Goal: Task Accomplishment & Management: Use online tool/utility

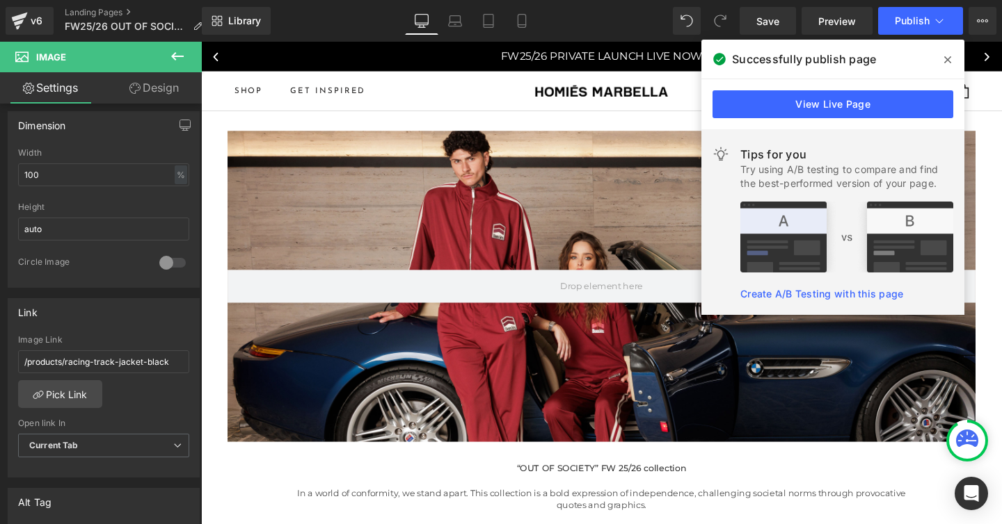
click at [944, 60] on icon at bounding box center [947, 59] width 7 height 11
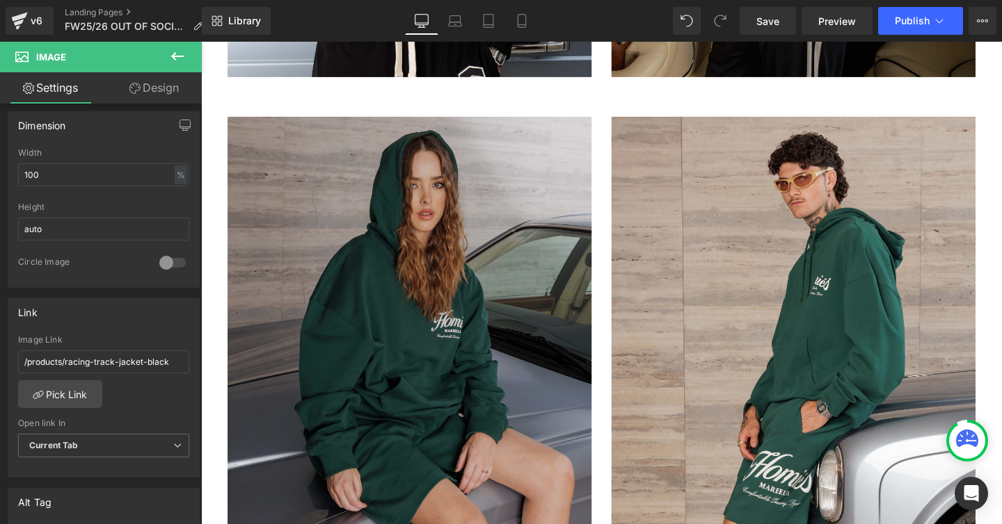
scroll to position [2407, 0]
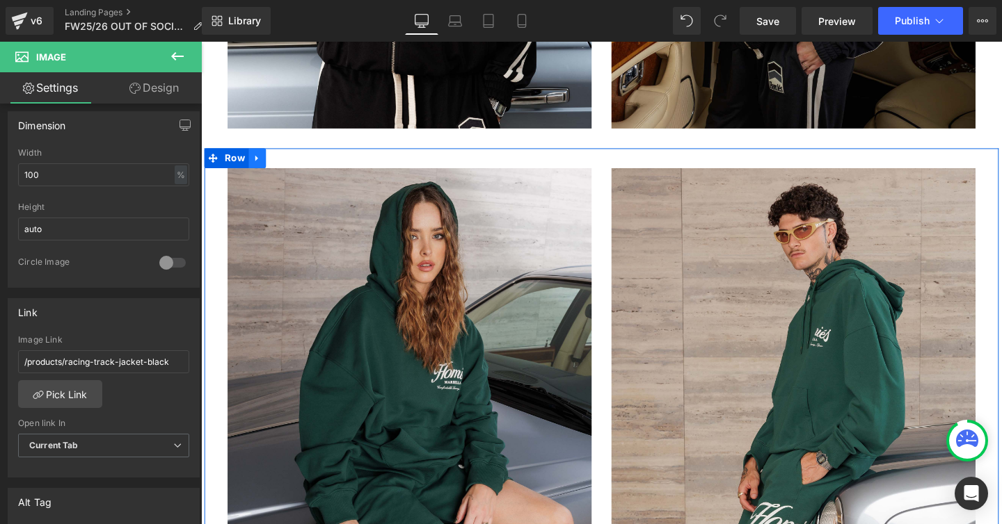
click at [258, 163] on icon at bounding box center [259, 164] width 3 height 6
click at [292, 163] on icon at bounding box center [296, 164] width 10 height 10
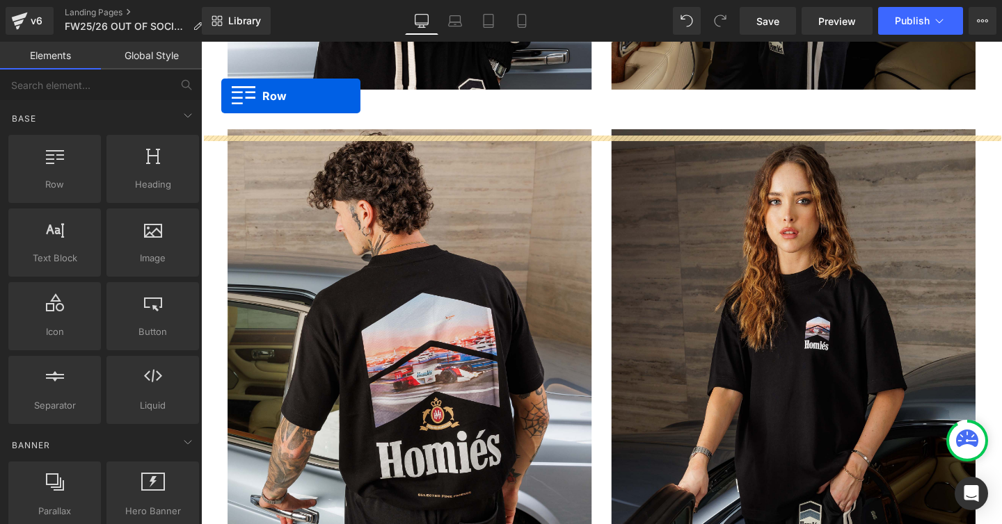
scroll to position [2406, 0]
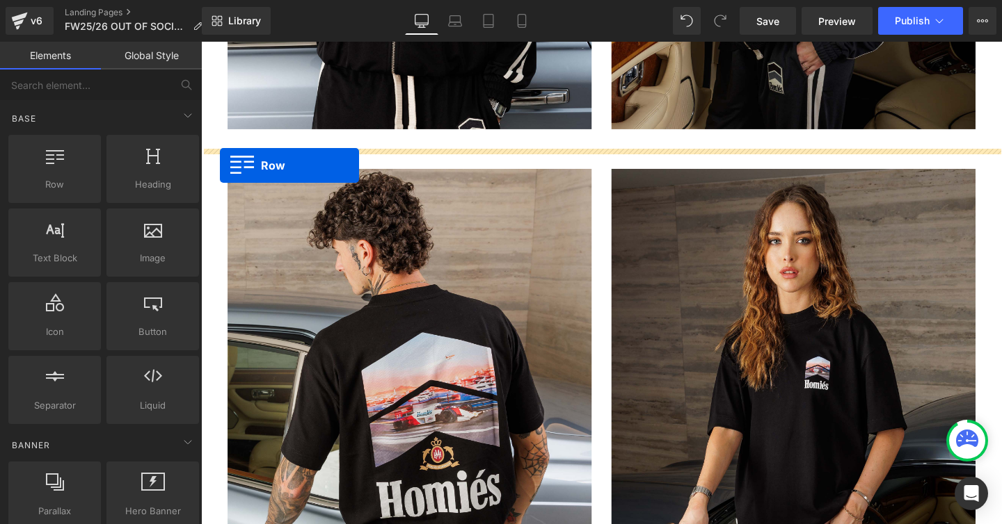
drag, startPoint x: 214, startPoint y: 378, endPoint x: 220, endPoint y: 171, distance: 207.4
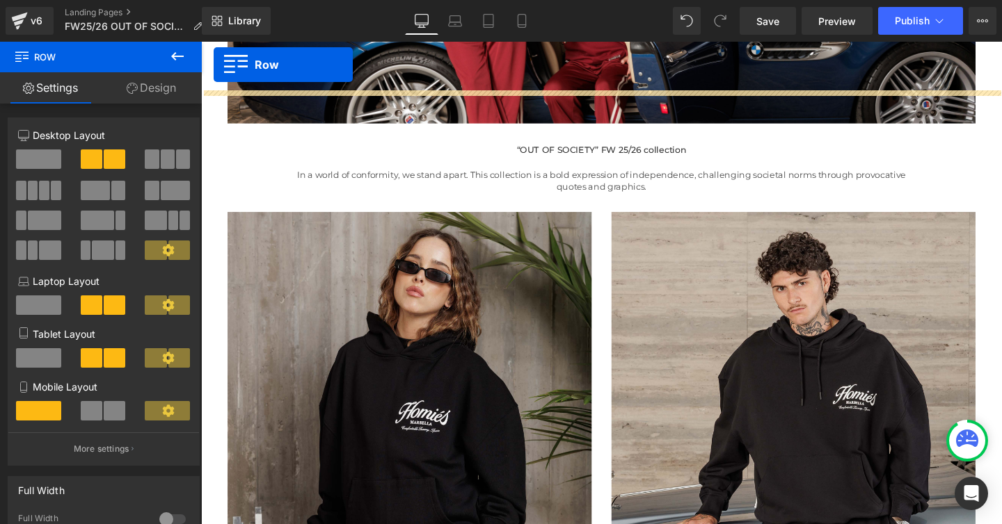
scroll to position [307, 0]
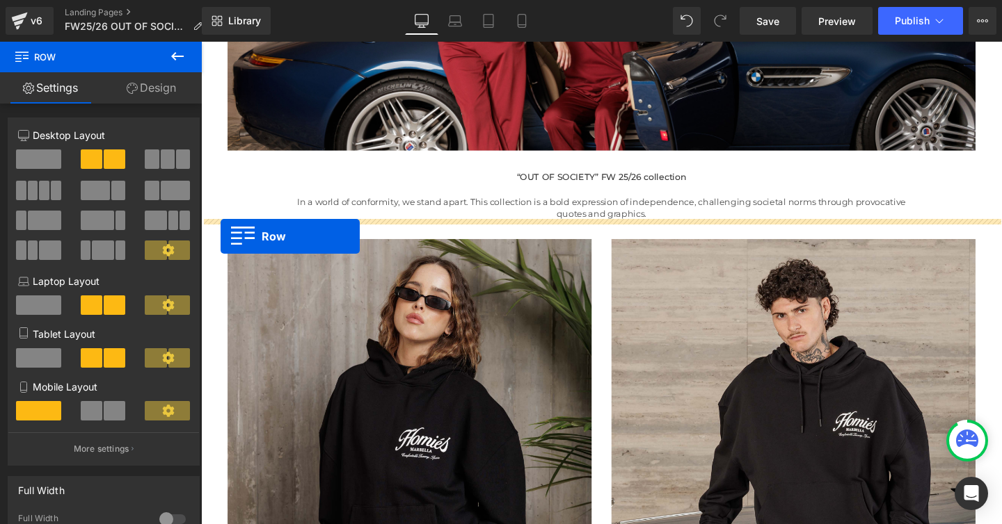
drag, startPoint x: 213, startPoint y: 316, endPoint x: 220, endPoint y: 246, distance: 70.7
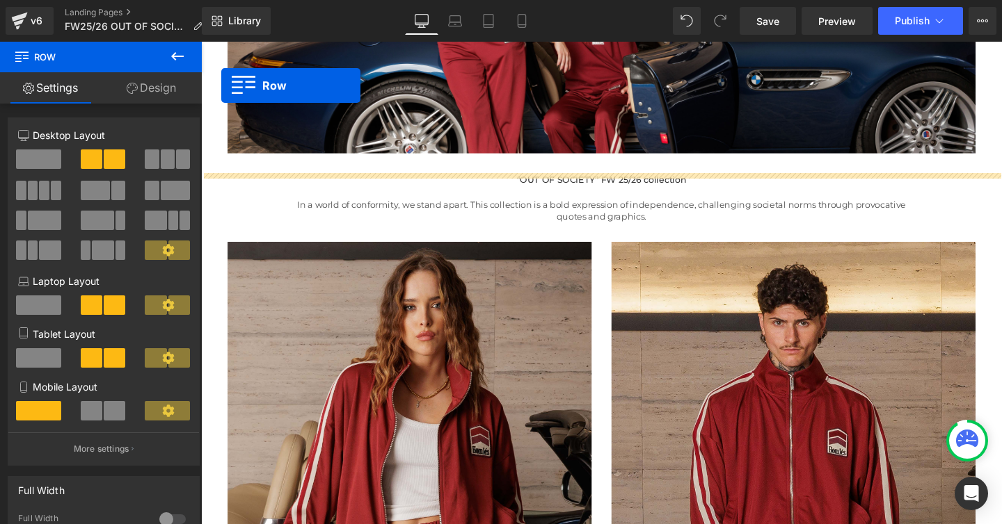
scroll to position [275, 0]
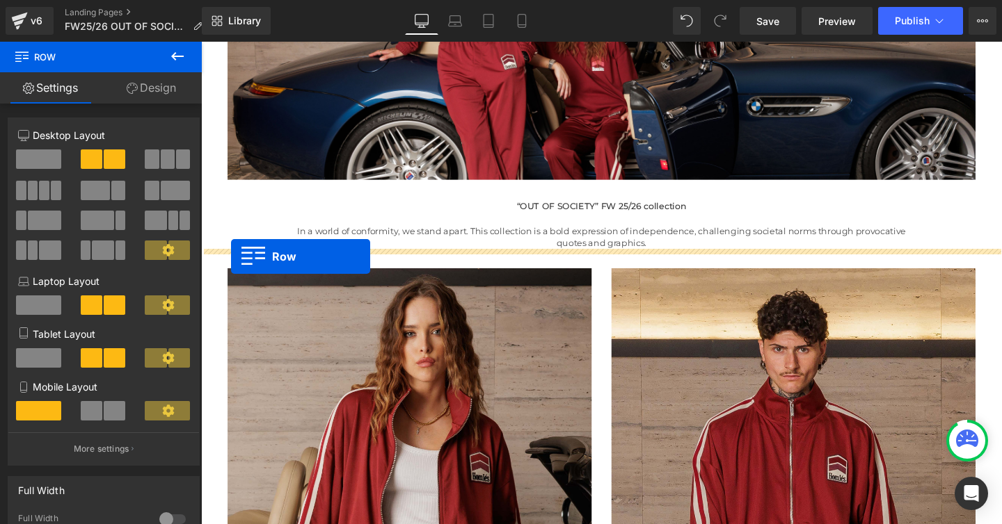
drag, startPoint x: 213, startPoint y: 278, endPoint x: 232, endPoint y: 268, distance: 21.8
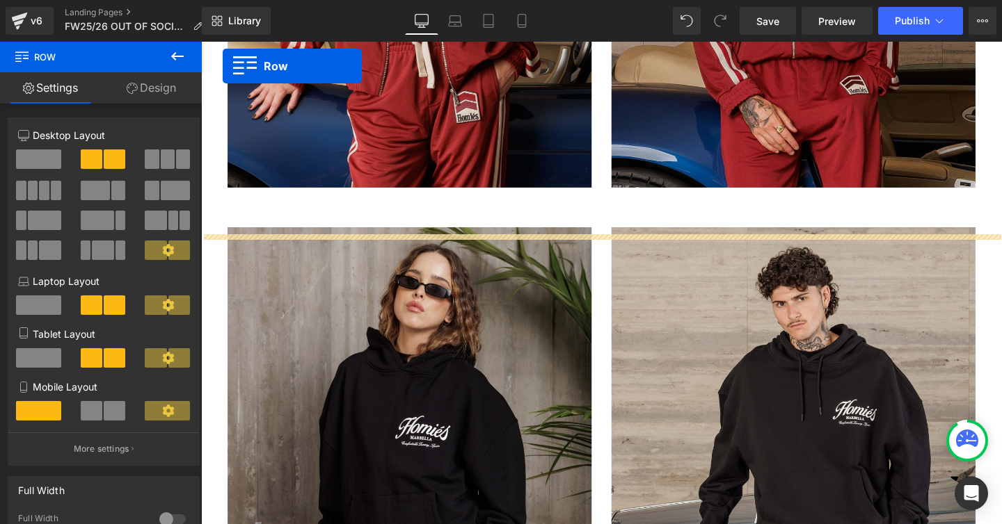
scroll to position [1262, 0]
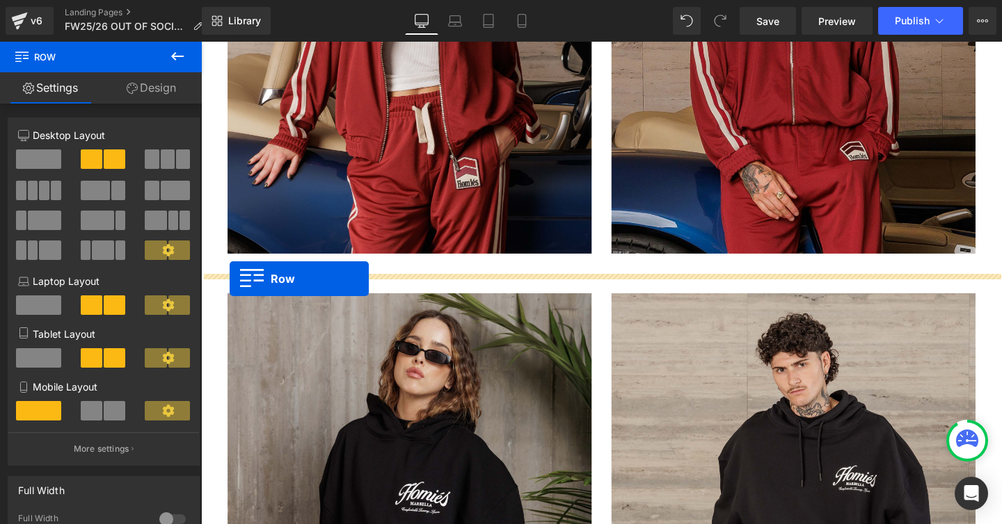
drag, startPoint x: 213, startPoint y: 199, endPoint x: 231, endPoint y: 291, distance: 93.6
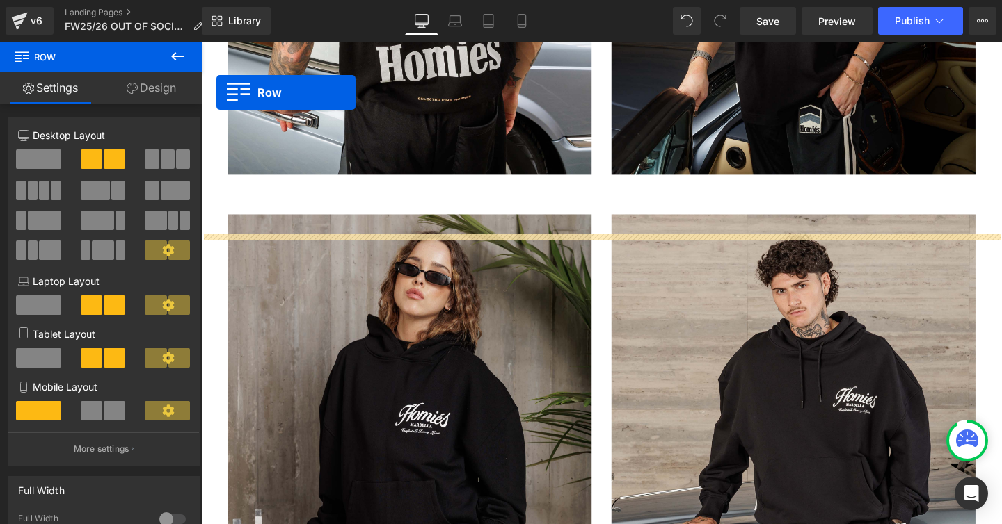
scroll to position [1782, 0]
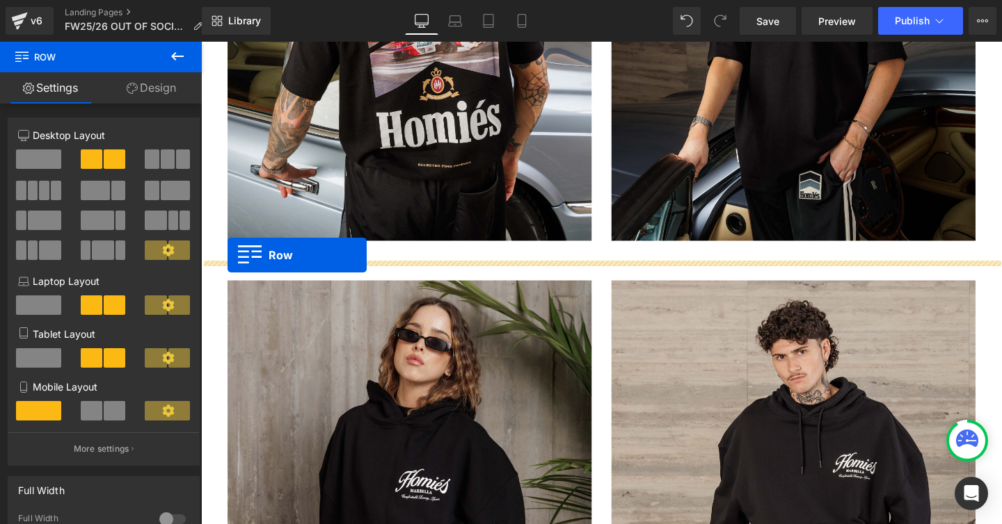
drag, startPoint x: 213, startPoint y: 257, endPoint x: 227, endPoint y: 266, distance: 17.2
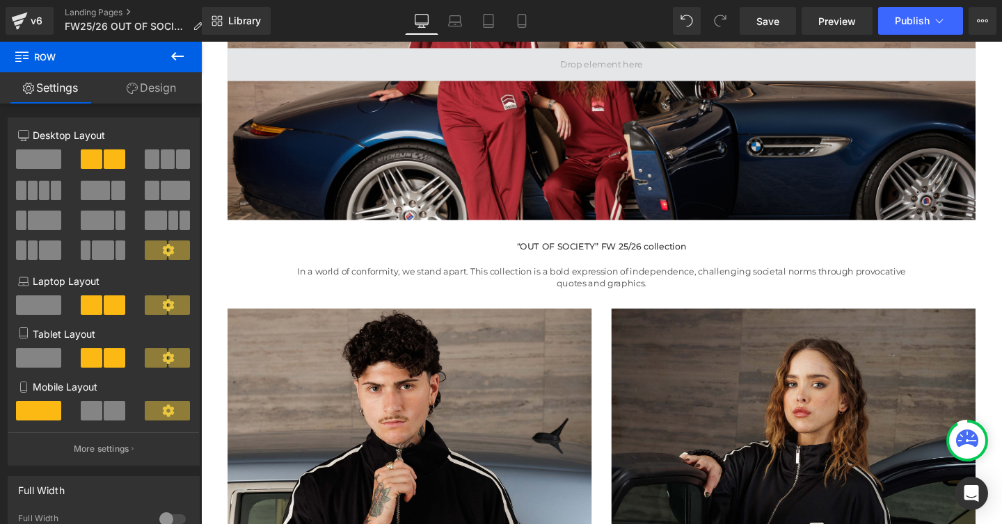
scroll to position [22, 0]
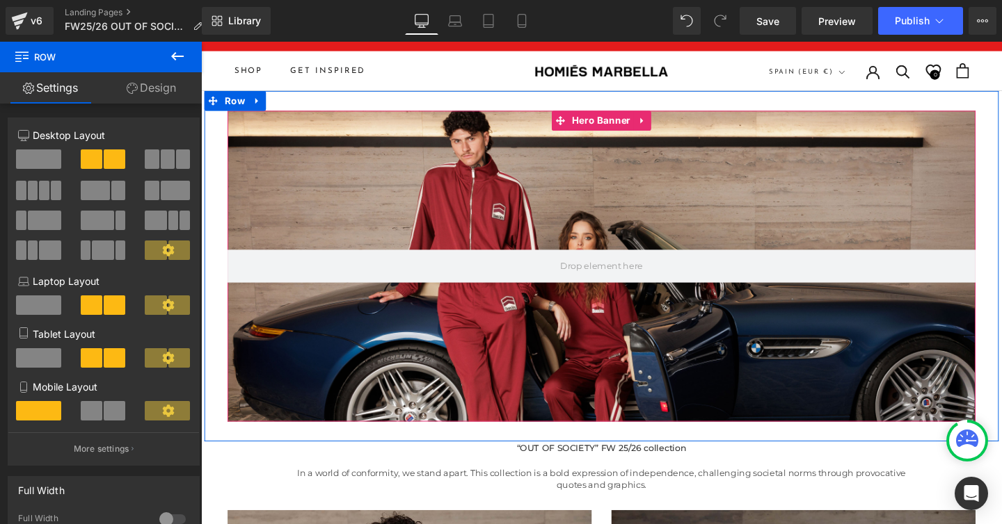
click at [339, 320] on div at bounding box center [622, 278] width 786 height 328
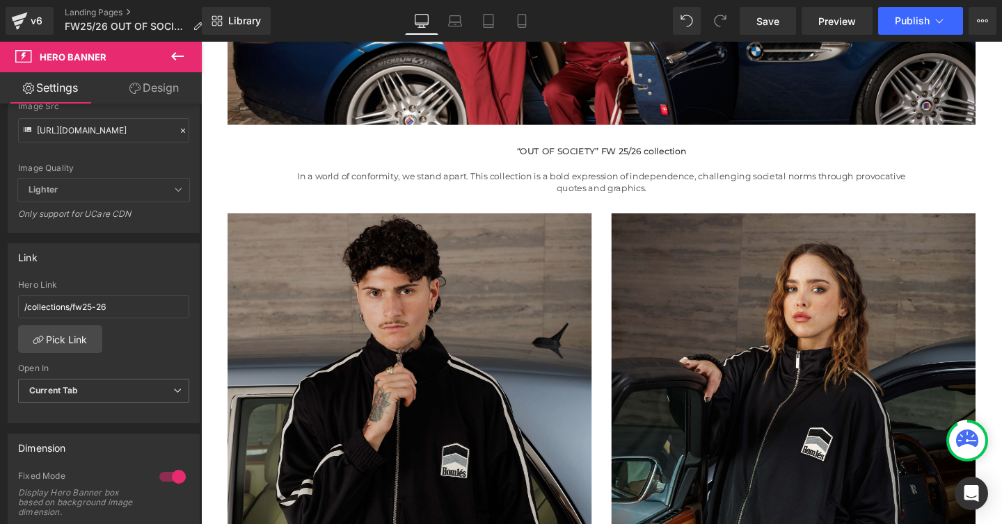
scroll to position [373, 0]
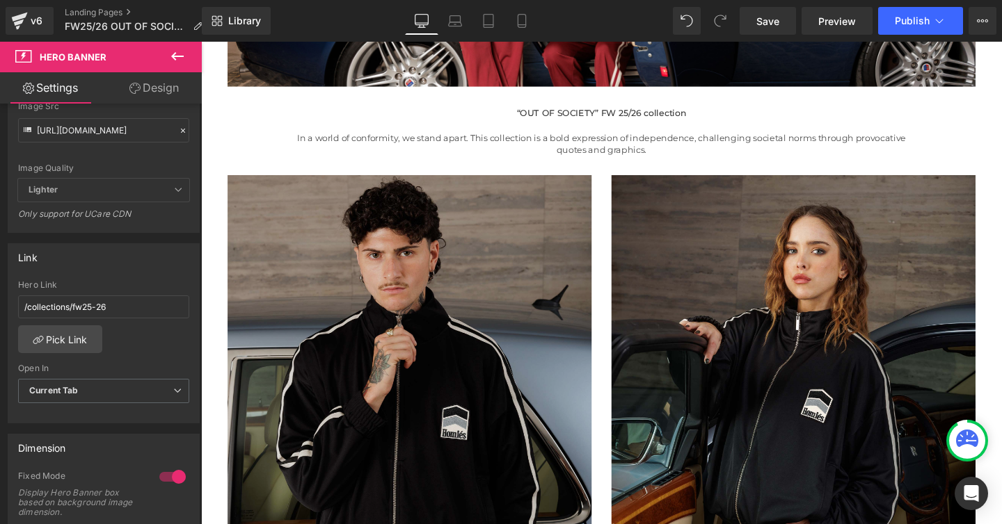
click at [401, 295] on img at bounding box center [420, 414] width 383 height 465
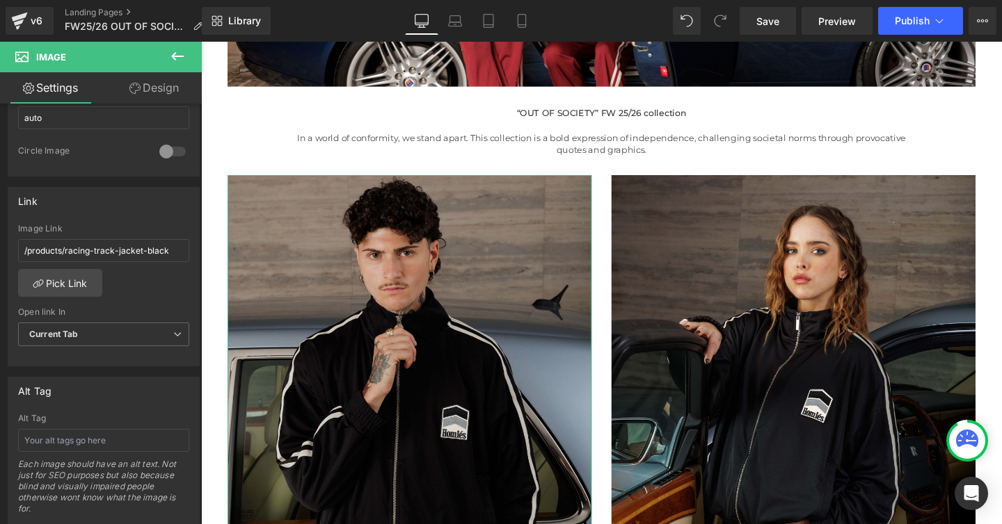
scroll to position [528, 0]
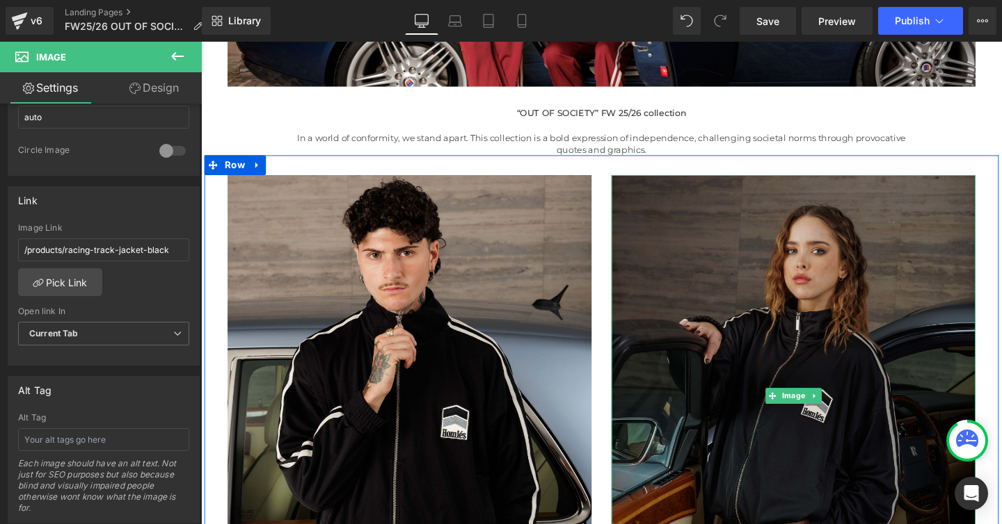
click at [728, 268] on img at bounding box center [823, 414] width 383 height 465
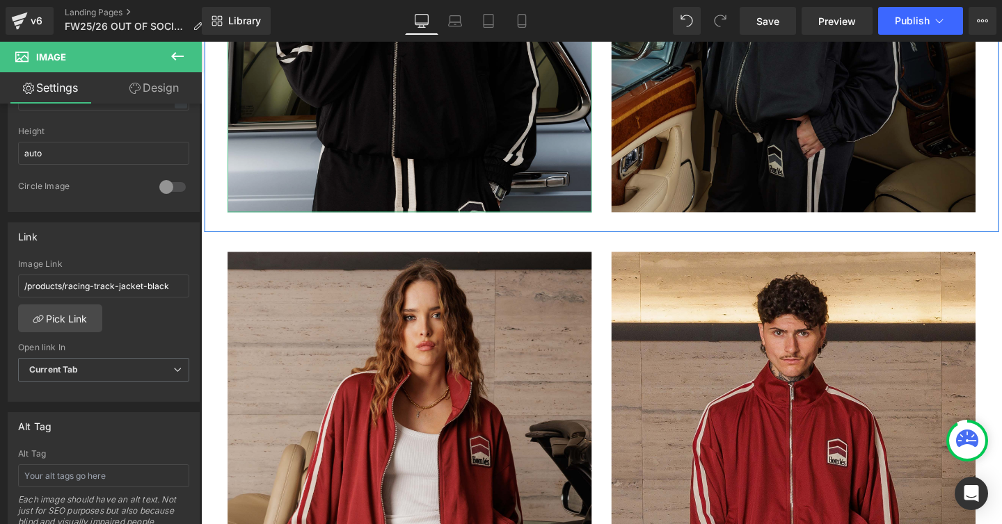
scroll to position [912, 0]
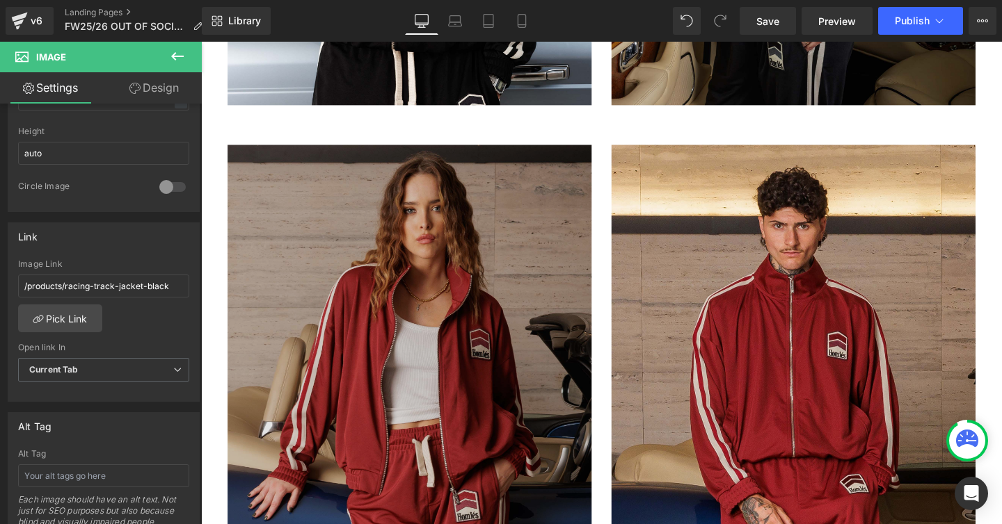
click at [353, 337] on img at bounding box center [420, 382] width 383 height 465
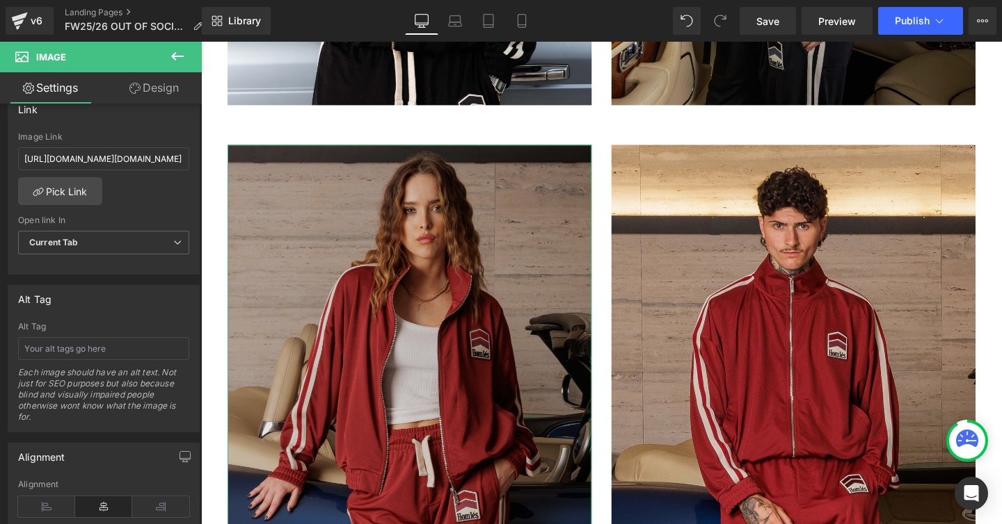
scroll to position [618, 0]
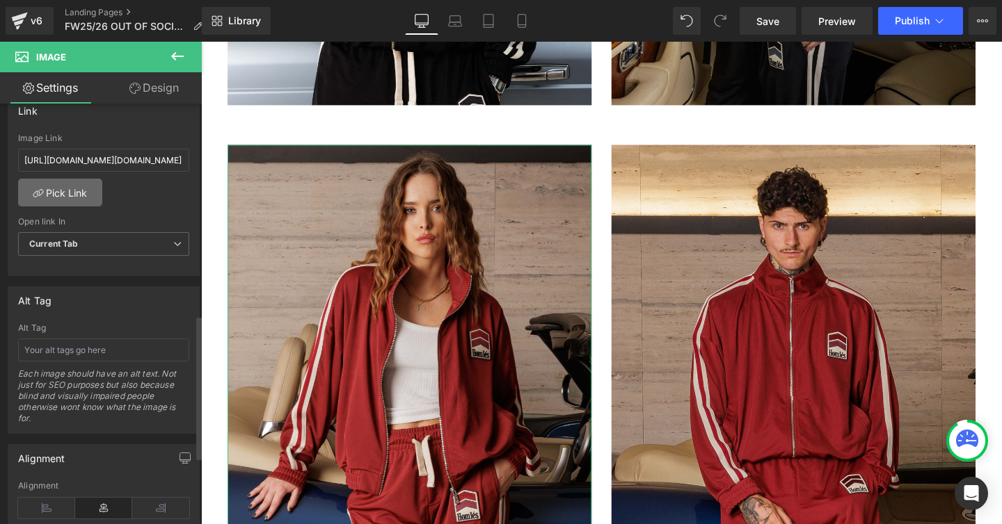
click at [65, 188] on link "Pick Link" at bounding box center [60, 193] width 84 height 28
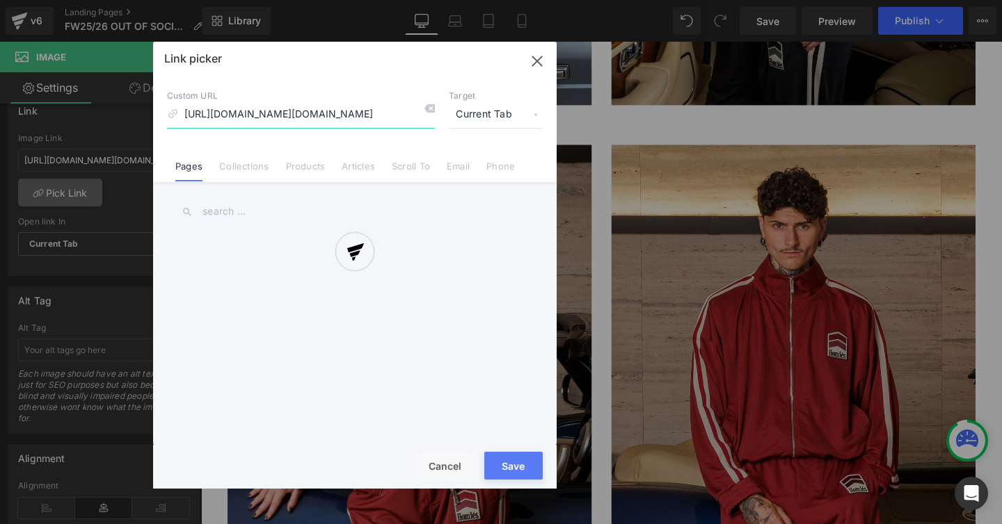
scroll to position [0, 770]
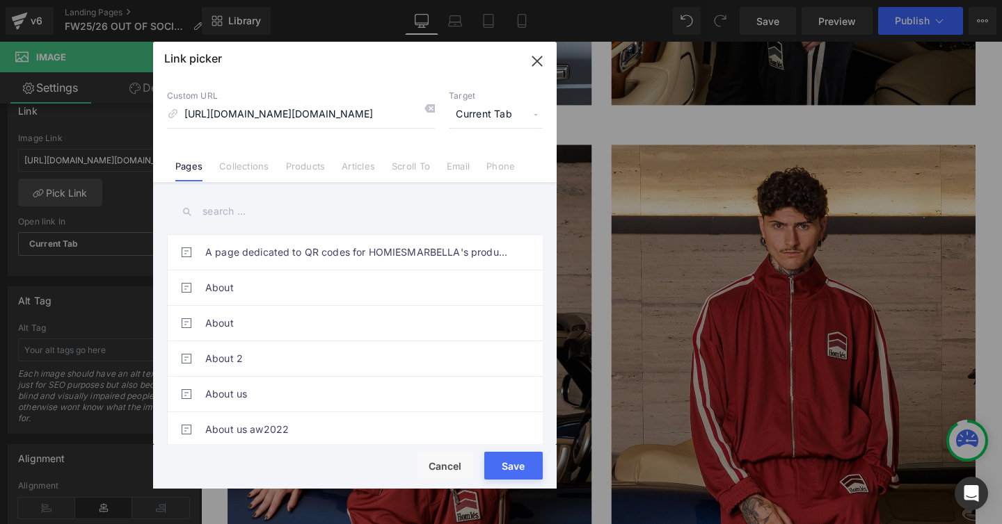
click at [225, 214] on input "text" at bounding box center [355, 211] width 376 height 31
click at [308, 170] on link "Products" at bounding box center [306, 171] width 40 height 21
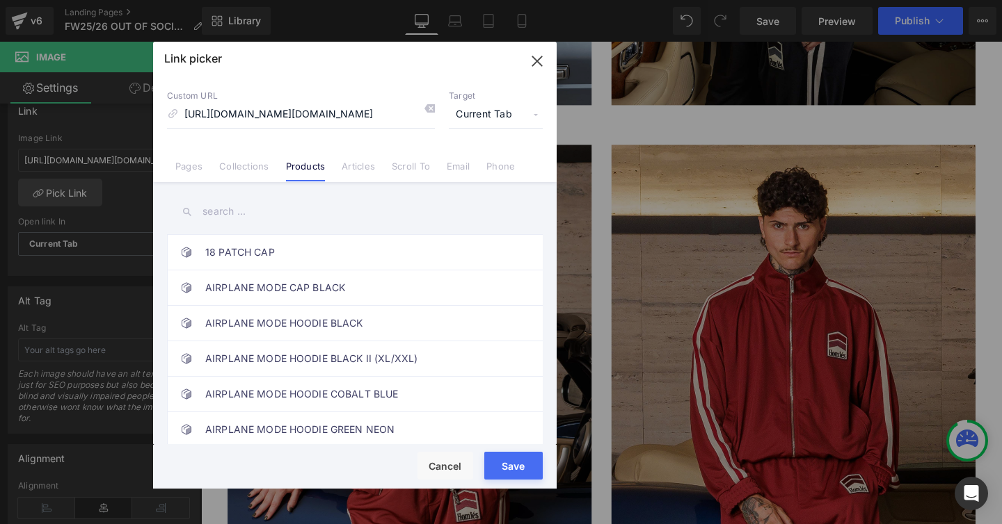
click at [228, 209] on input "text" at bounding box center [355, 211] width 376 height 31
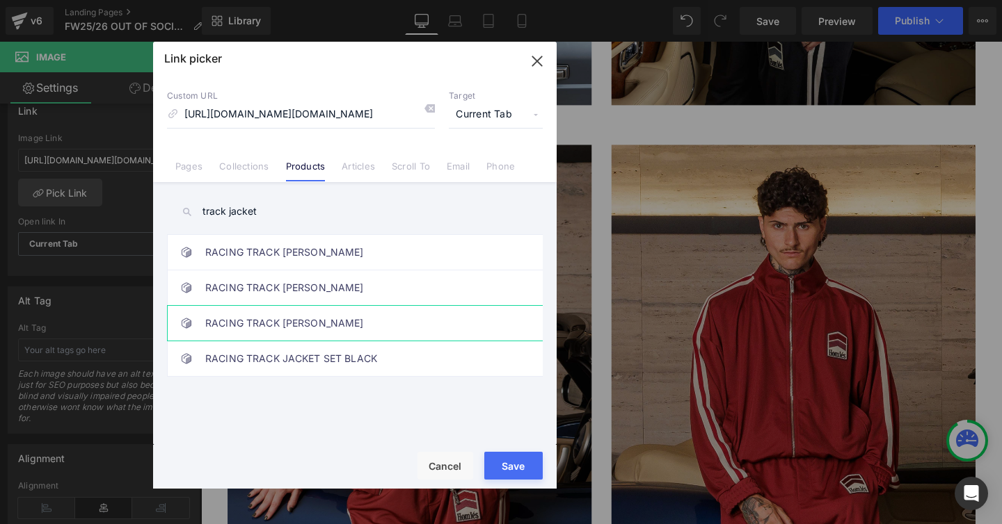
type input "track jacket"
click at [276, 315] on link "RACING TRACK [PERSON_NAME]" at bounding box center [358, 323] width 306 height 35
type input "/products/racing-track-jacket-burgundy-1"
click at [497, 456] on button "Save" at bounding box center [513, 466] width 58 height 28
type input "/products/racing-track-jacket-burgundy-1"
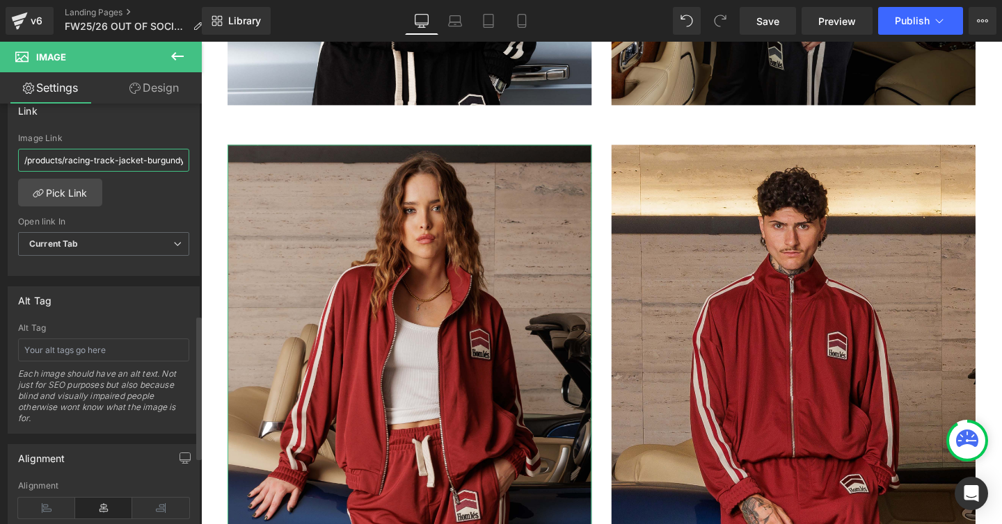
click at [163, 163] on input "/products/racing-track-jacket-burgundy-1" at bounding box center [103, 160] width 171 height 23
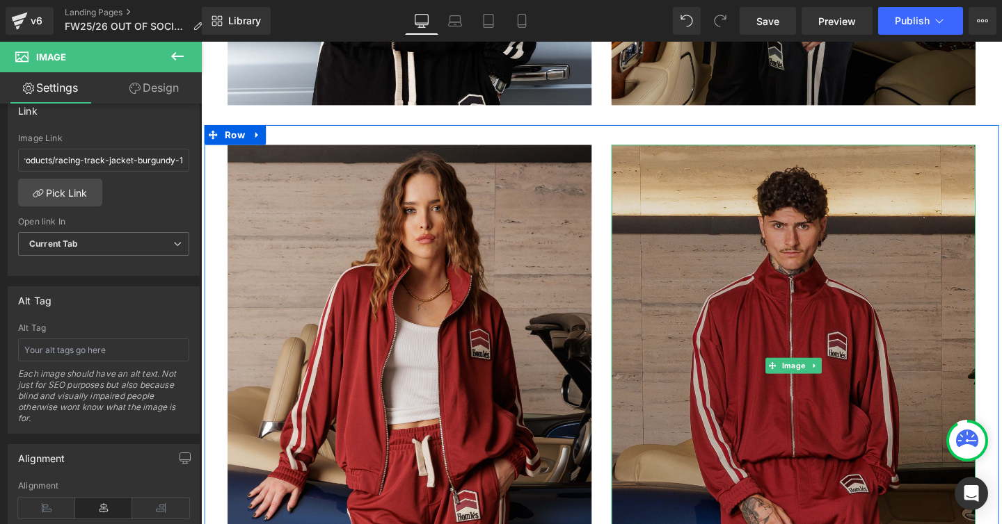
click at [679, 250] on img at bounding box center [823, 382] width 383 height 465
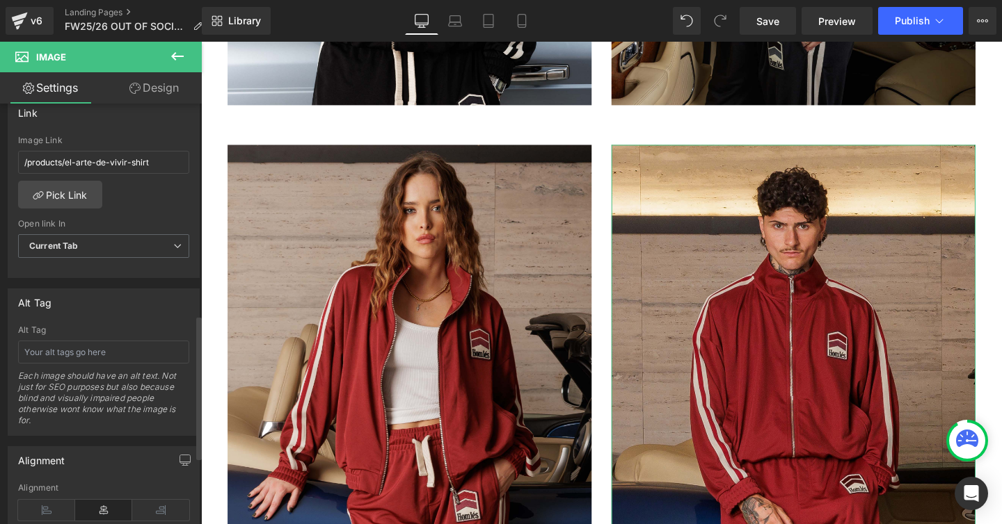
scroll to position [618, 0]
click at [73, 199] on link "Pick Link" at bounding box center [60, 193] width 84 height 28
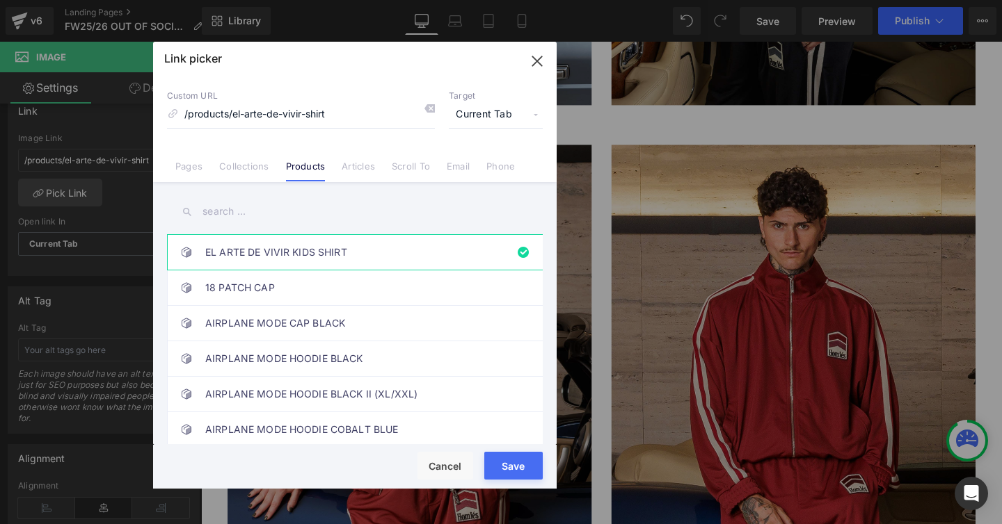
click at [208, 211] on input "text" at bounding box center [355, 211] width 376 height 31
type input "p"
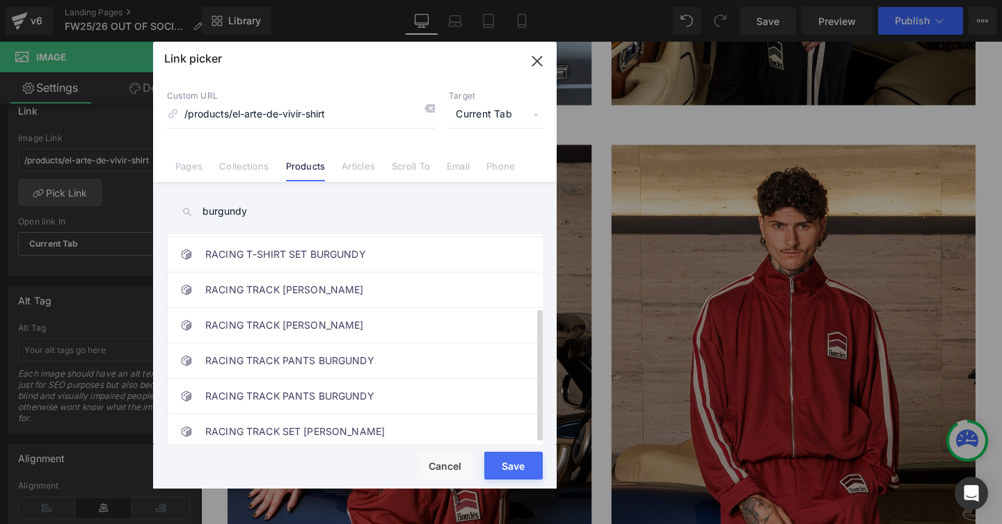
scroll to position [115, 0]
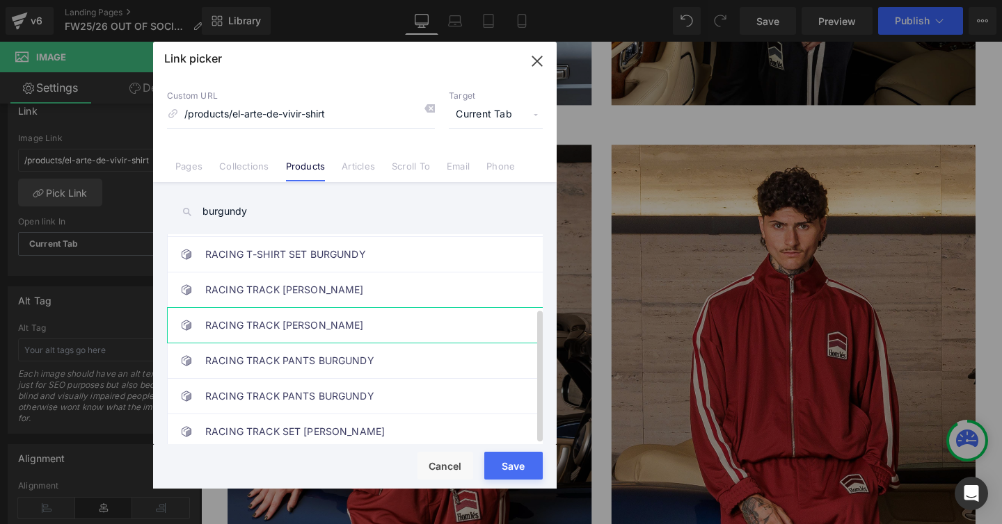
type input "burgundy"
click at [328, 317] on link "RACING TRACK [PERSON_NAME]" at bounding box center [358, 325] width 306 height 35
type input "/products/racing-track-jacket-burgundy-1"
click at [495, 459] on button "Save" at bounding box center [513, 466] width 58 height 28
type input "/products/racing-track-jacket-burgundy-1"
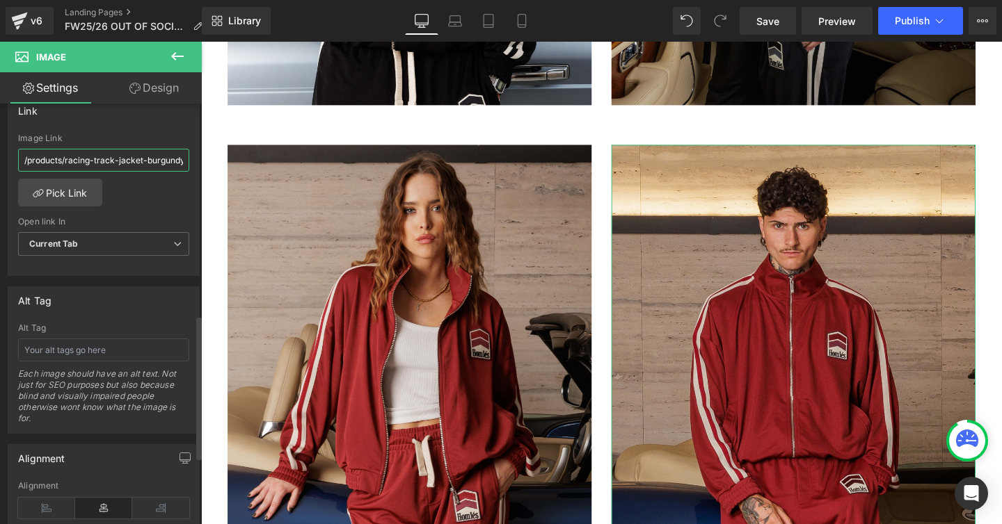
click at [143, 160] on input "/products/racing-track-jacket-burgundy-1" at bounding box center [103, 160] width 171 height 23
click at [158, 198] on div "/products/racing-track-jacket-burgundy-1 Image Link /products/racing-track-jack…" at bounding box center [103, 205] width 191 height 143
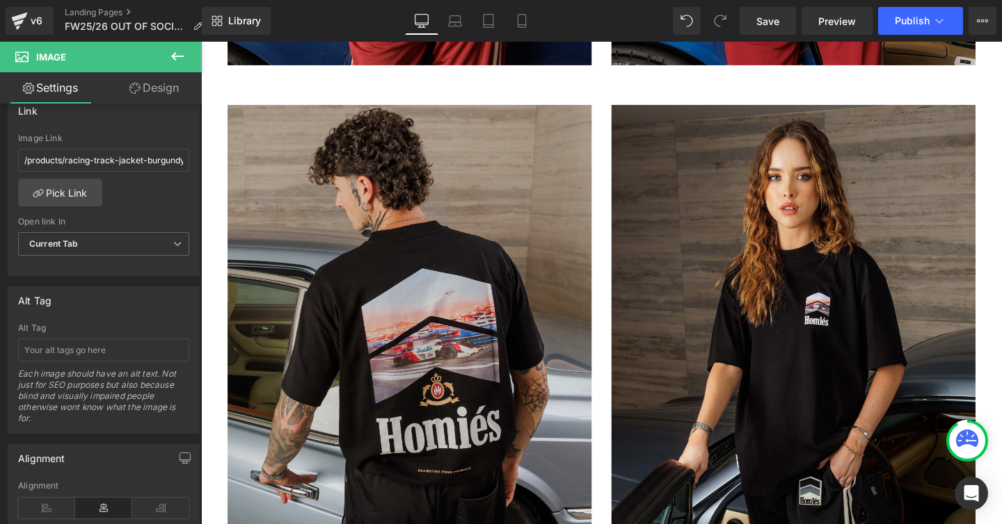
scroll to position [1472, 0]
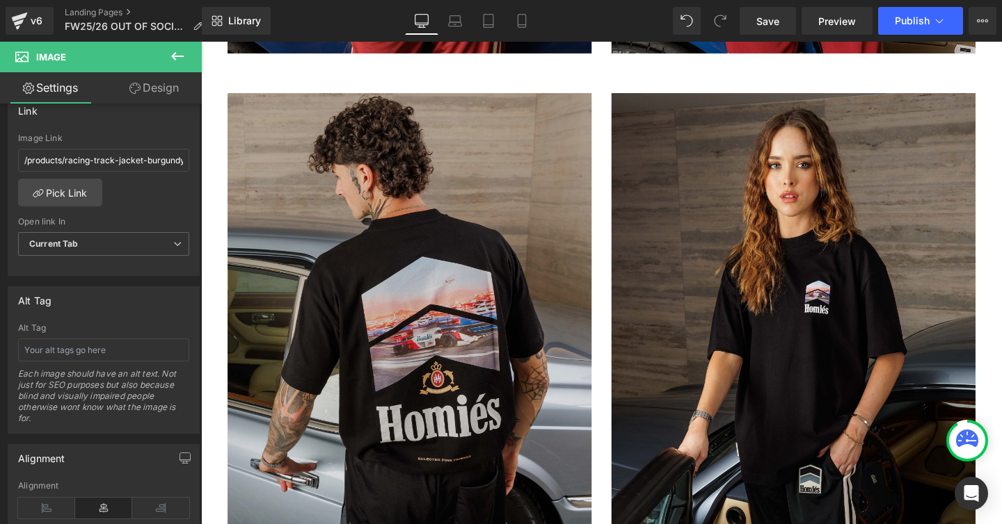
click at [414, 287] on img at bounding box center [420, 328] width 383 height 465
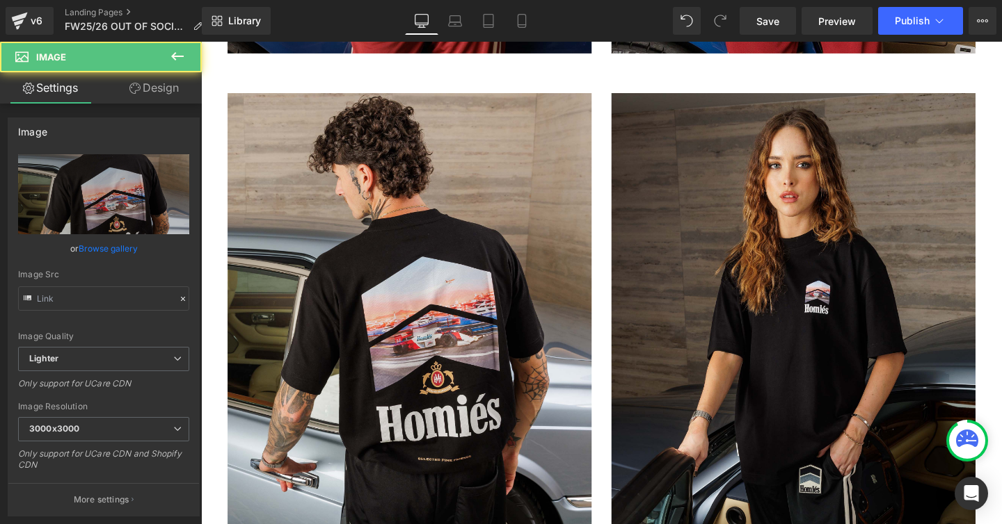
type input "[URL][DOMAIN_NAME]"
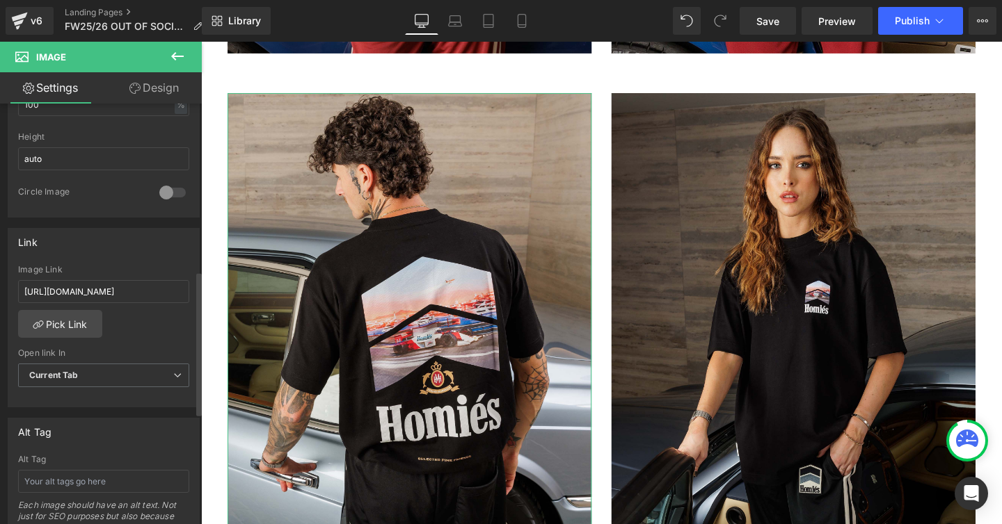
scroll to position [489, 0]
click at [76, 323] on link "Pick Link" at bounding box center [60, 321] width 84 height 28
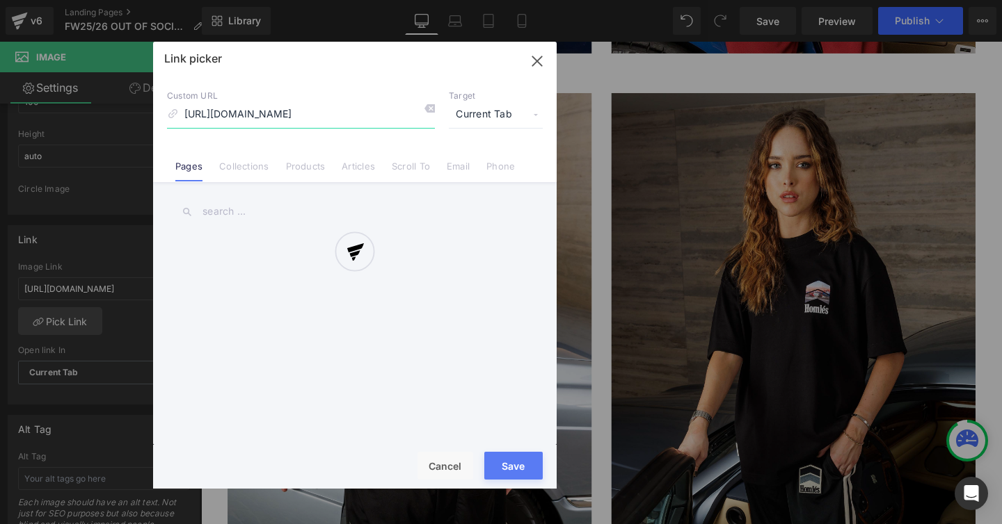
scroll to position [0, 326]
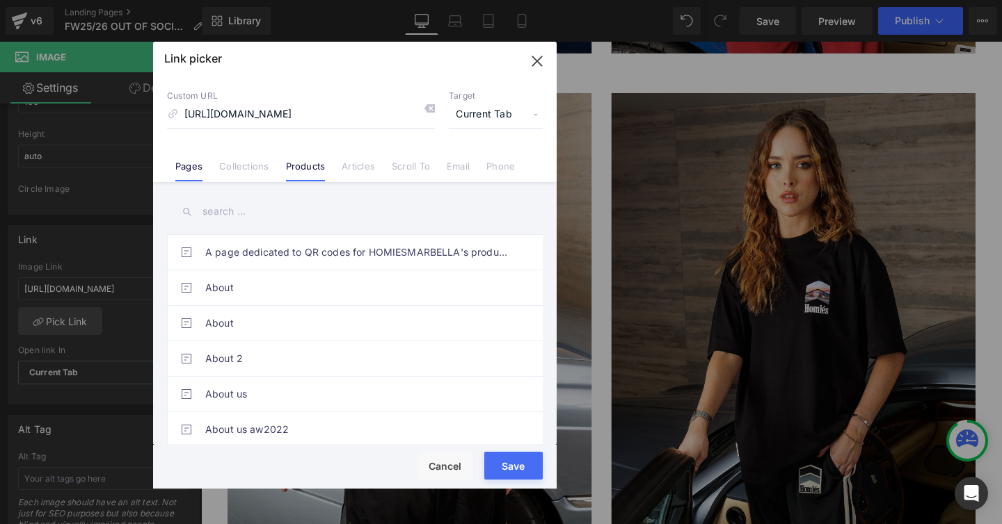
click at [314, 170] on link "Products" at bounding box center [306, 171] width 40 height 21
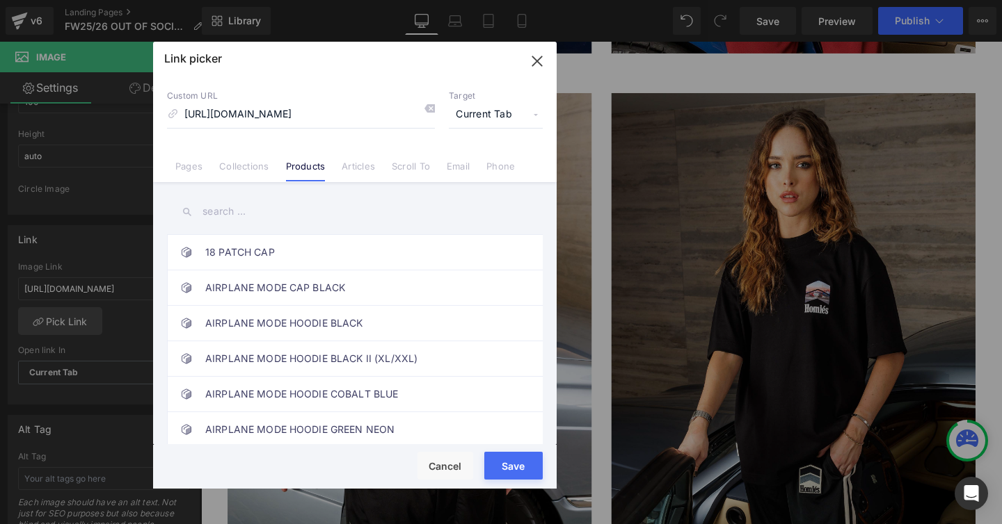
click at [270, 213] on input "text" at bounding box center [355, 211] width 376 height 31
type input "t"
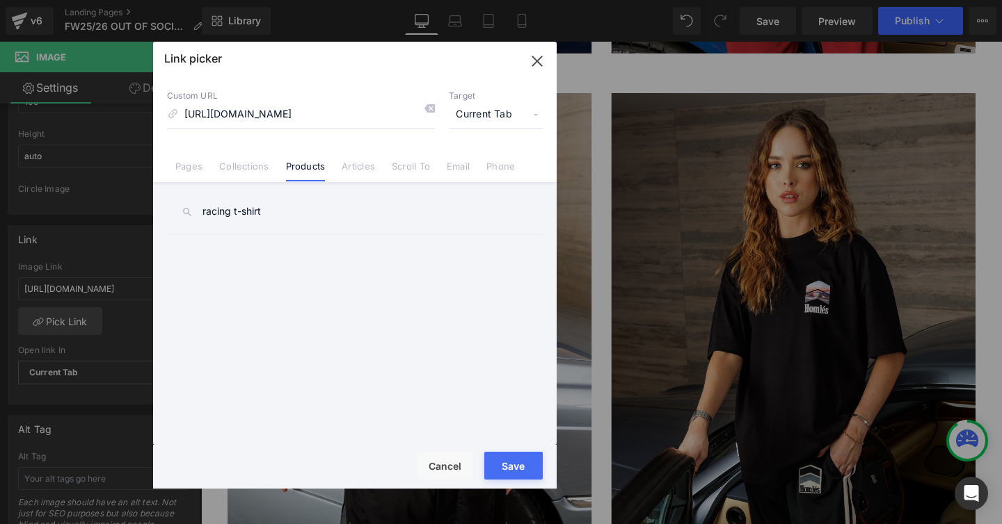
click at [261, 214] on input "racing t-shirt" at bounding box center [355, 211] width 376 height 31
drag, startPoint x: 274, startPoint y: 214, endPoint x: 175, endPoint y: 209, distance: 99.6
click at [175, 209] on input "racing t-shirt" at bounding box center [355, 211] width 376 height 31
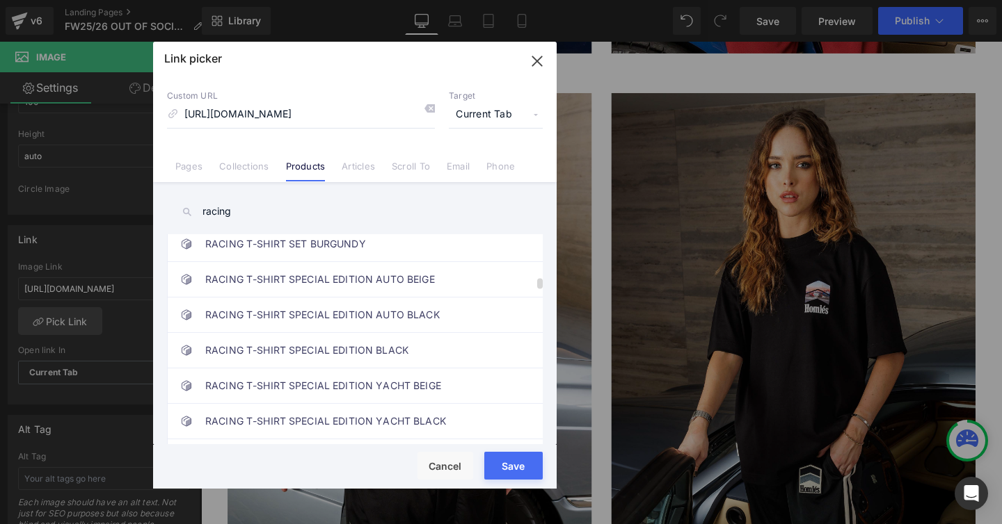
scroll to position [933, 0]
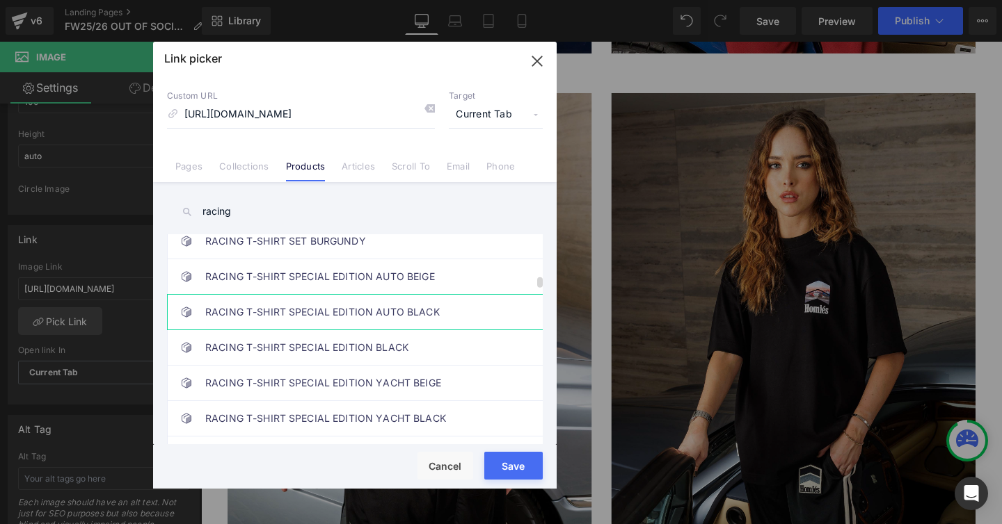
type input "racing"
click at [364, 310] on link "RACING T-SHIRT SPECIAL EDITION AUTO BLACK" at bounding box center [358, 312] width 306 height 35
type input "/products/racing-t-shirt-special-edition-auto-black"
drag, startPoint x: 494, startPoint y: 457, endPoint x: 90, endPoint y: 356, distance: 415.8
click at [494, 457] on button "Save" at bounding box center [513, 466] width 58 height 28
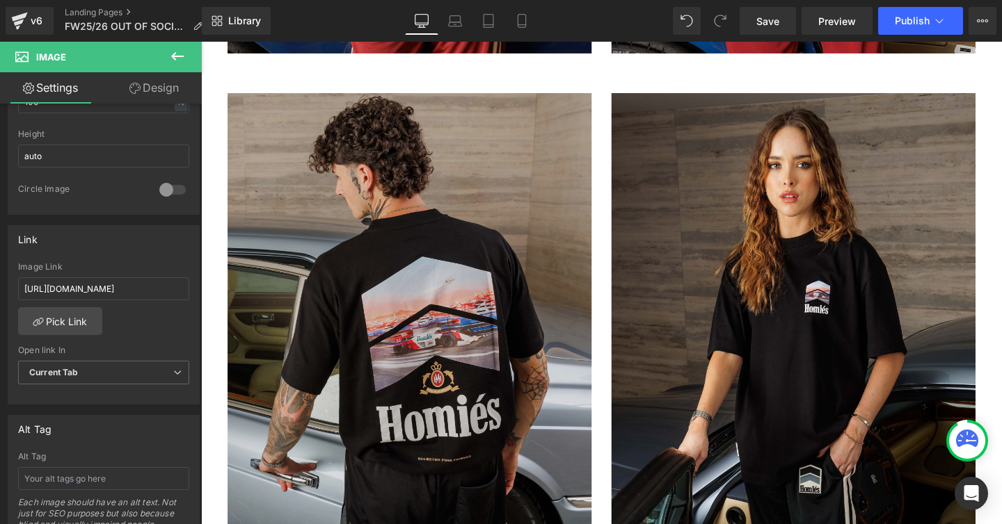
type input "/products/racing-t-shirt-special-edition-auto-black"
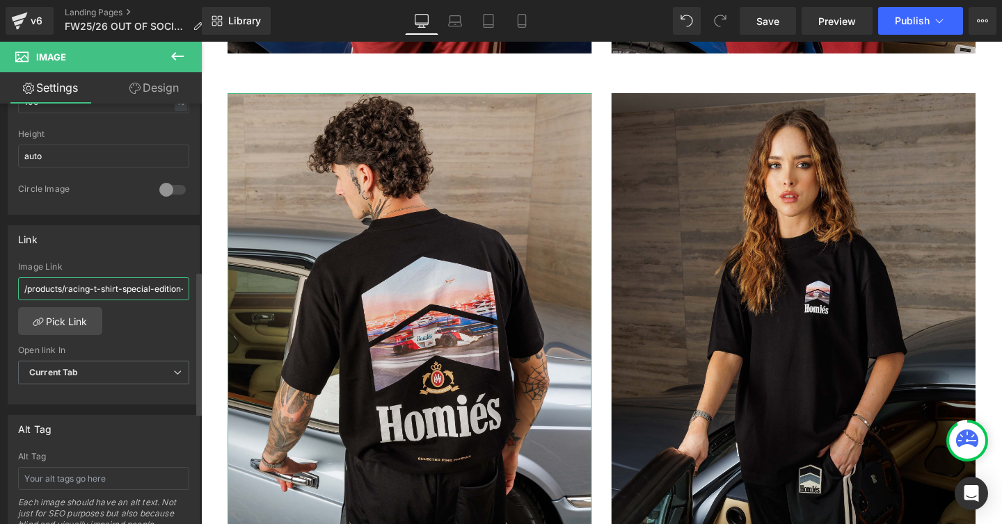
click at [113, 288] on input "/products/racing-t-shirt-special-edition-auto-black" at bounding box center [103, 289] width 171 height 23
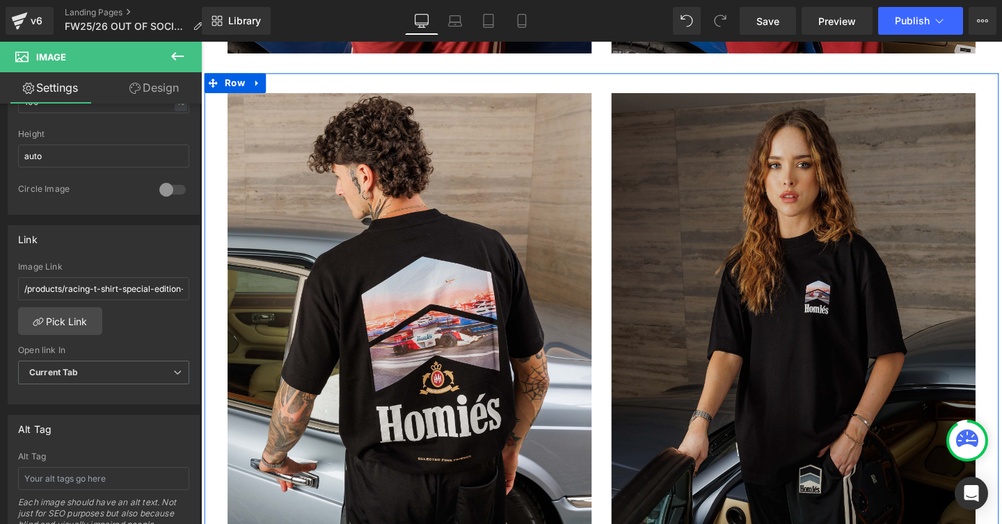
click at [712, 289] on img at bounding box center [823, 328] width 383 height 465
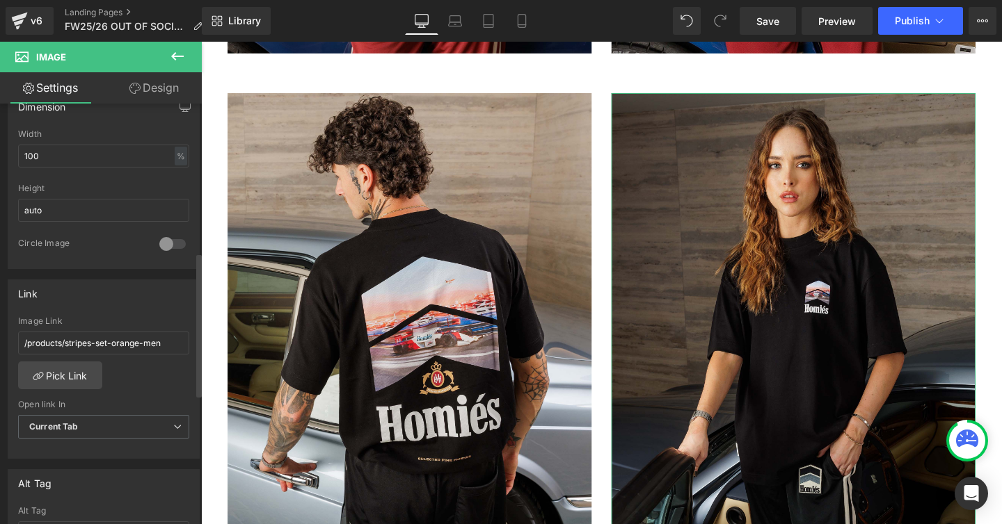
scroll to position [451, 0]
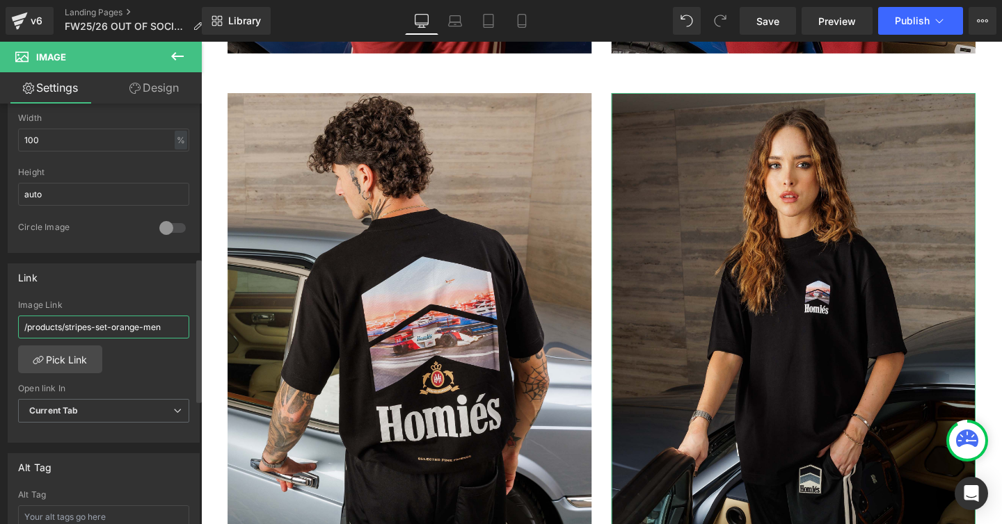
click at [74, 329] on input "/products/stripes-set-orange-men" at bounding box center [103, 327] width 171 height 23
type input "/products/racing-t-shirt-special-edition-auto-black"
click at [147, 382] on div "/products/racing-t-shirt-special-edition-auto-black Image Link /products/racing…" at bounding box center [103, 371] width 191 height 143
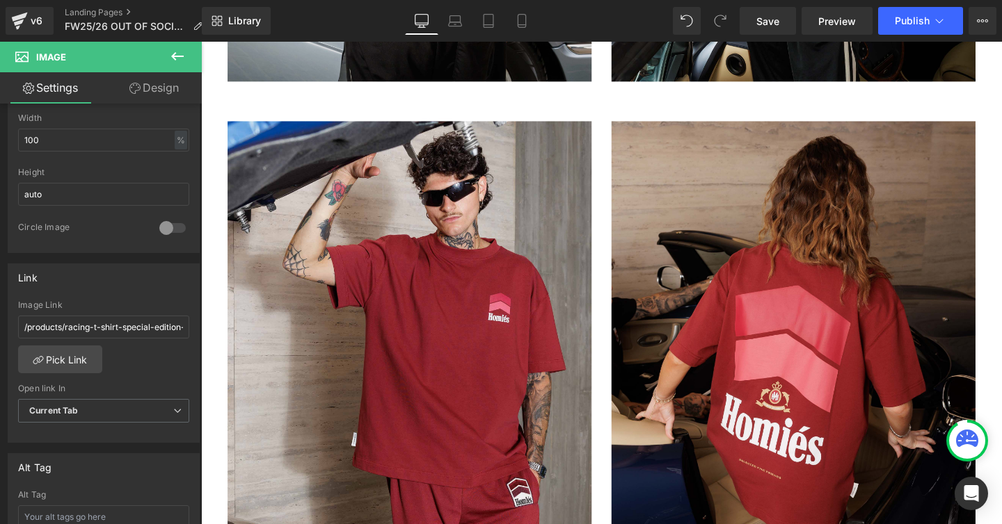
scroll to position [1995, 0]
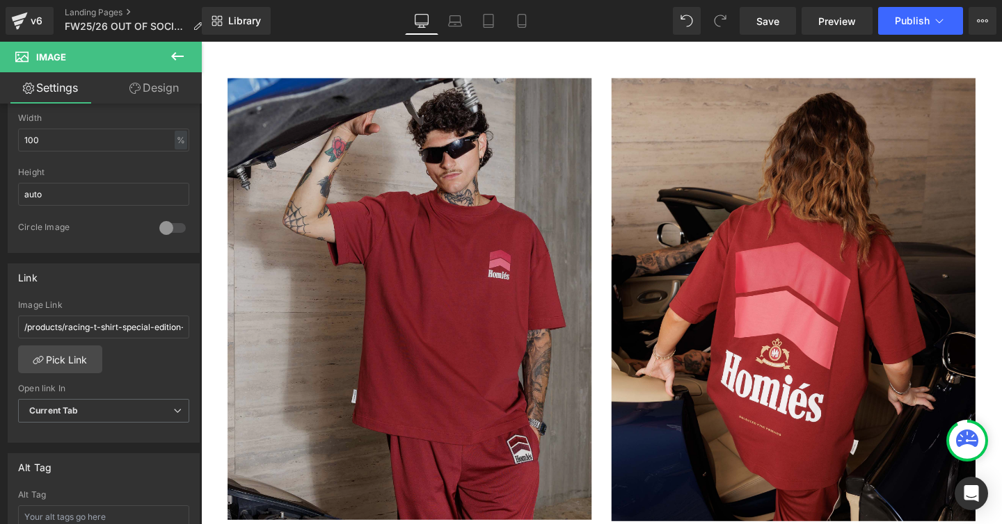
click at [392, 296] on img at bounding box center [420, 312] width 383 height 465
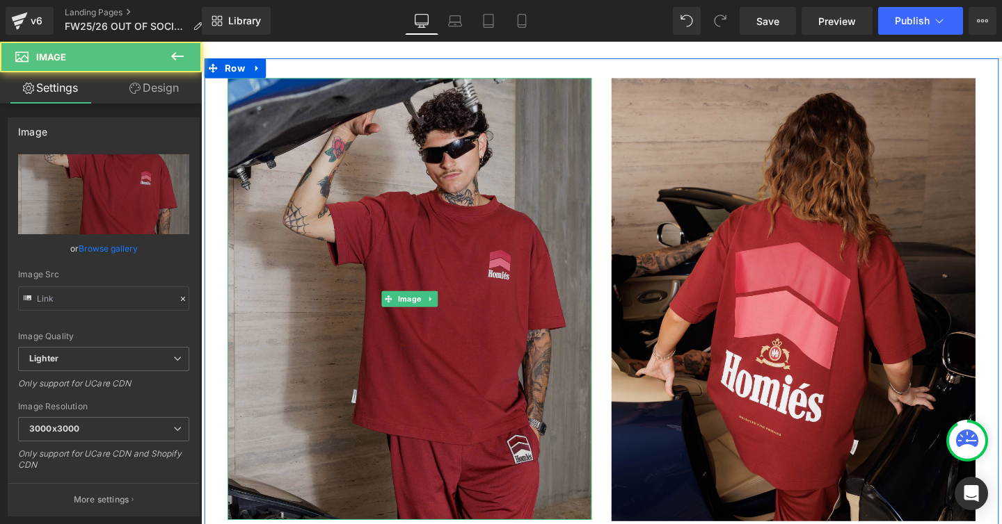
type input "[URL][DOMAIN_NAME]"
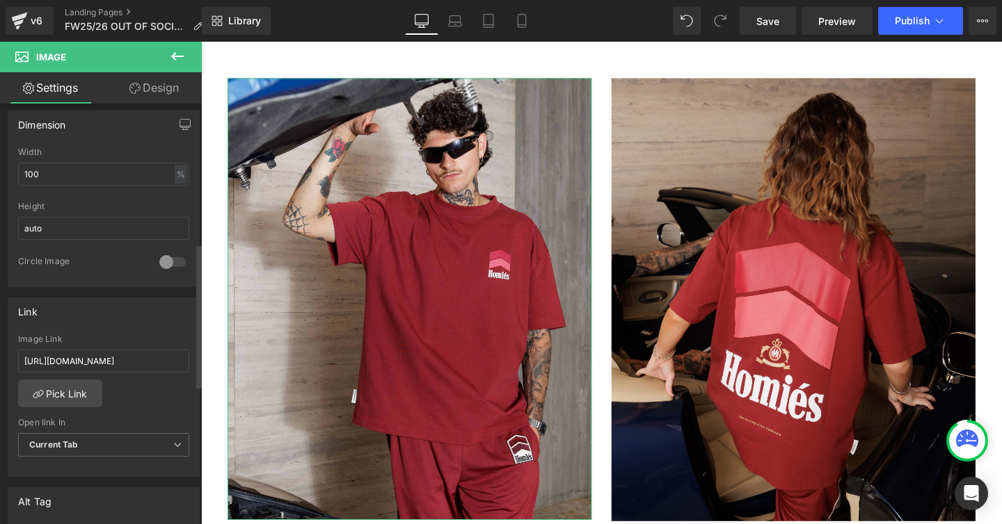
scroll to position [439, 0]
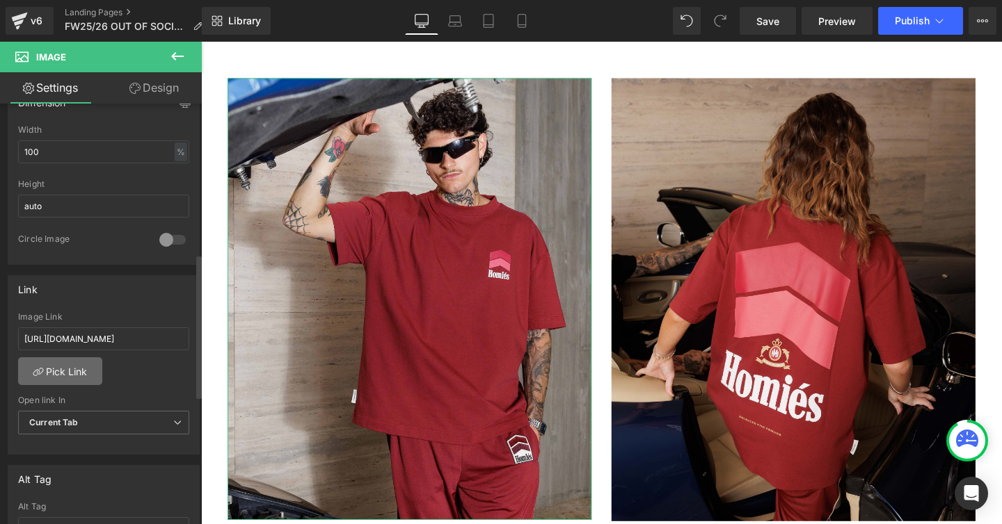
click at [77, 369] on link "Pick Link" at bounding box center [60, 371] width 84 height 28
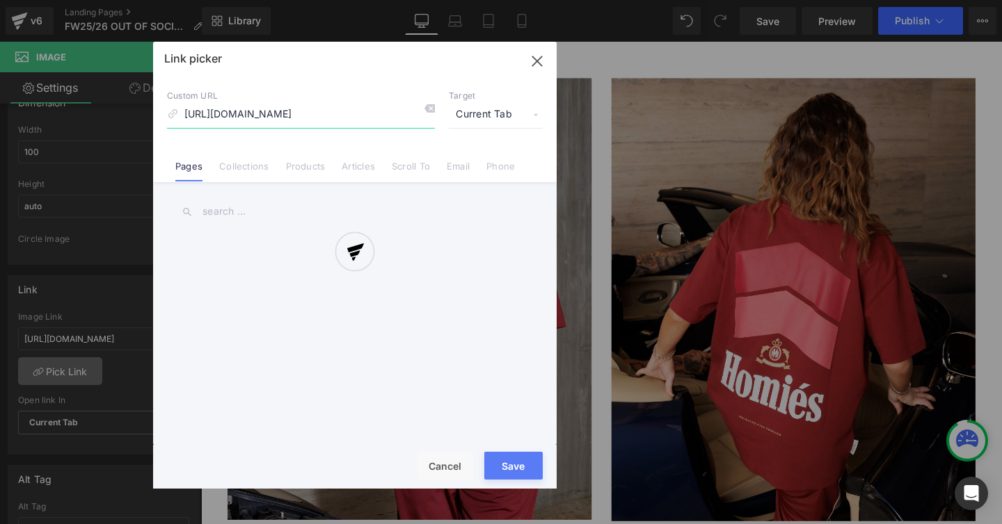
scroll to position [0, 312]
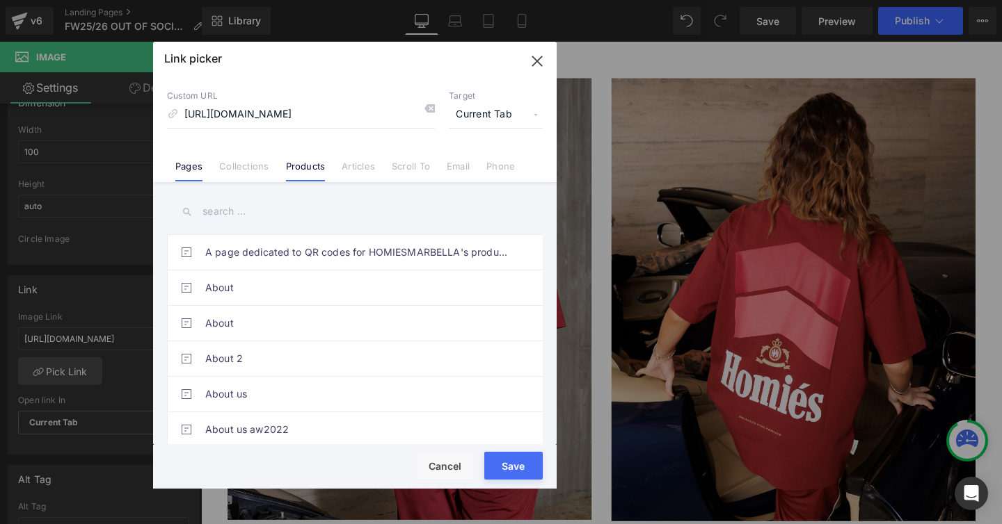
click at [295, 167] on link "Products" at bounding box center [306, 171] width 40 height 21
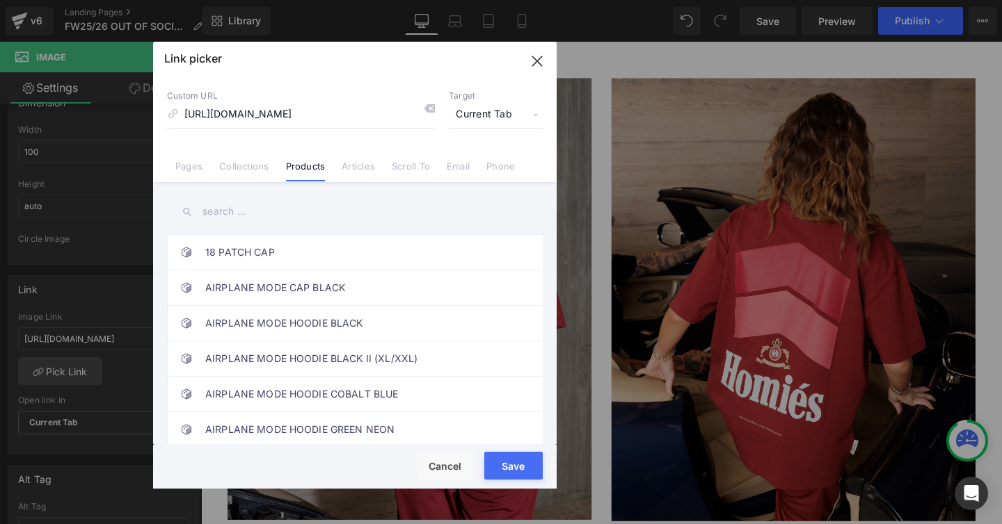
click at [259, 211] on div "Link picker Back to Library Insert Custom URL [URL][DOMAIN_NAME] Target Current…" at bounding box center [354, 265] width 403 height 447
click at [259, 211] on input "text" at bounding box center [355, 211] width 376 height 31
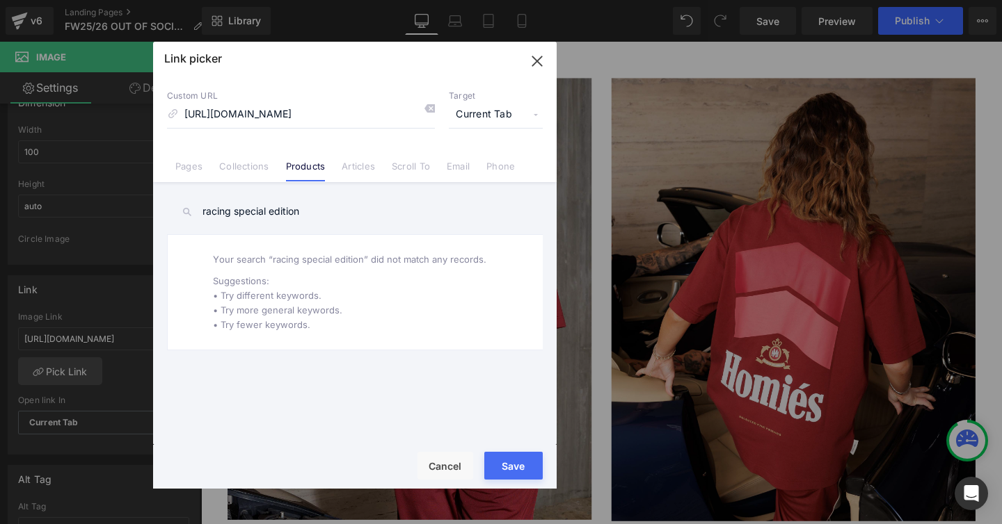
drag, startPoint x: 234, startPoint y: 214, endPoint x: 392, endPoint y: 234, distance: 159.2
click at [387, 232] on div "racing special edition A page dedicated to QR codes for HOMIESMARBELLA's produc…" at bounding box center [354, 315] width 403 height 266
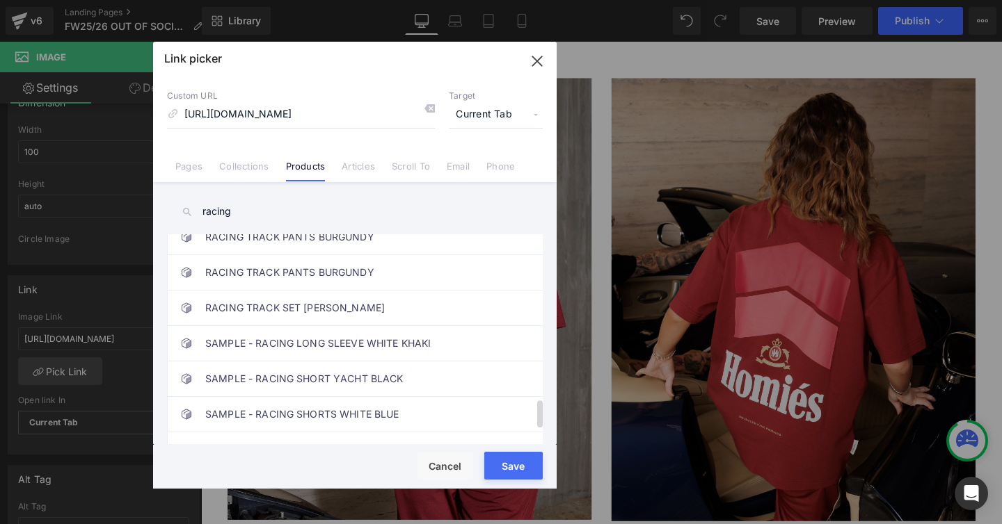
scroll to position [1220, 0]
click at [227, 203] on input "racing" at bounding box center [355, 211] width 376 height 31
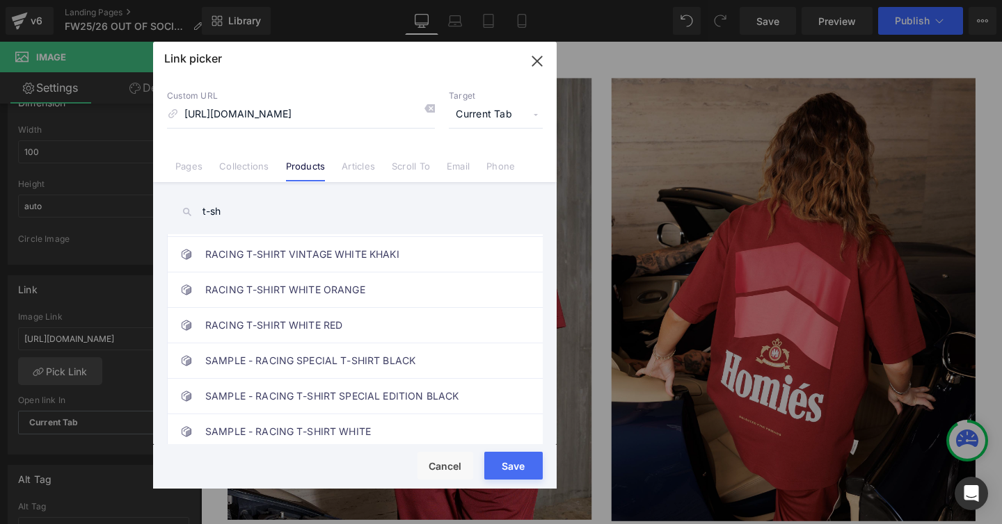
scroll to position [896, 0]
type input "t"
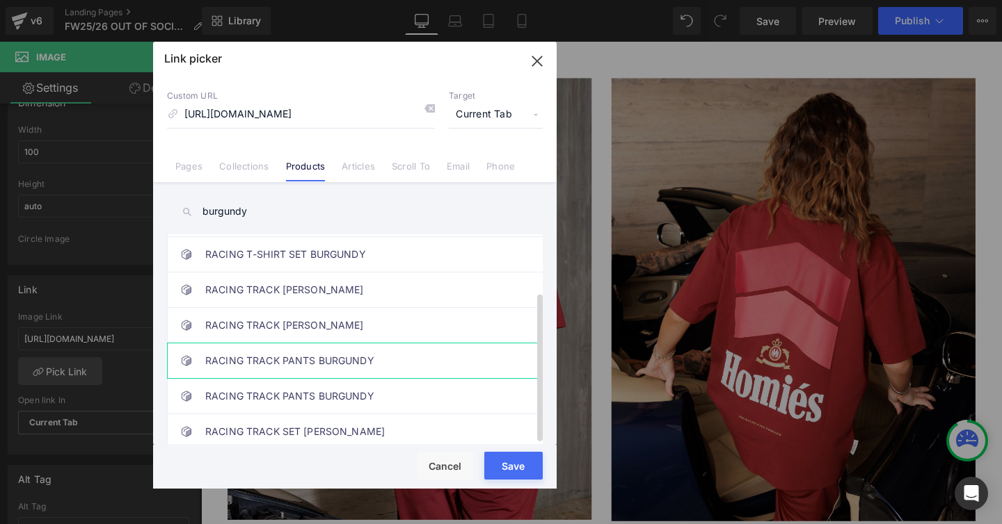
scroll to position [0, 0]
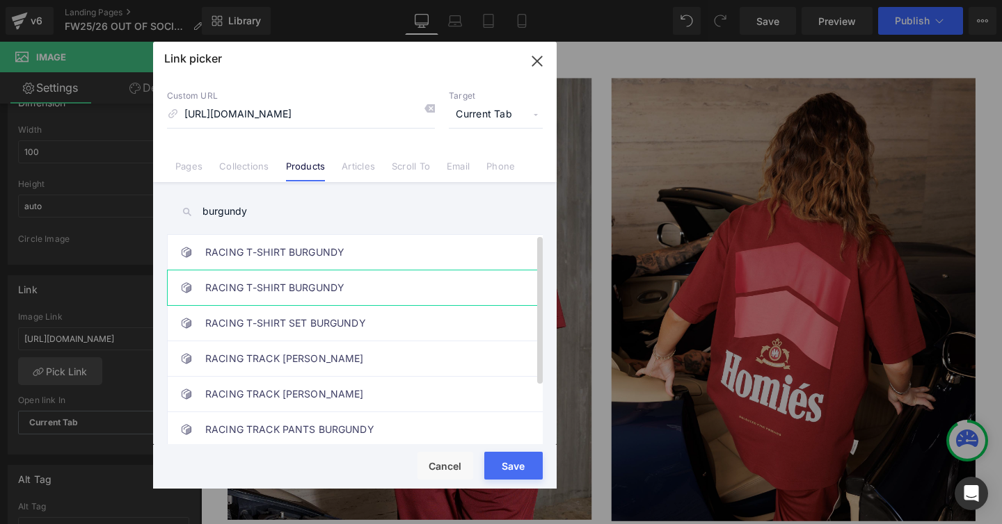
type input "burgundy"
click at [314, 291] on link "RACING T-SHIRT BURGUNDY" at bounding box center [358, 288] width 306 height 35
type input "/products/racing-t-shirt-burgundy-1"
click at [492, 456] on button "Save" at bounding box center [513, 466] width 58 height 28
type input "/products/racing-t-shirt-burgundy-1"
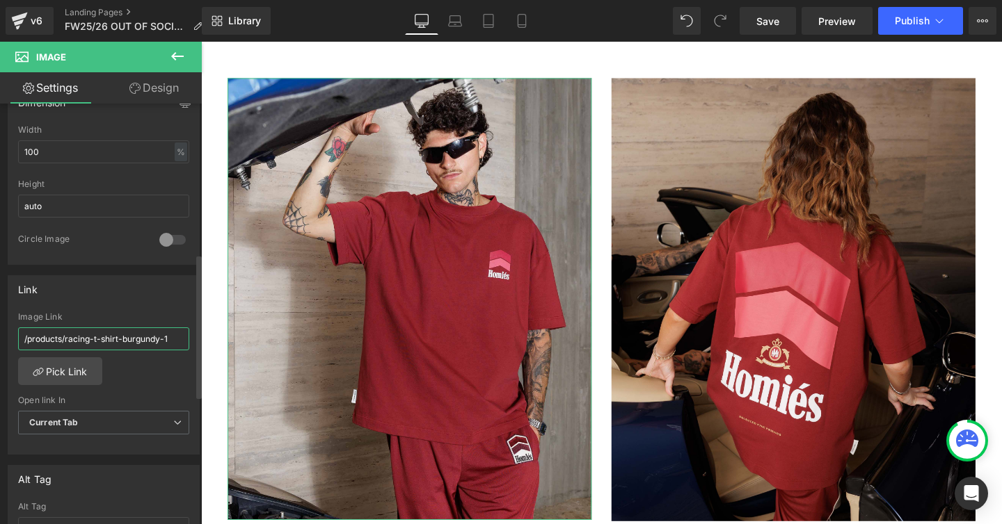
click at [115, 345] on input "/products/racing-t-shirt-burgundy-1" at bounding box center [103, 339] width 171 height 23
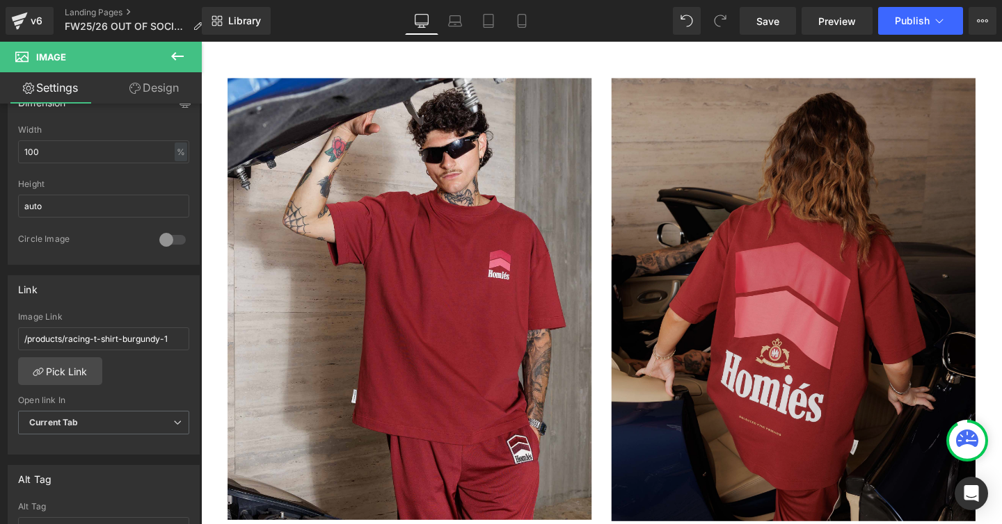
click at [661, 314] on img at bounding box center [823, 312] width 383 height 465
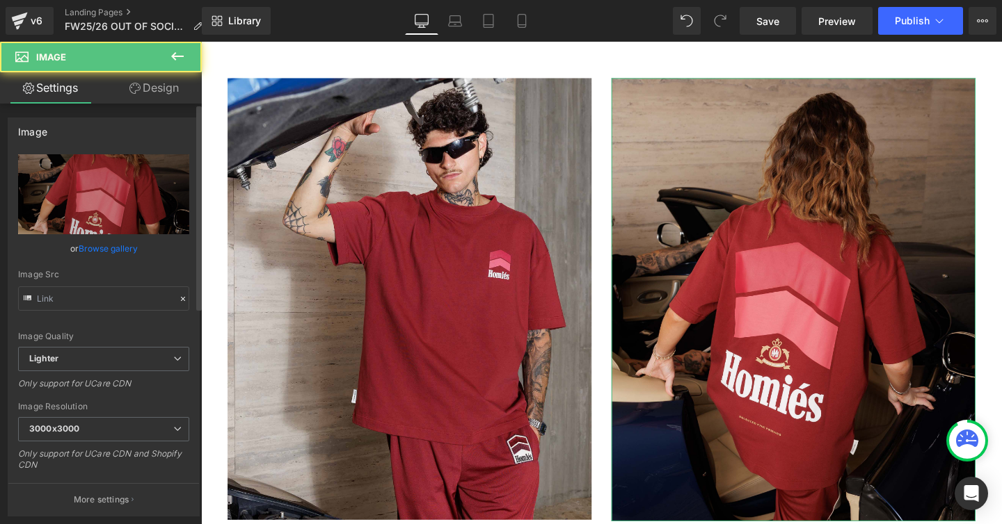
type input "[URL][DOMAIN_NAME]"
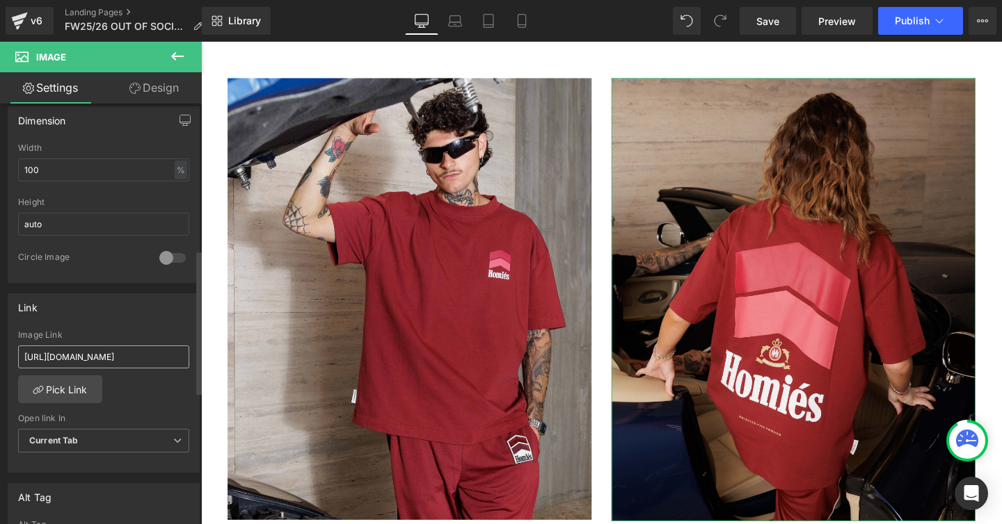
scroll to position [427, 0]
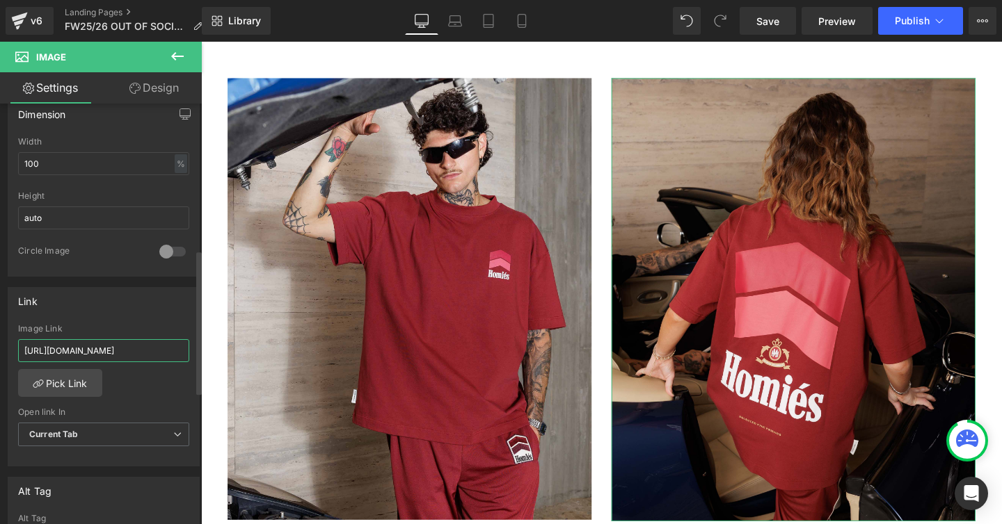
click at [78, 349] on input "[URL][DOMAIN_NAME]" at bounding box center [103, 350] width 171 height 23
paste input "/products/racing-t-shirt-burgundy-1"
type input "/products/racing-t-shirt-burgundy-1"
click at [135, 396] on div "/products/racing-t-shirt-burgundy-1 Image Link /products/racing-t-shirt-burgund…" at bounding box center [103, 395] width 191 height 143
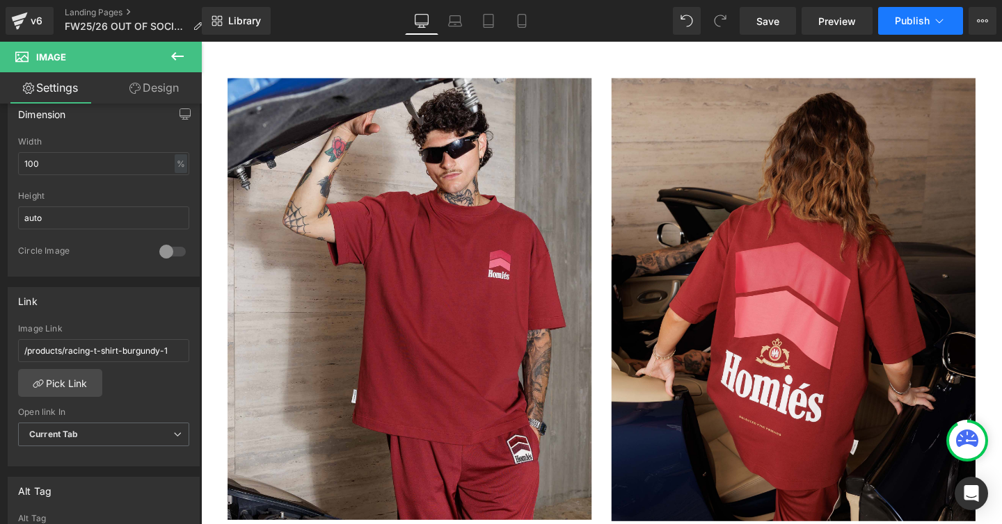
click at [911, 25] on span "Publish" at bounding box center [911, 20] width 35 height 11
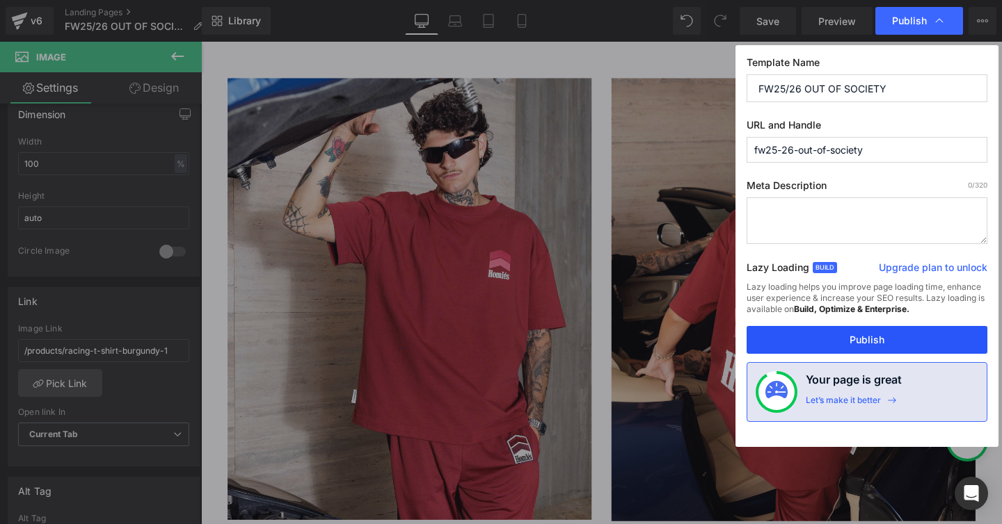
click at [831, 346] on button "Publish" at bounding box center [866, 340] width 241 height 28
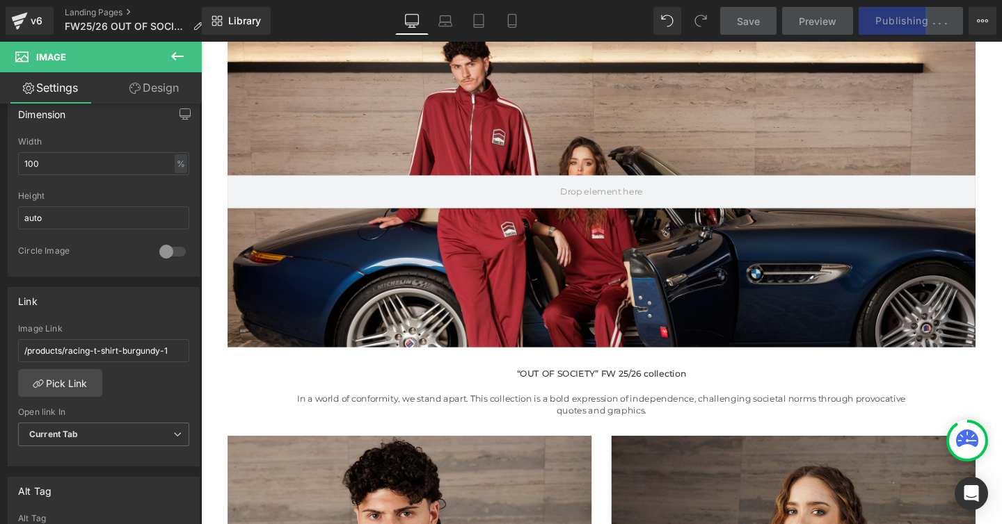
scroll to position [143, 0]
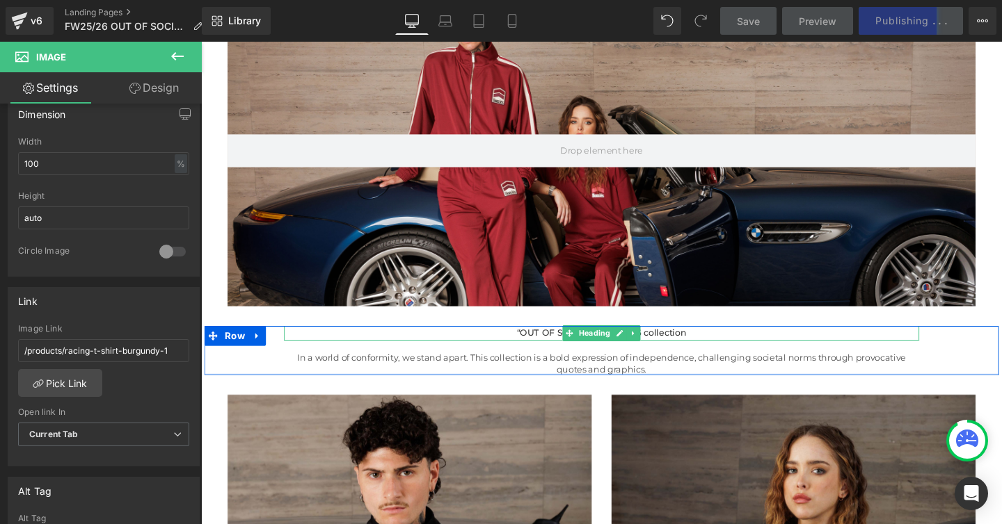
click at [547, 346] on h1 "“OUT OF SOCIETY” FW 25/26 collection" at bounding box center [622, 348] width 668 height 15
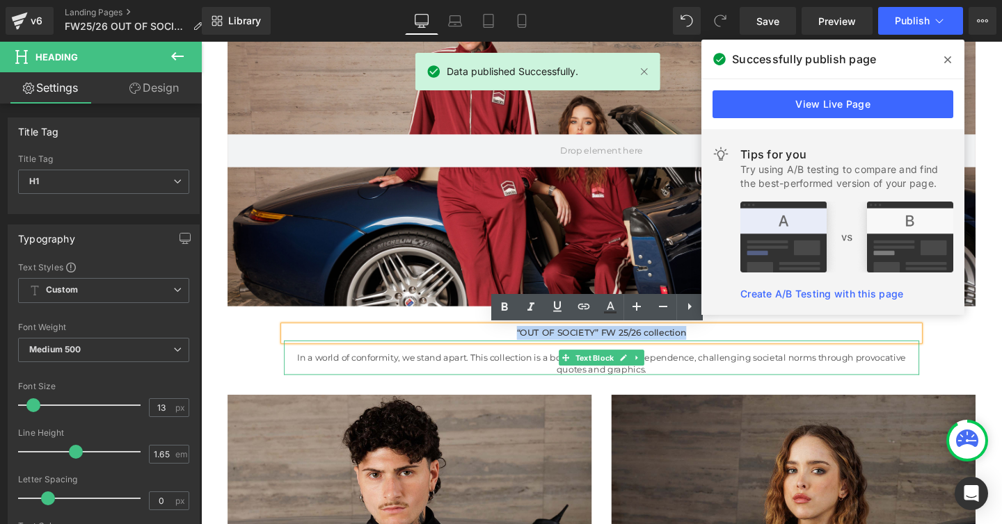
click at [300, 373] on p "In a world of conformity, we stand apart. This collection is a bold expression …" at bounding box center [622, 379] width 668 height 25
click at [324, 373] on p "In a world of conformity, we stand apart. This collection is a bold expression …" at bounding box center [622, 379] width 668 height 25
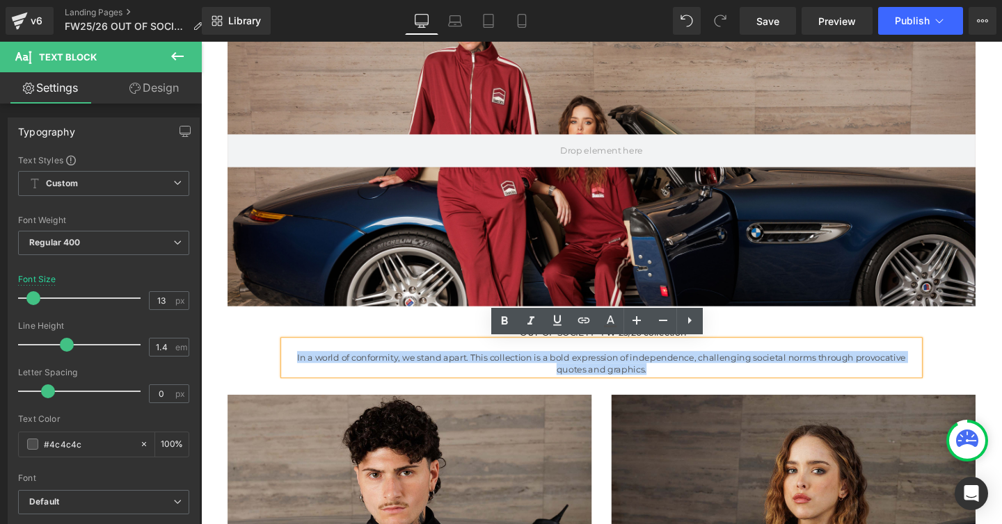
copy p "In a world of conformity, we stand apart. This collection is a bold expression …"
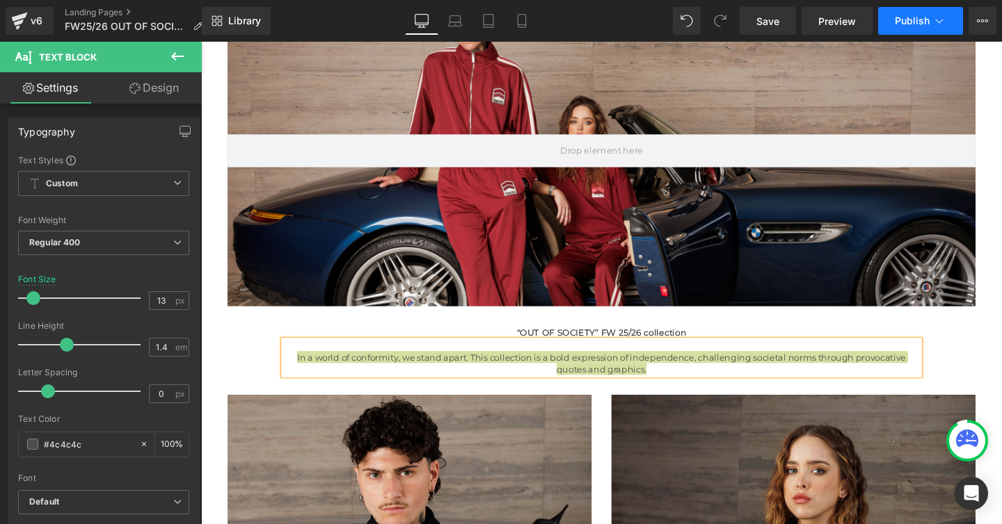
click at [935, 21] on icon at bounding box center [939, 21] width 14 height 14
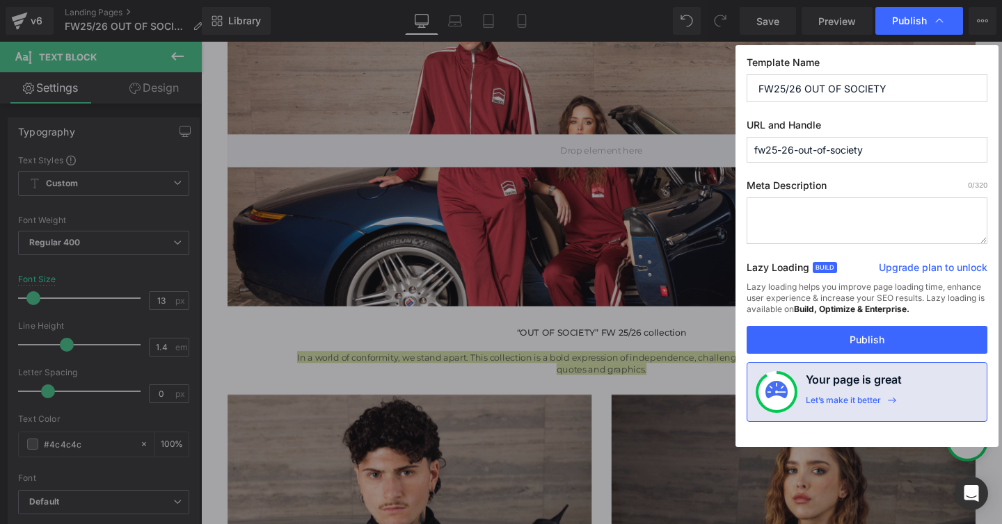
click at [779, 216] on textarea at bounding box center [866, 221] width 241 height 47
paste textarea "In a world of conformity, we stand apart. This collection is a bold expression …"
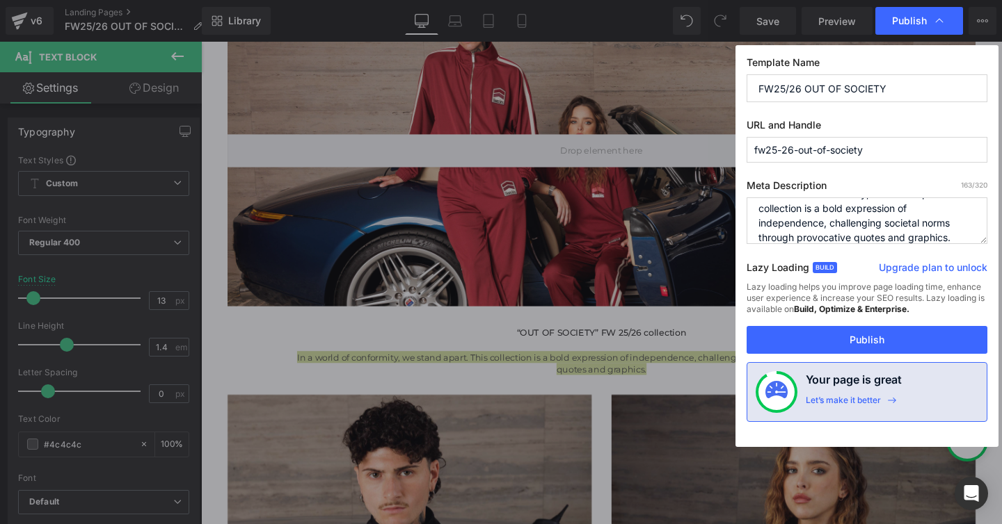
scroll to position [0, 0]
click at [757, 214] on textarea "In a world of conformity, we stand apart. This collection is a bold expression …" at bounding box center [866, 221] width 241 height 47
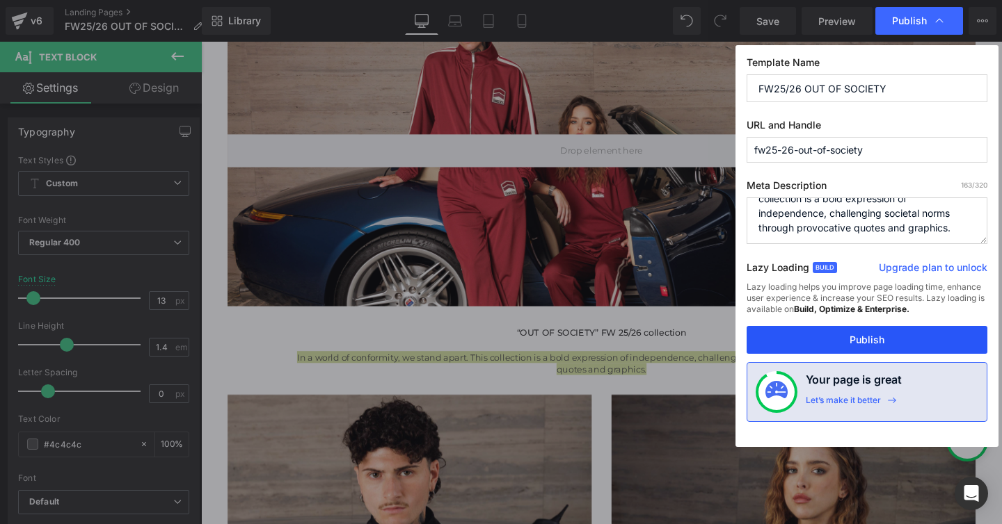
type textarea "In a world of conformity, we stand apart. This collection is a bold expression …"
click at [862, 341] on button "Publish" at bounding box center [866, 340] width 241 height 28
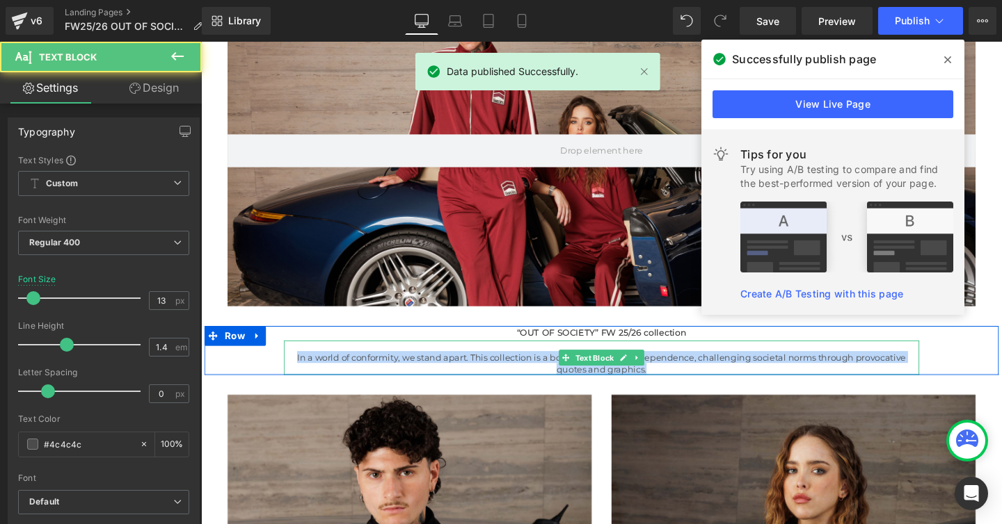
click at [741, 378] on p "In a world of conformity, we stand apart. This collection is a bold expression …" at bounding box center [622, 379] width 668 height 25
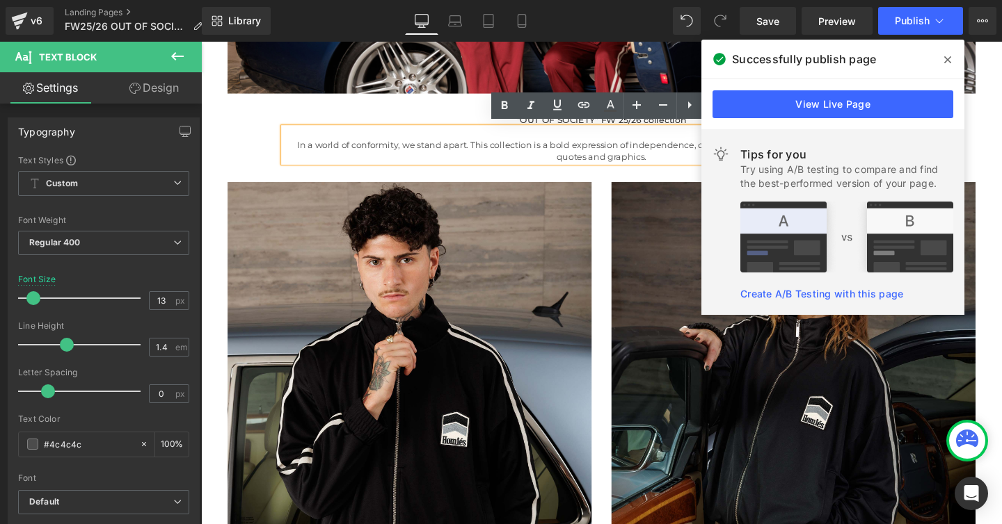
scroll to position [369, 0]
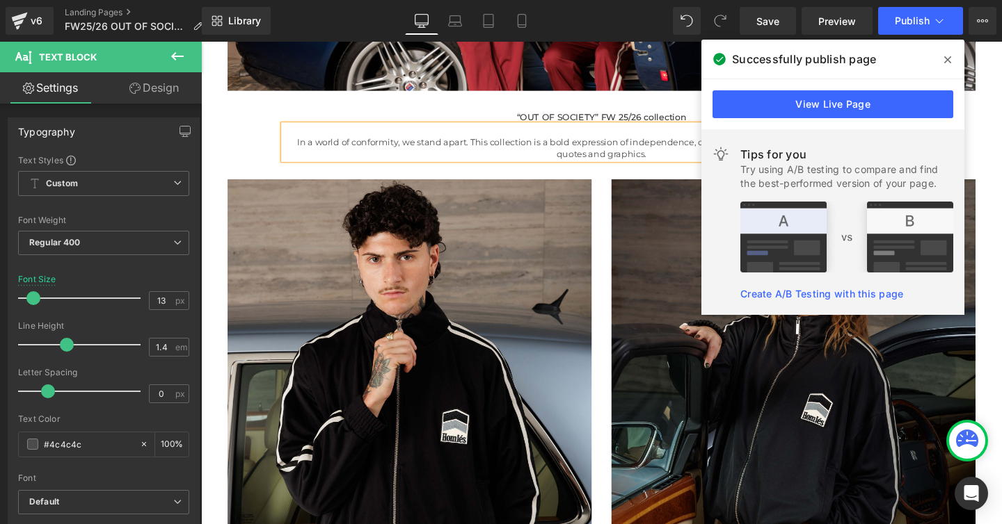
click at [948, 58] on icon at bounding box center [947, 59] width 7 height 7
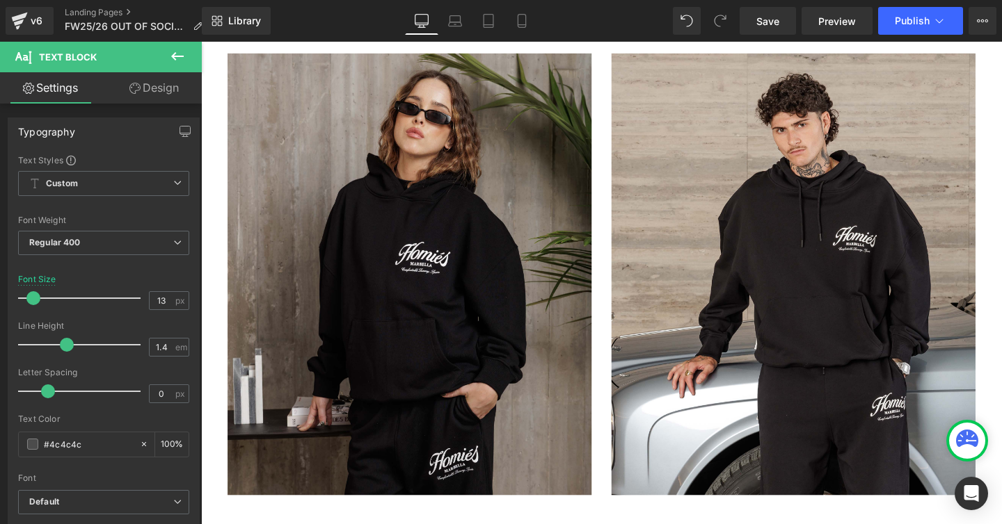
scroll to position [2542, 0]
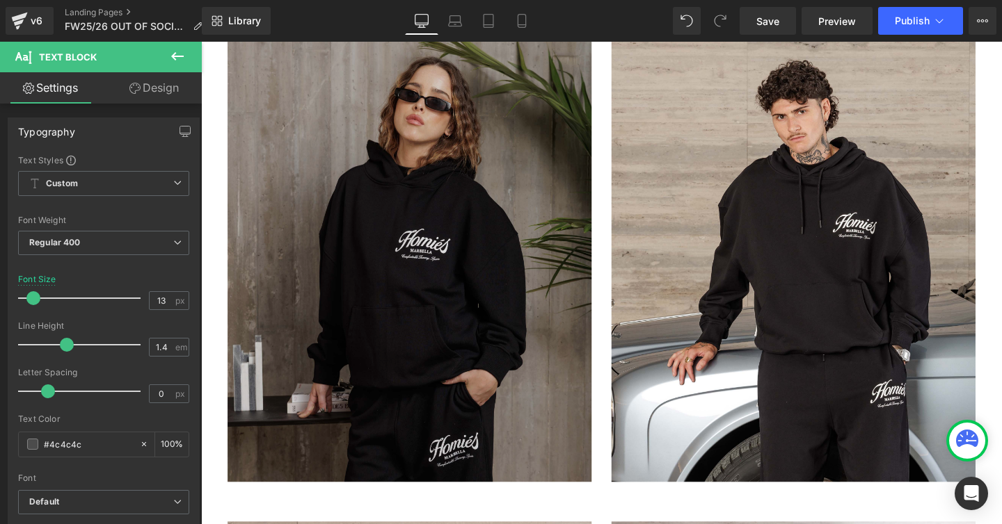
click at [531, 193] on img at bounding box center [420, 272] width 383 height 465
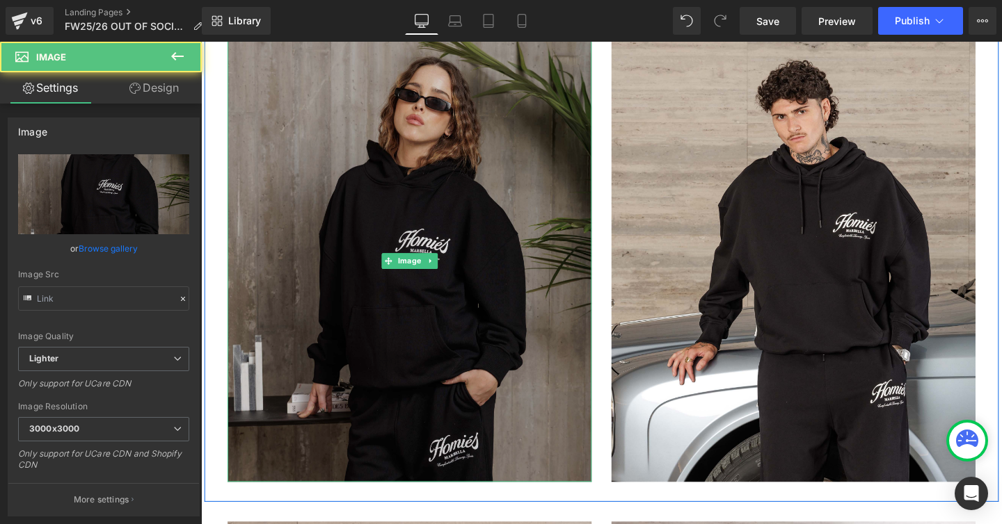
type input "[URL][DOMAIN_NAME]"
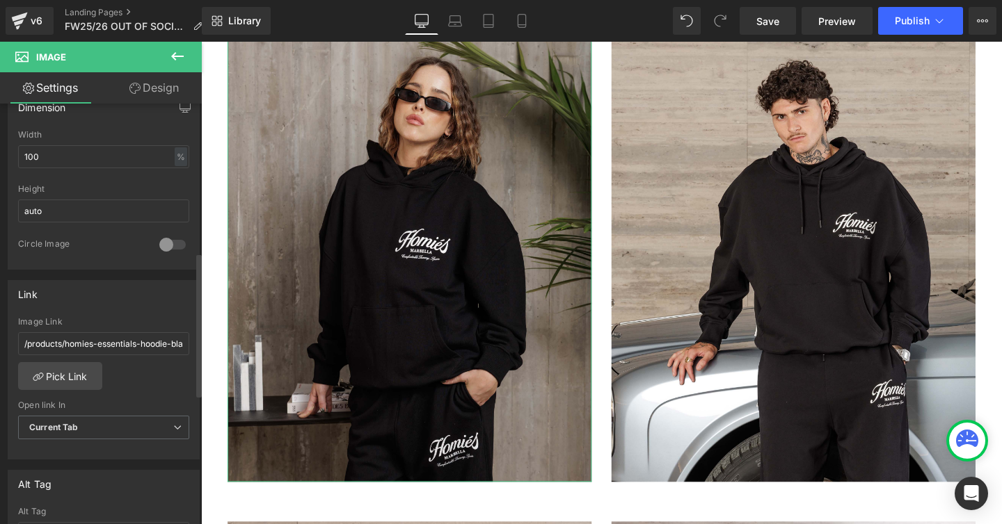
scroll to position [435, 0]
click at [95, 344] on input "/products/homies-essentials-hoodie-black" at bounding box center [103, 343] width 171 height 23
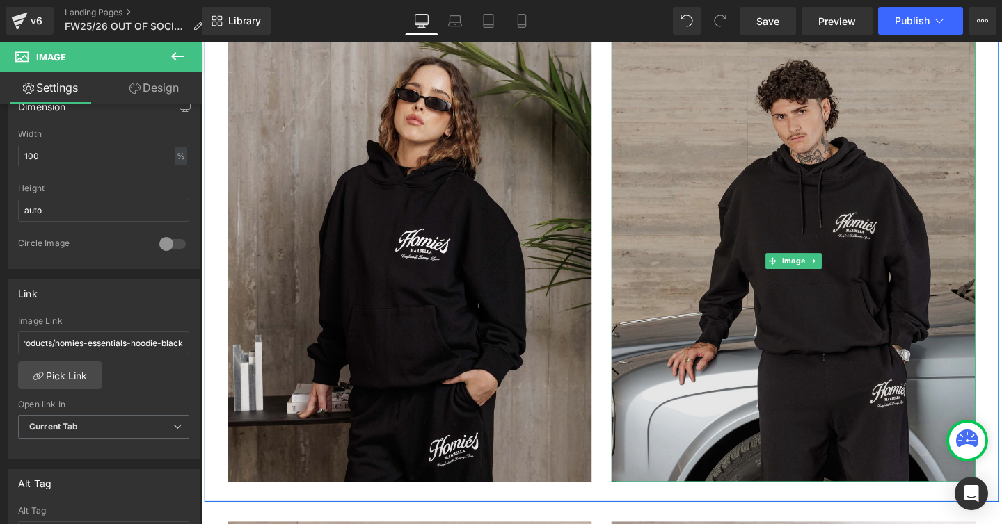
click at [754, 304] on img at bounding box center [823, 272] width 383 height 465
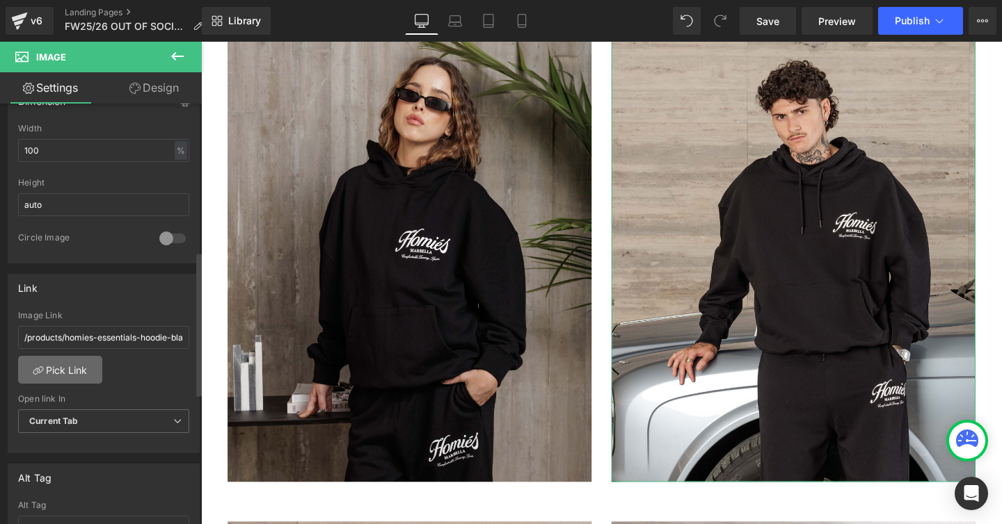
scroll to position [447, 0]
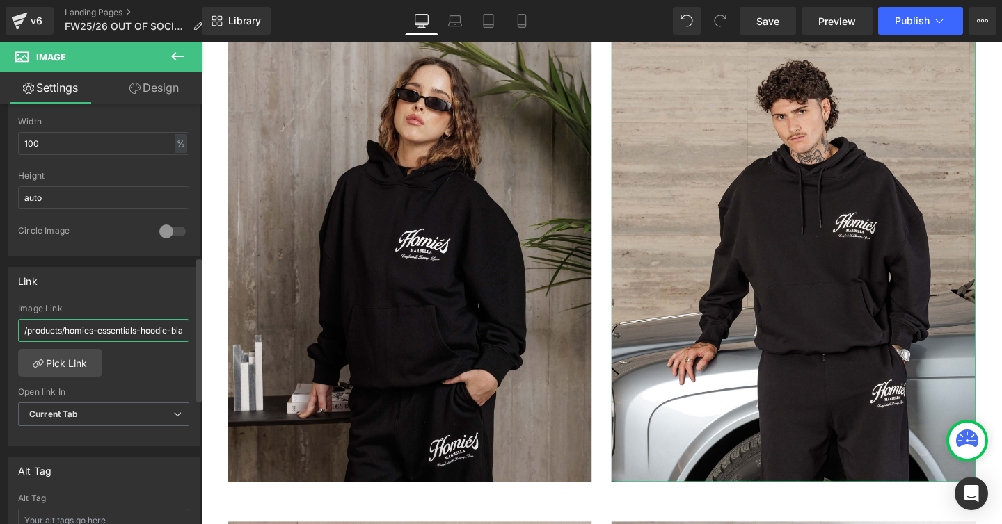
click at [94, 330] on input "/products/homies-essentials-hoodie-black" at bounding box center [103, 330] width 171 height 23
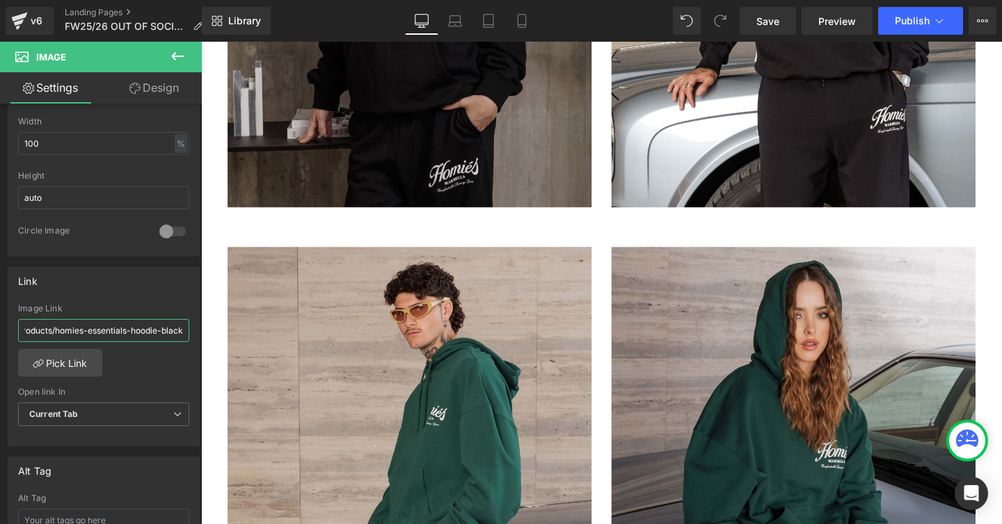
scroll to position [2852, 0]
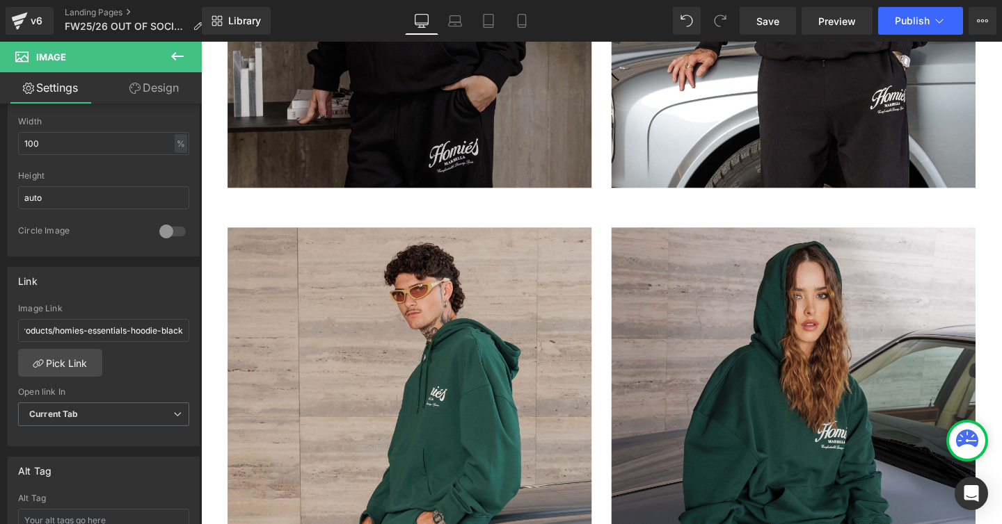
click at [380, 410] on img at bounding box center [420, 469] width 383 height 465
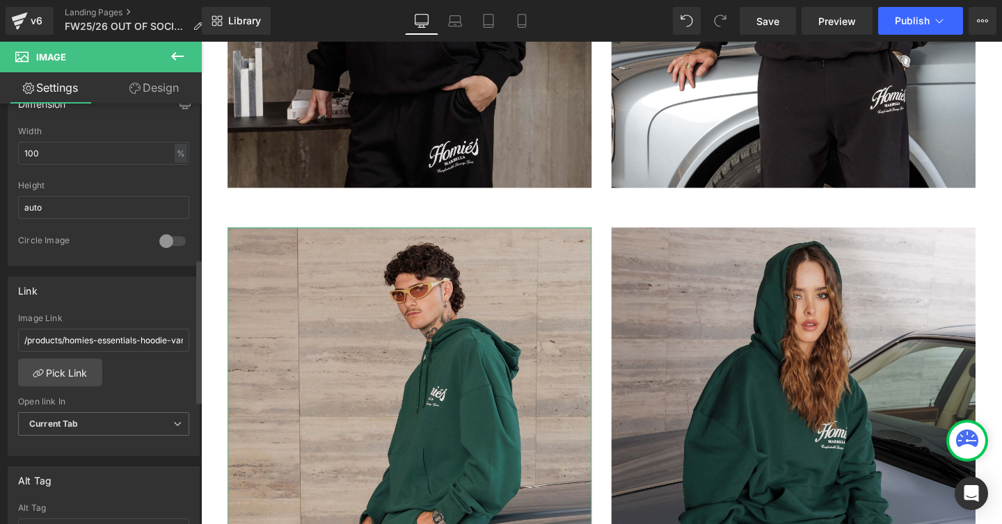
scroll to position [453, 0]
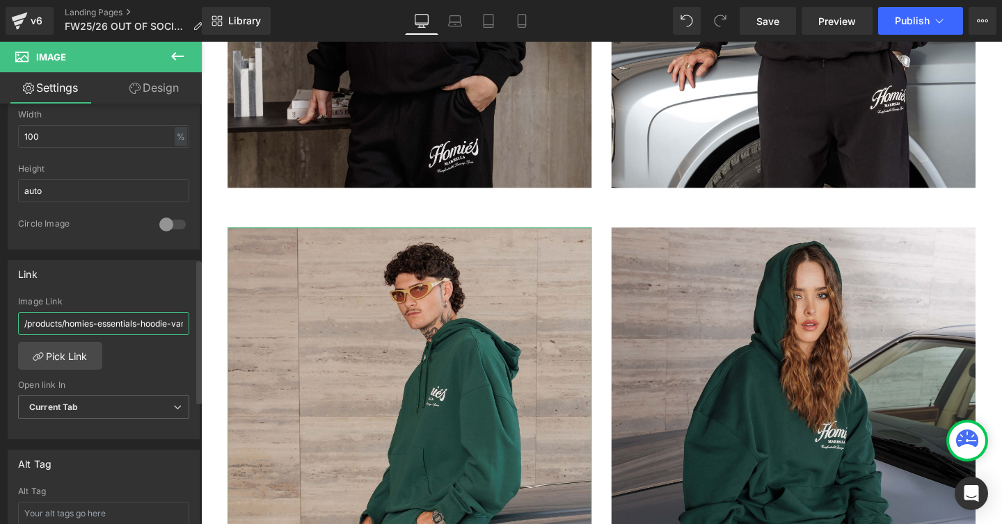
click at [117, 325] on input "/products/homies-essentials-hoodie-varsity-green" at bounding box center [103, 323] width 171 height 23
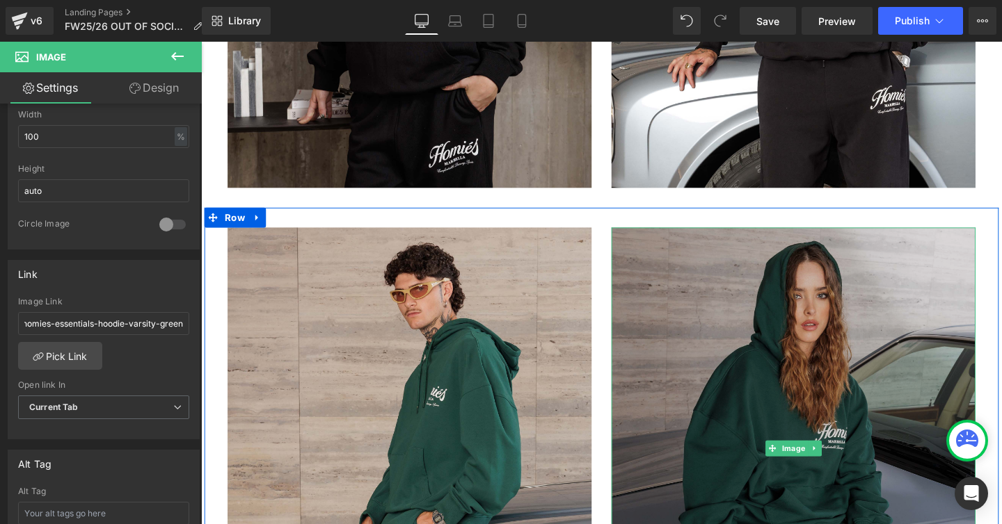
click at [755, 380] on img at bounding box center [823, 469] width 383 height 465
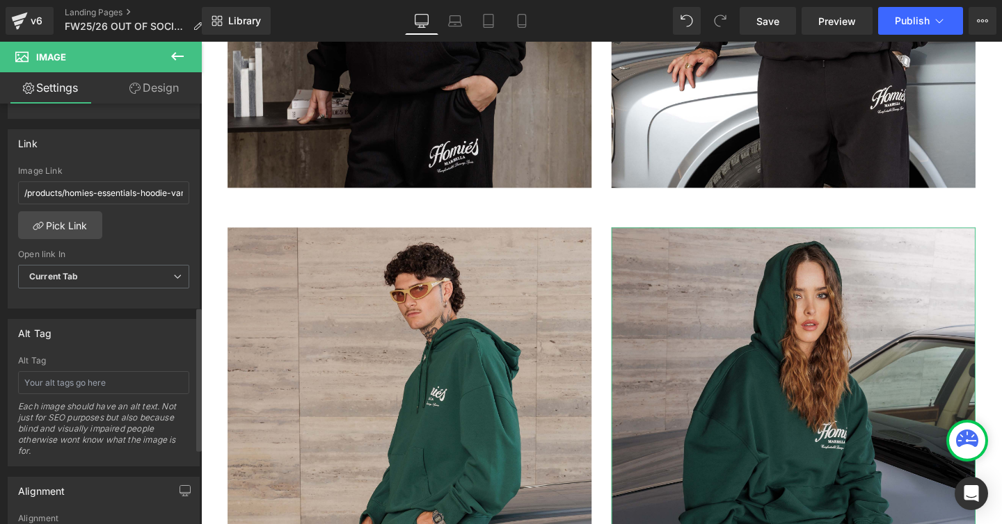
scroll to position [593, 0]
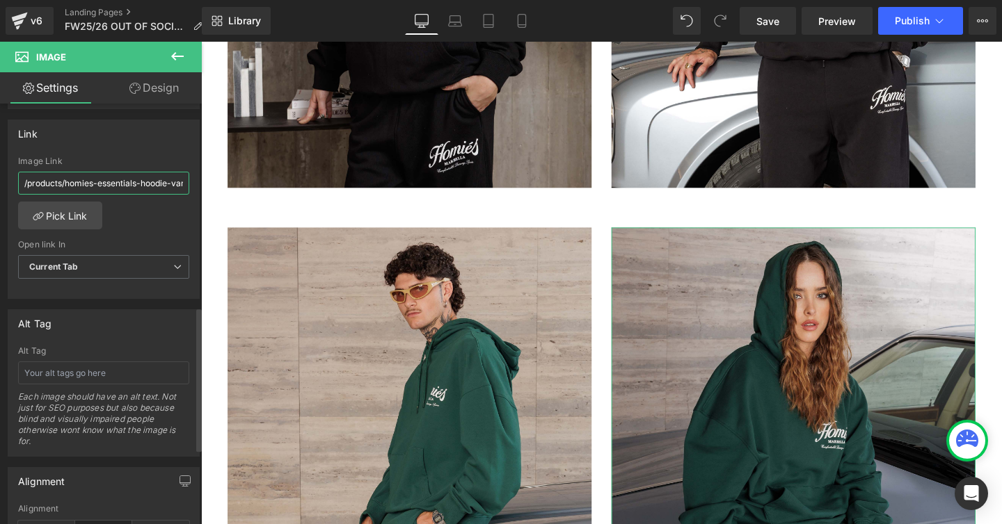
click at [122, 185] on input "/products/homies-essentials-hoodie-varsity-green" at bounding box center [103, 183] width 171 height 23
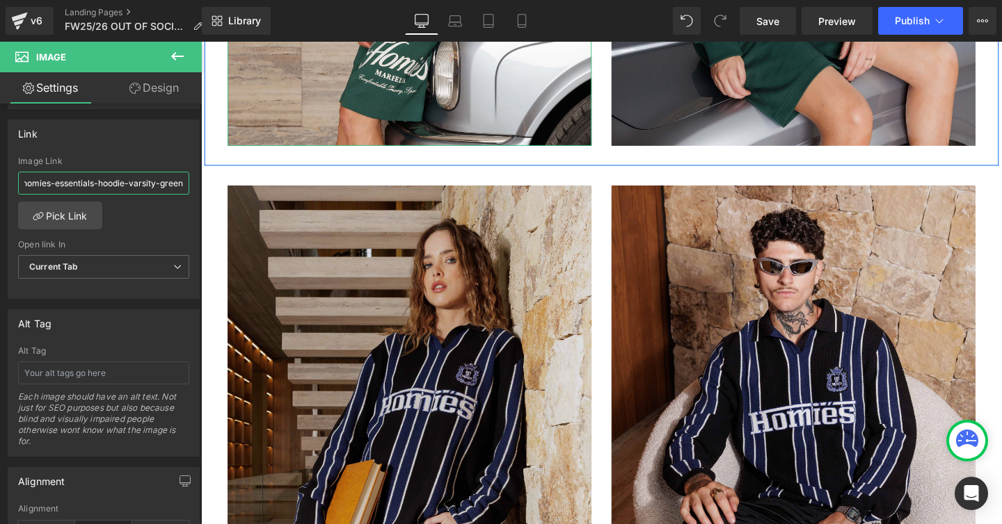
scroll to position [3468, 0]
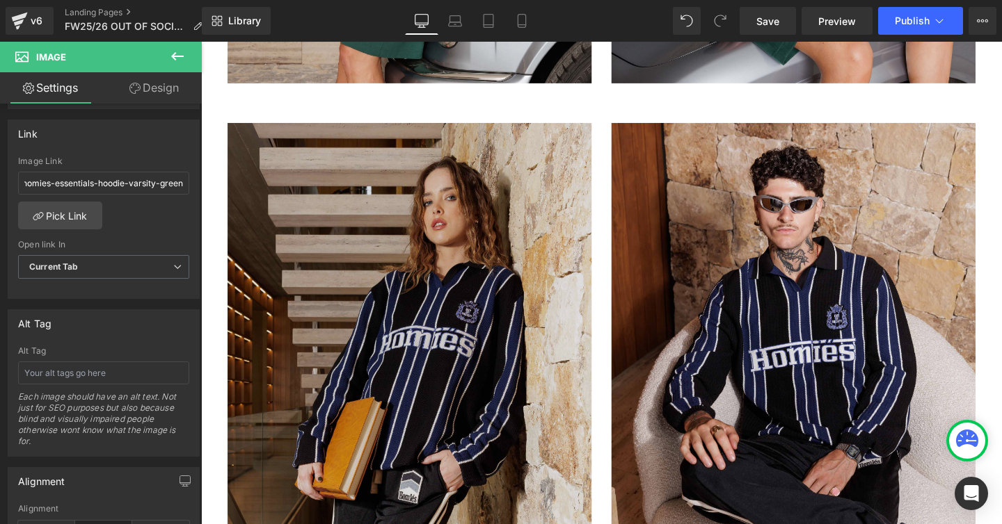
click at [429, 293] on img at bounding box center [420, 359] width 383 height 465
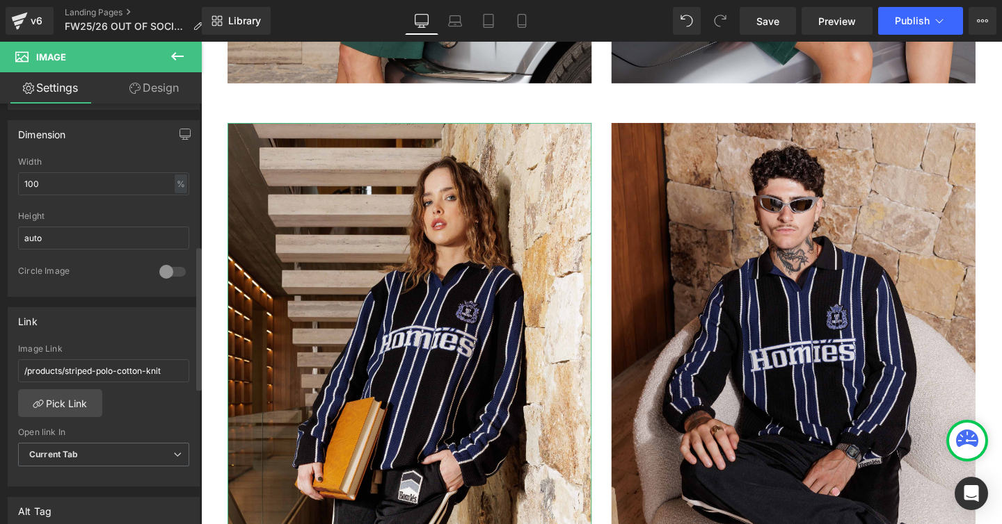
scroll to position [415, 0]
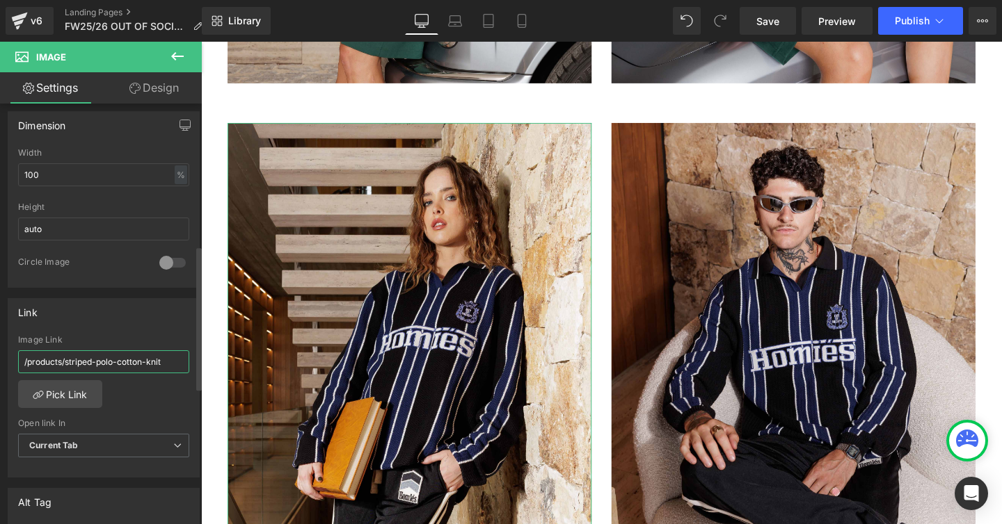
click at [120, 364] on input "/products/striped-polo-cotton-knit" at bounding box center [103, 362] width 171 height 23
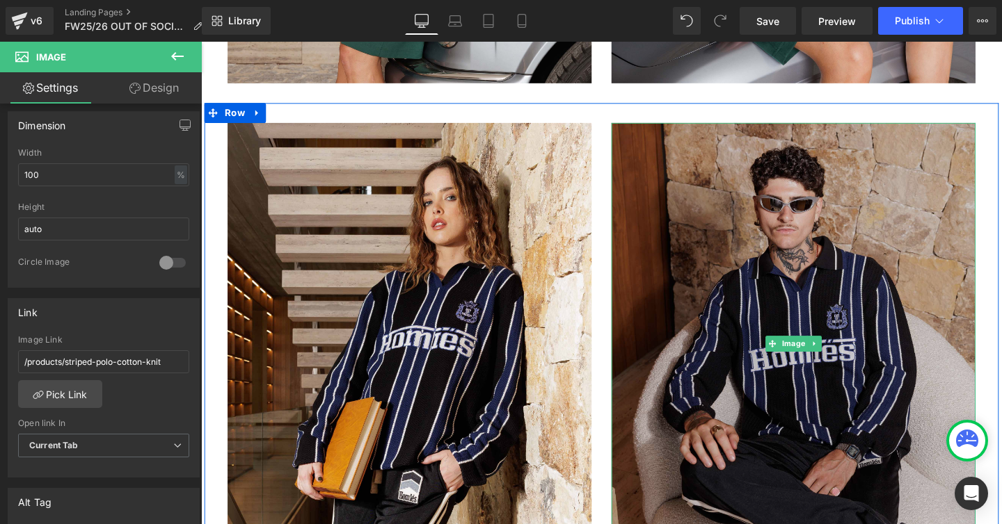
click at [688, 330] on img at bounding box center [823, 359] width 383 height 465
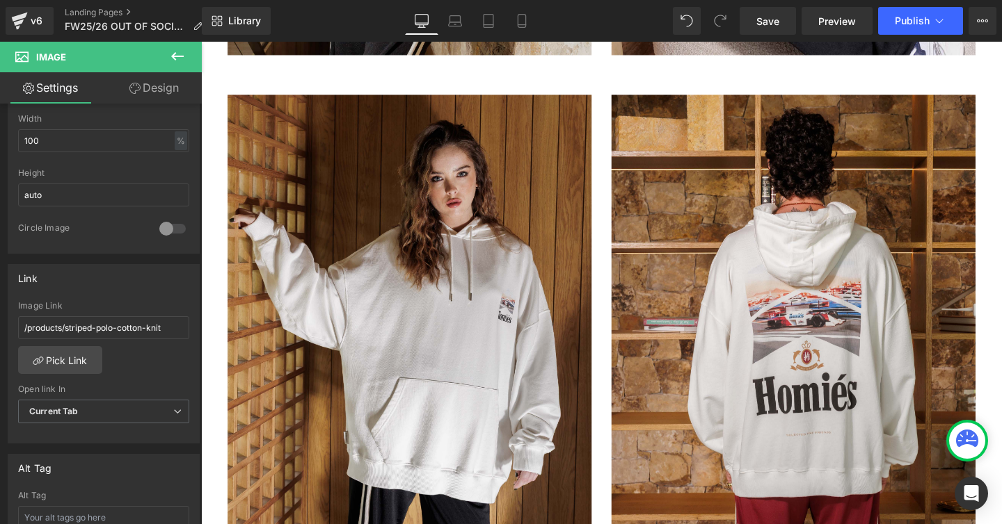
scroll to position [4032, 0]
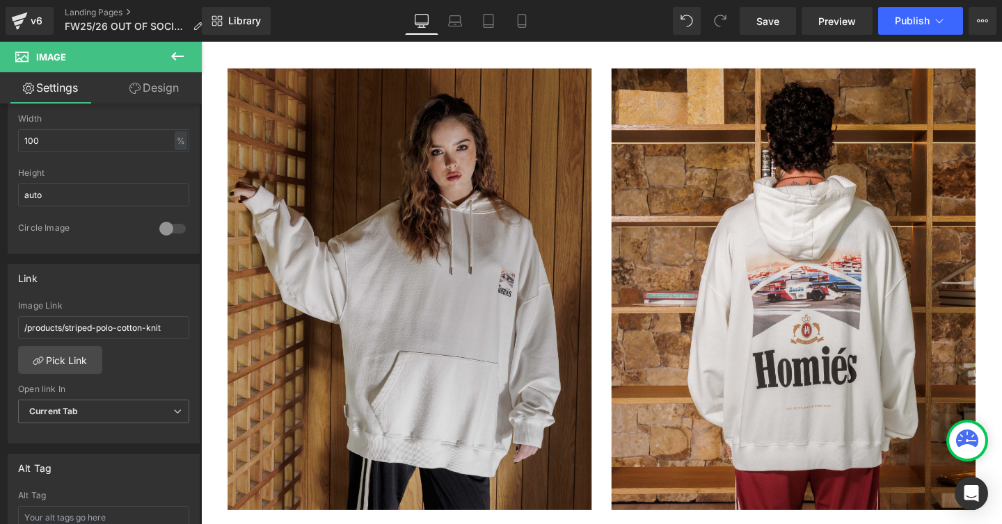
click at [359, 341] on img at bounding box center [420, 302] width 383 height 465
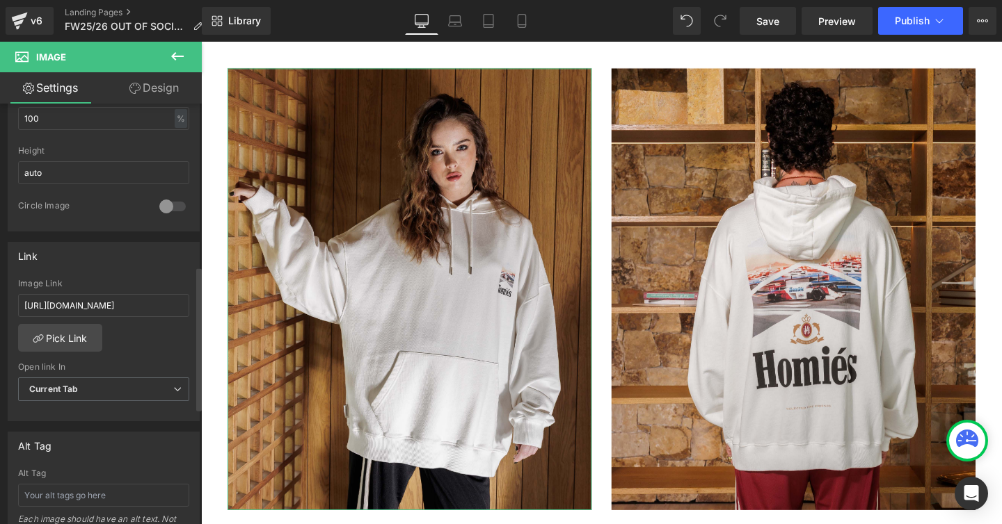
scroll to position [474, 0]
click at [70, 335] on link "Pick Link" at bounding box center [60, 336] width 84 height 28
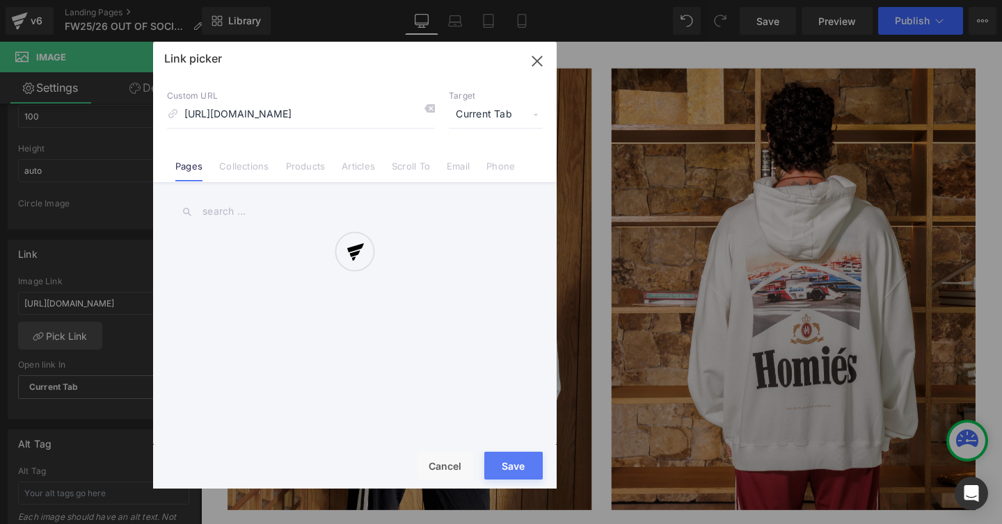
click at [300, 166] on div at bounding box center [354, 265] width 403 height 447
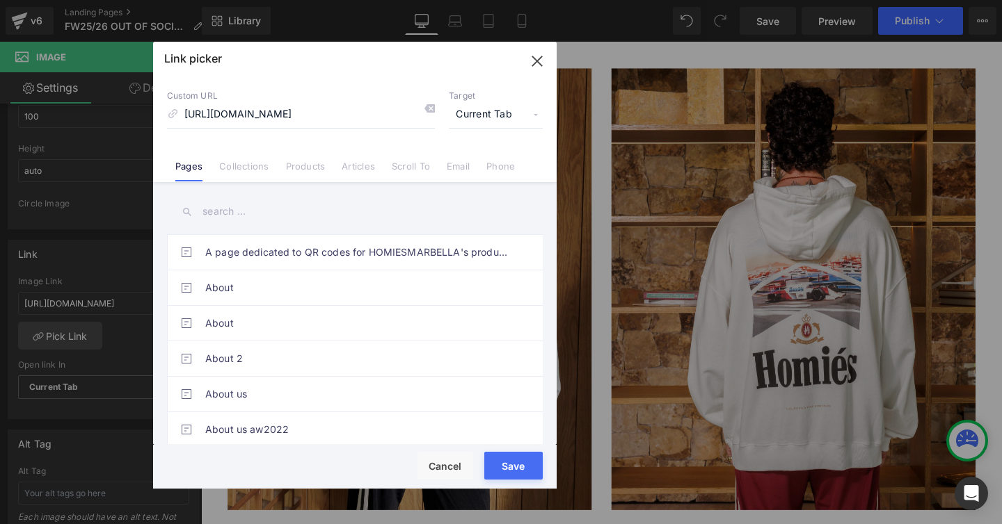
click at [266, 218] on input "text" at bounding box center [355, 211] width 376 height 31
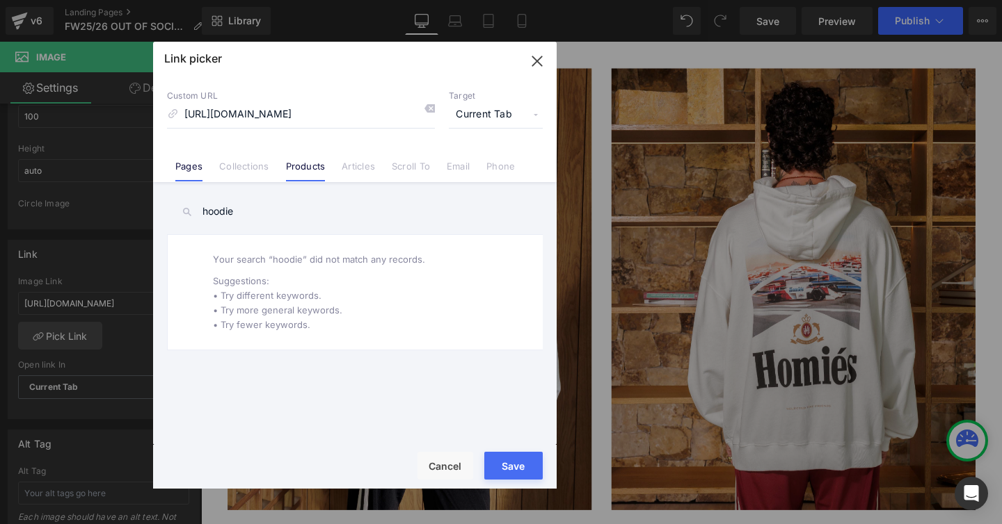
click at [312, 166] on link "Products" at bounding box center [306, 171] width 40 height 21
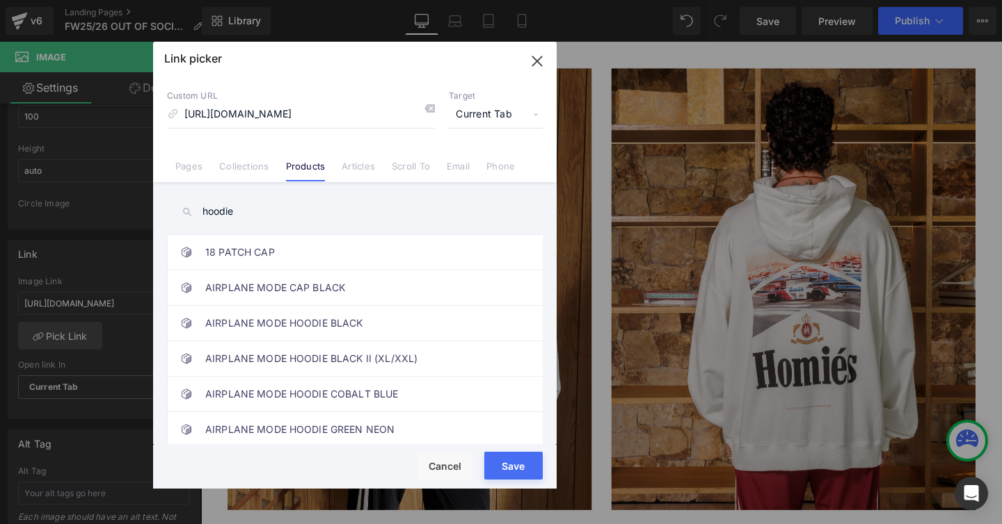
click at [204, 210] on input "hoodie" at bounding box center [355, 211] width 376 height 31
click at [283, 216] on input "racing hoodie" at bounding box center [355, 211] width 376 height 31
click at [280, 212] on input "racing hoodie" at bounding box center [355, 211] width 376 height 31
click at [255, 210] on input "racing hoodie" at bounding box center [355, 211] width 376 height 31
type input "c"
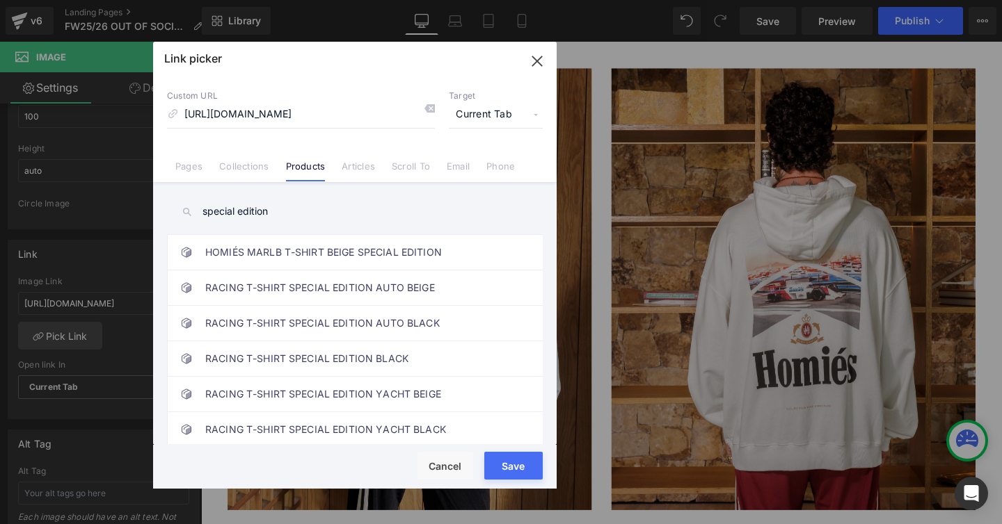
drag, startPoint x: 281, startPoint y: 214, endPoint x: 158, endPoint y: 208, distance: 123.2
click at [159, 208] on div "special edition A page dedicated to QR codes for HOMIESMARBELLA's products. Abo…" at bounding box center [354, 315] width 403 height 266
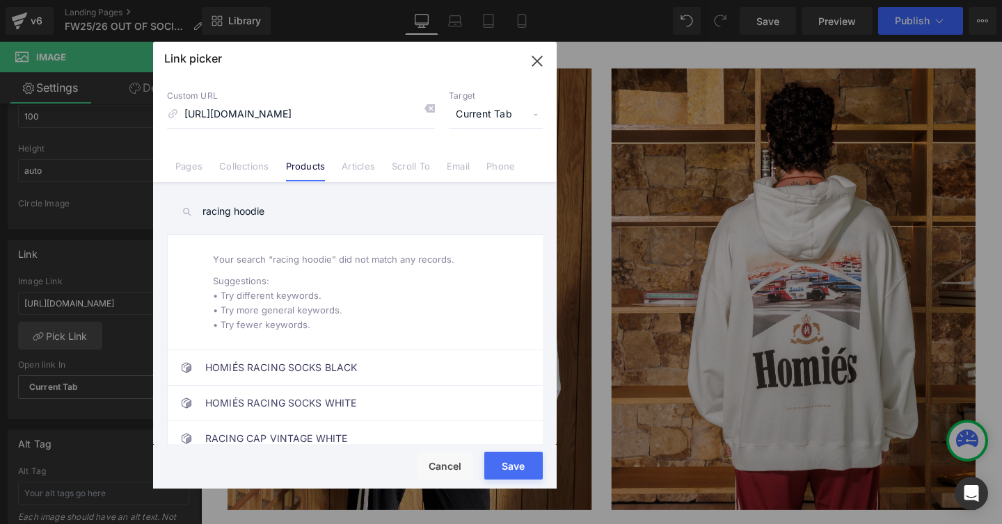
click at [252, 214] on input "racing hoodie" at bounding box center [355, 211] width 376 height 31
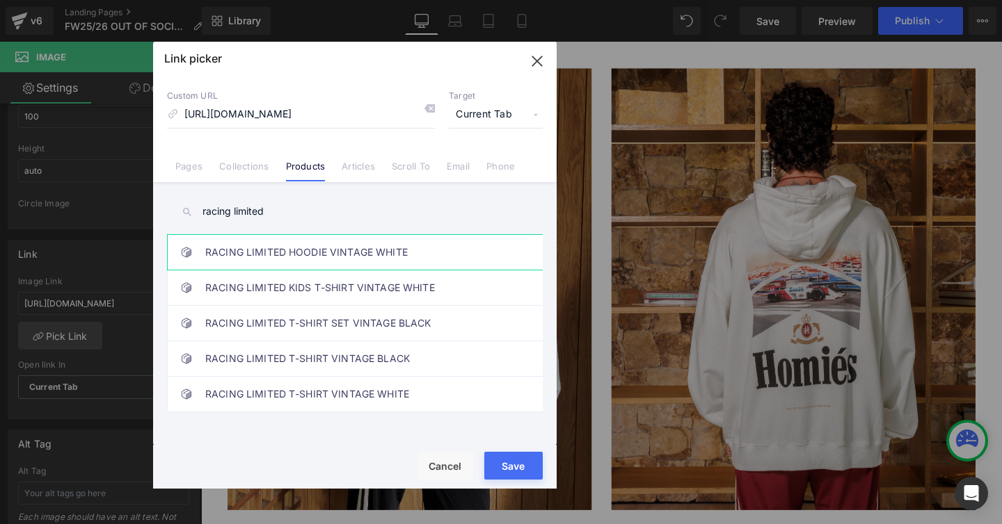
type input "racing limited"
click at [275, 256] on link "RACING LIMITED HOODIE VINTAGE WHITE" at bounding box center [358, 252] width 306 height 35
type input "/products/racing-limited-hoodie-vintage-white"
click at [504, 459] on button "Save" at bounding box center [513, 466] width 58 height 28
type input "/products/racing-limited-hoodie-vintage-white"
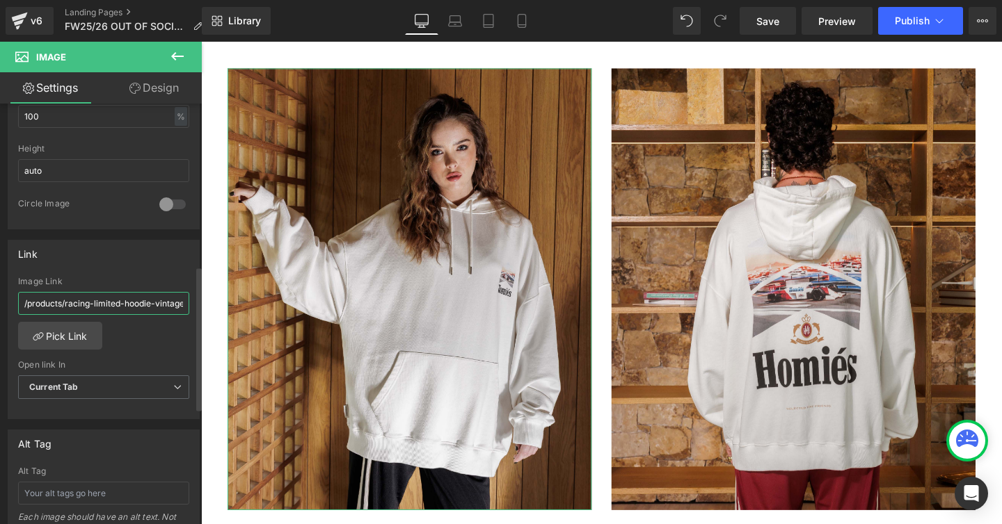
click at [129, 310] on input "/products/racing-limited-hoodie-vintage-white" at bounding box center [103, 303] width 171 height 23
click at [125, 302] on input "/products/racing-limited-hoodie-vintage-white" at bounding box center [103, 303] width 171 height 23
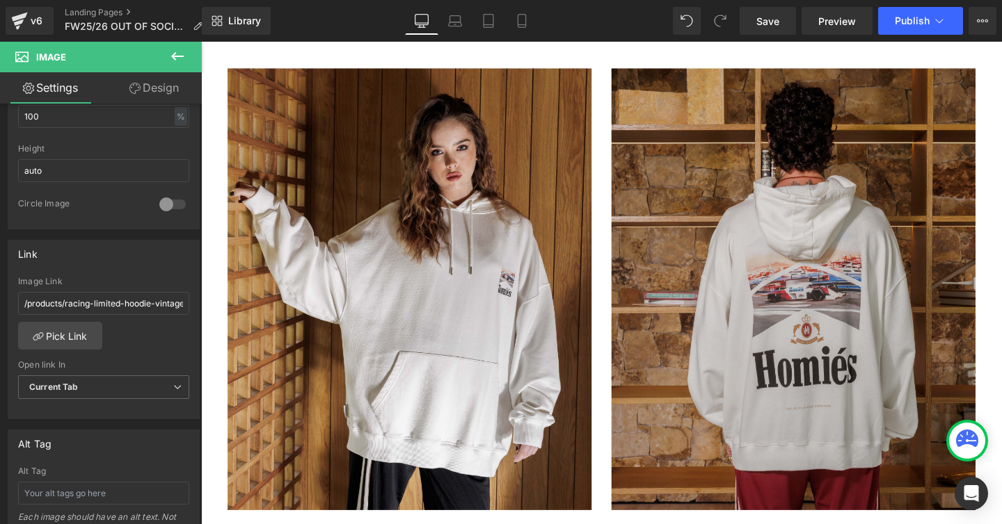
click at [789, 339] on img at bounding box center [823, 302] width 383 height 465
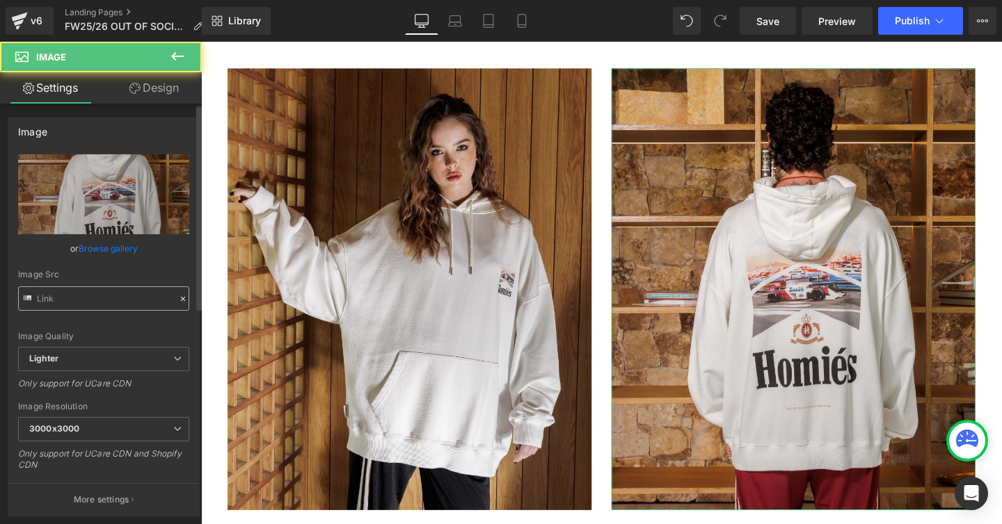
type input "[URL][DOMAIN_NAME]"
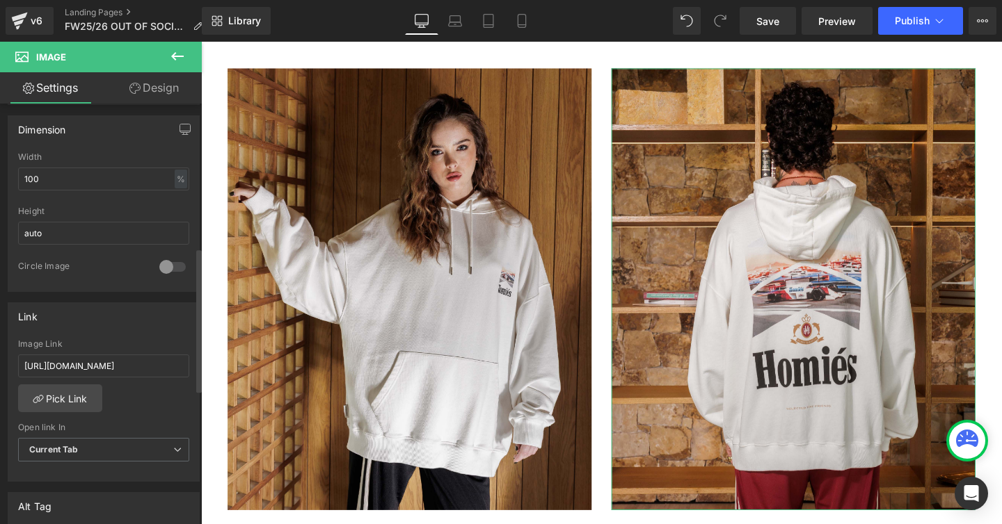
scroll to position [432, 0]
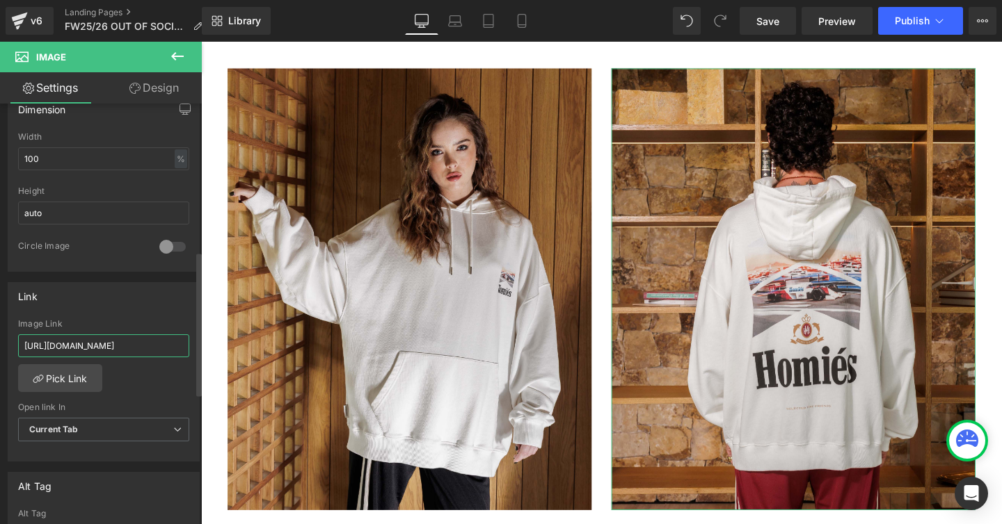
click at [89, 351] on input "[URL][DOMAIN_NAME]" at bounding box center [103, 346] width 171 height 23
type input "/products/racing-limited-hoodie-vintage-white"
click at [145, 392] on div "/products/racing-limited-hoodie-vintage-white Image Link /products/racing-limit…" at bounding box center [103, 390] width 191 height 143
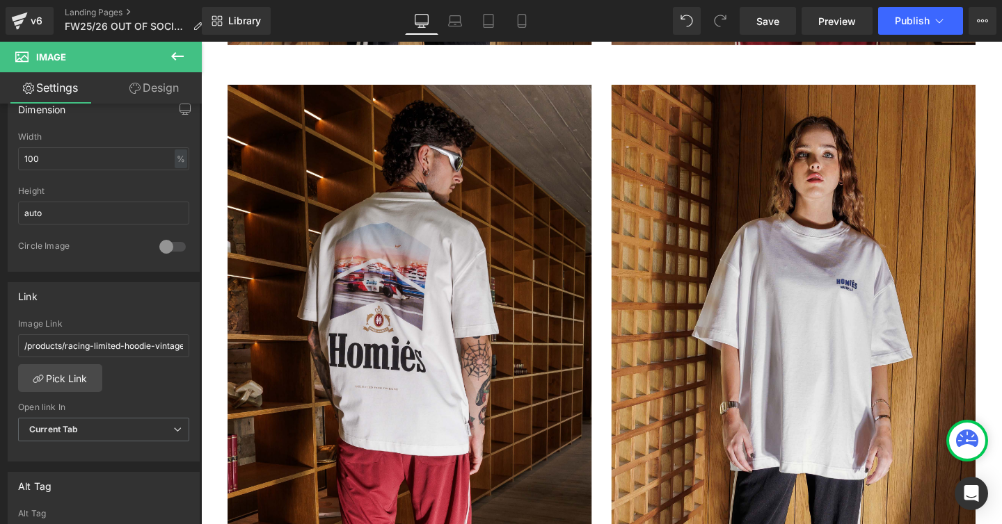
scroll to position [4584, 0]
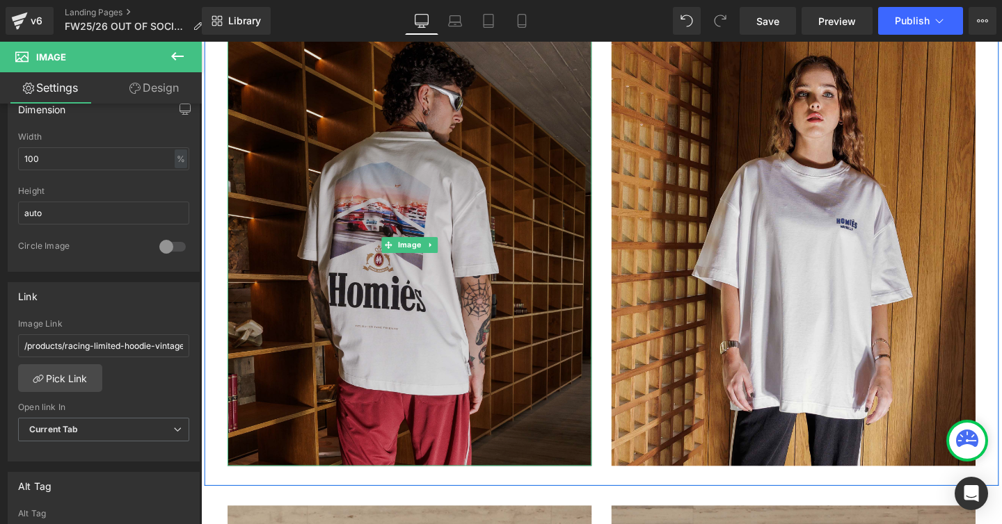
click at [351, 327] on img at bounding box center [420, 256] width 383 height 465
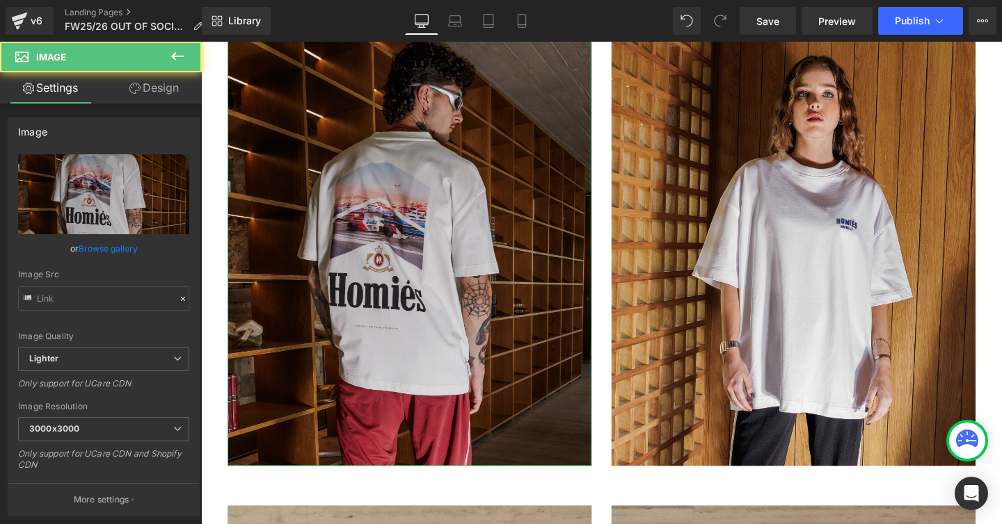
type input "[URL][DOMAIN_NAME]"
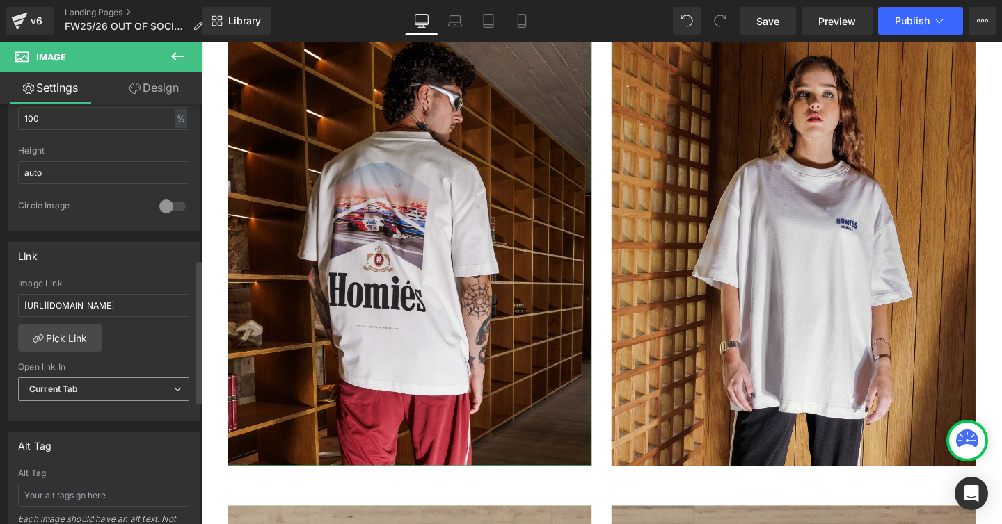
scroll to position [476, 0]
click at [65, 335] on link "Pick Link" at bounding box center [60, 335] width 84 height 28
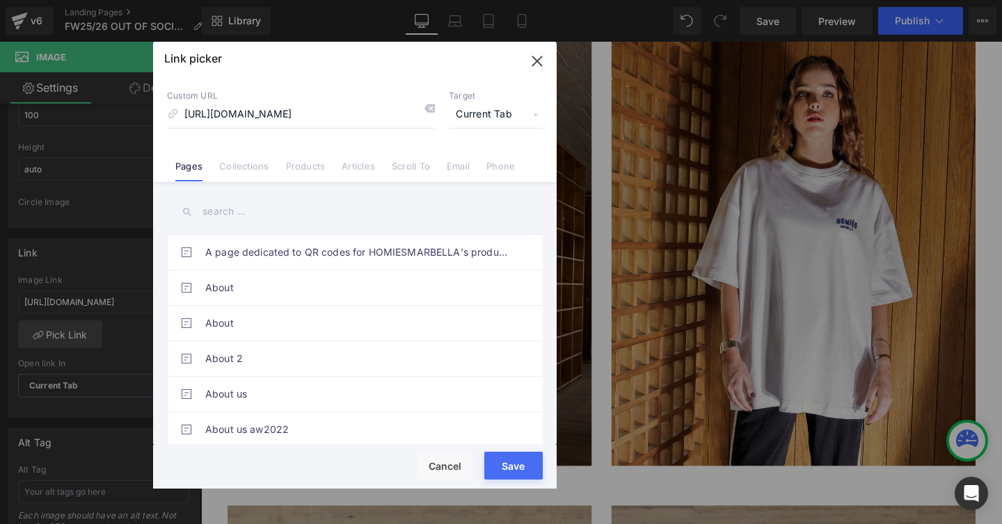
scroll to position [0, 0]
click at [218, 214] on input "text" at bounding box center [355, 211] width 376 height 31
click at [297, 166] on link "Products" at bounding box center [306, 171] width 40 height 21
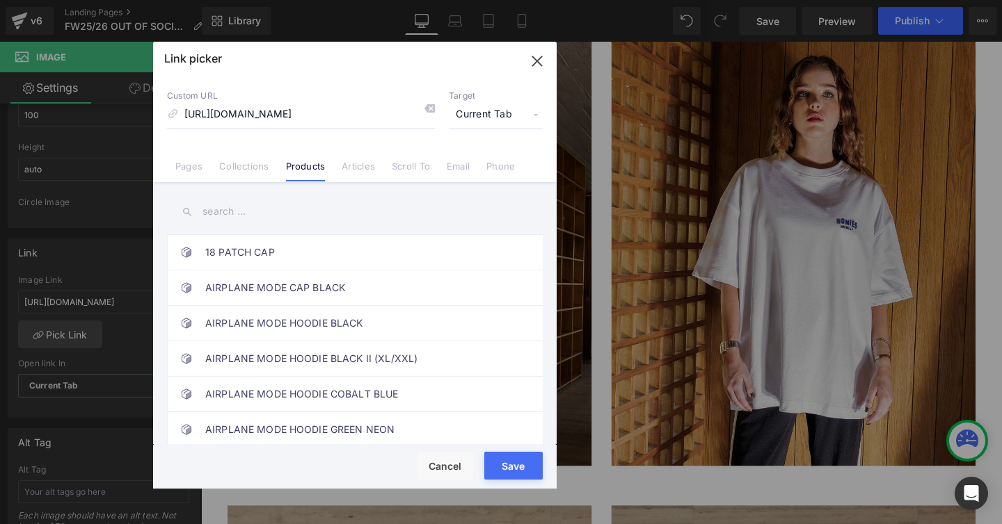
click at [228, 211] on input "text" at bounding box center [355, 211] width 376 height 31
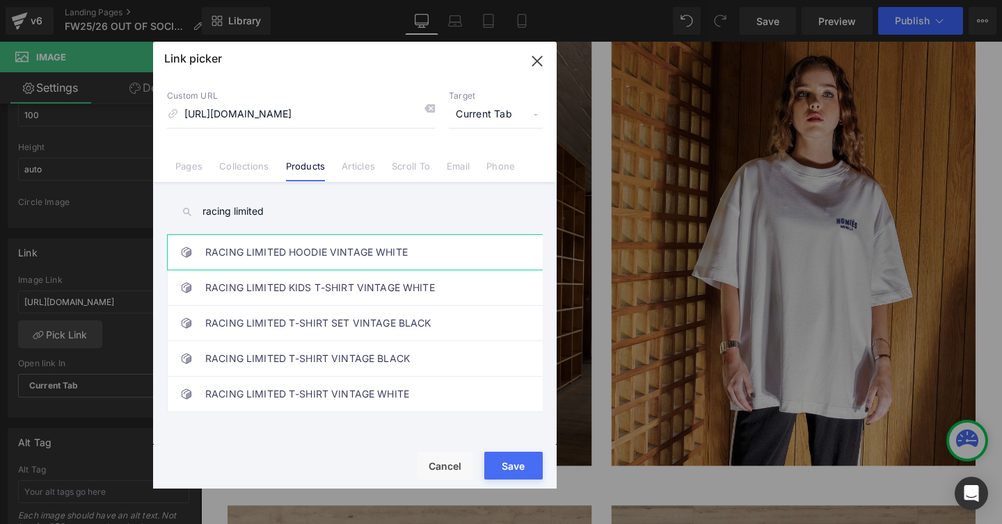
type input "racing limited"
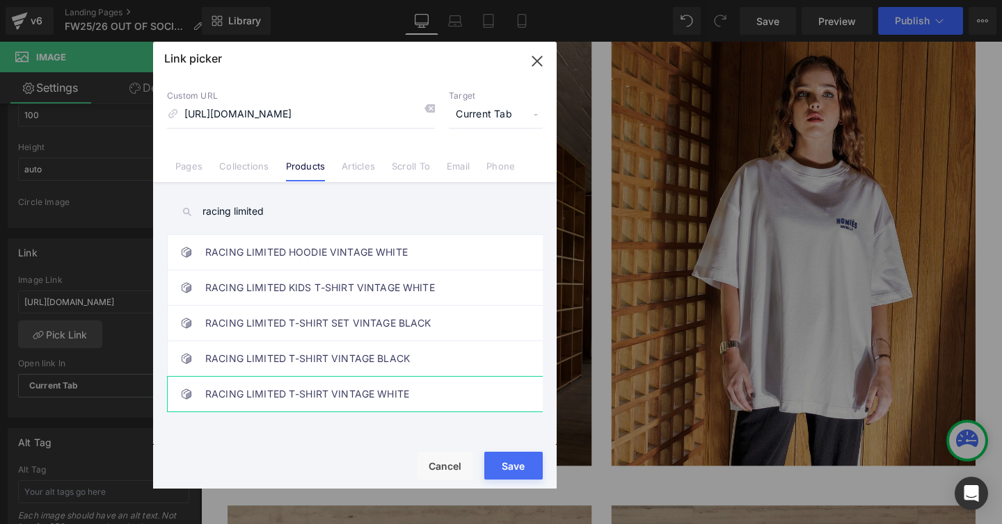
click at [344, 394] on link "RACING LIMITED T-SHIRT VINTAGE WHITE" at bounding box center [358, 394] width 306 height 35
type input "/products/racing-limited-t-shirt-vintage-white"
click at [256, 211] on input "racing limited" at bounding box center [355, 211] width 376 height 31
click at [445, 471] on button "Cancel" at bounding box center [445, 466] width 56 height 28
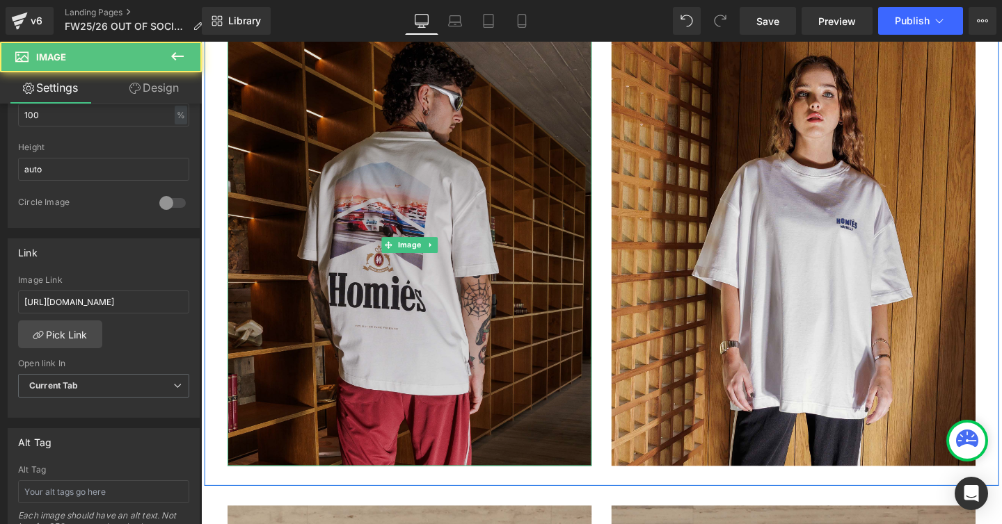
click at [297, 256] on img at bounding box center [420, 256] width 383 height 465
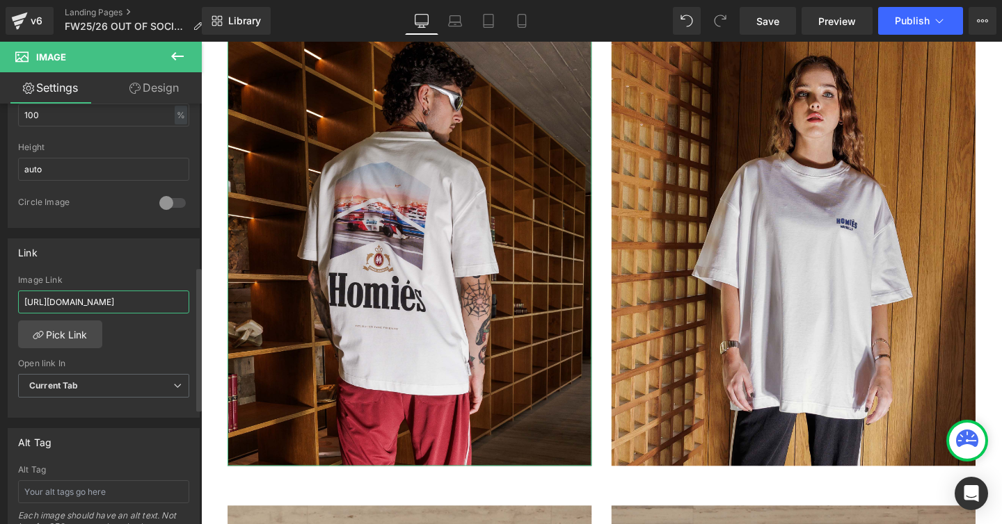
click at [107, 304] on input "[URL][DOMAIN_NAME]" at bounding box center [103, 302] width 171 height 23
click at [76, 332] on link "Pick Link" at bounding box center [60, 335] width 84 height 28
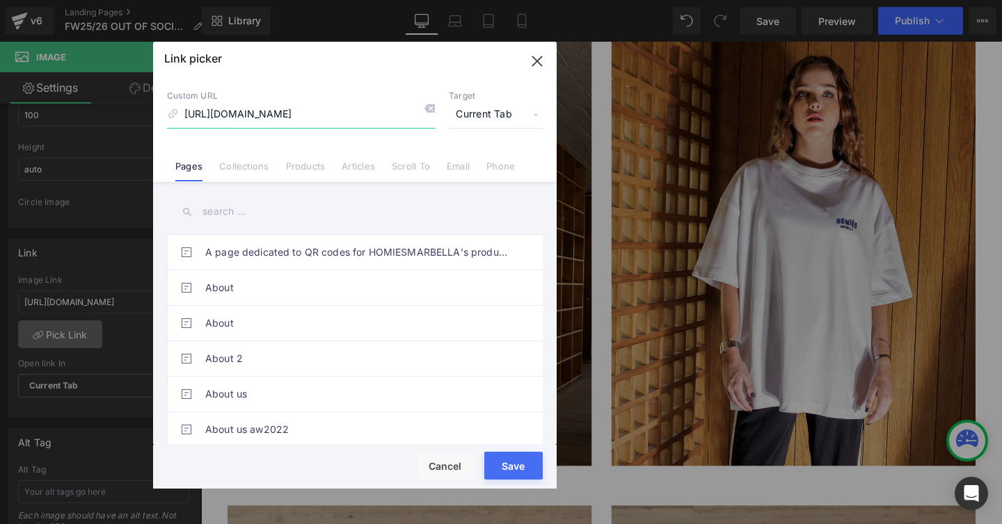
scroll to position [0, 315]
click at [304, 161] on link "Products" at bounding box center [306, 171] width 40 height 21
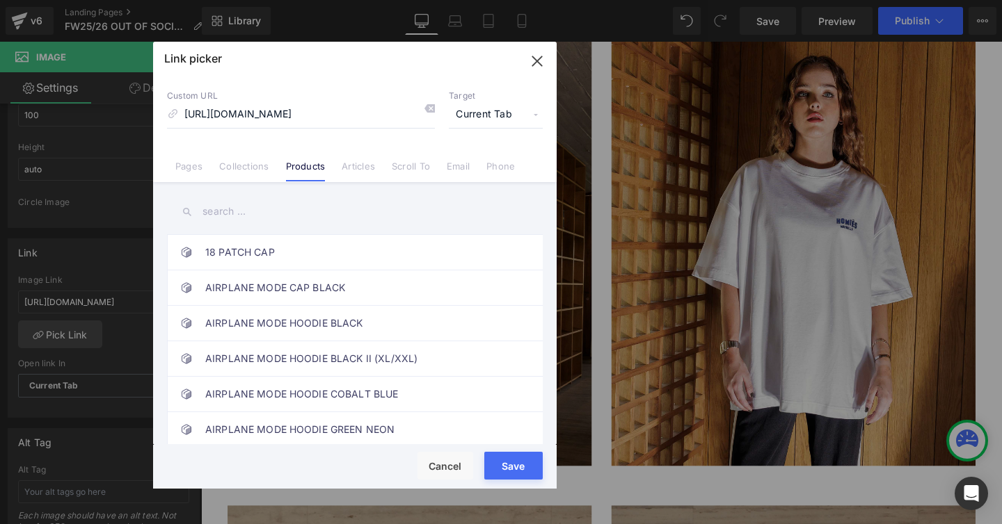
click at [263, 219] on input "text" at bounding box center [355, 211] width 376 height 31
paste input "RACING LIMITED T-SHIRT VINTAGE WHITE"
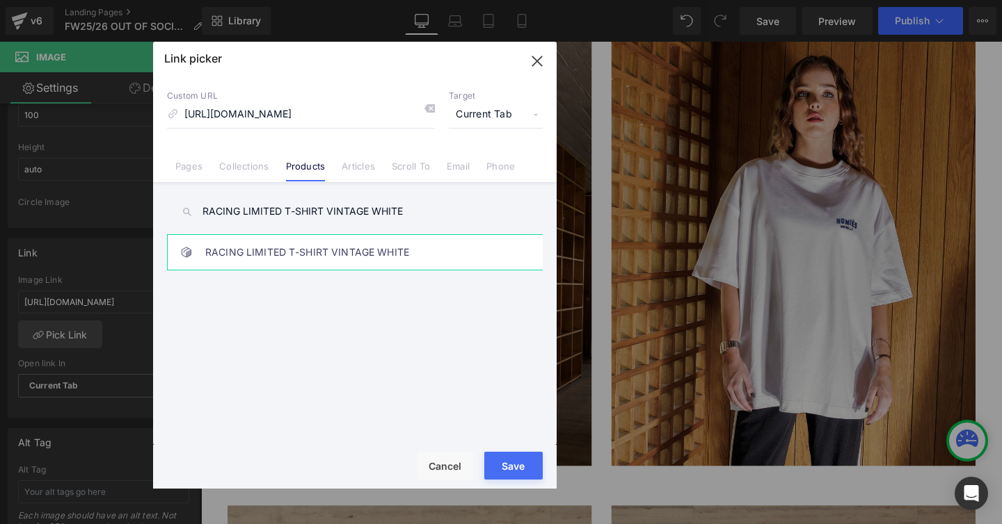
type input "RACING LIMITED T-SHIRT VINTAGE WHITE"
click at [290, 253] on link "RACING LIMITED T-SHIRT VINTAGE WHITE" at bounding box center [358, 252] width 306 height 35
type input "/products/racing-limited-t-shirt-vintage-white"
click at [492, 458] on button "Save" at bounding box center [513, 466] width 58 height 28
type input "/products/racing-limited-t-shirt-vintage-white"
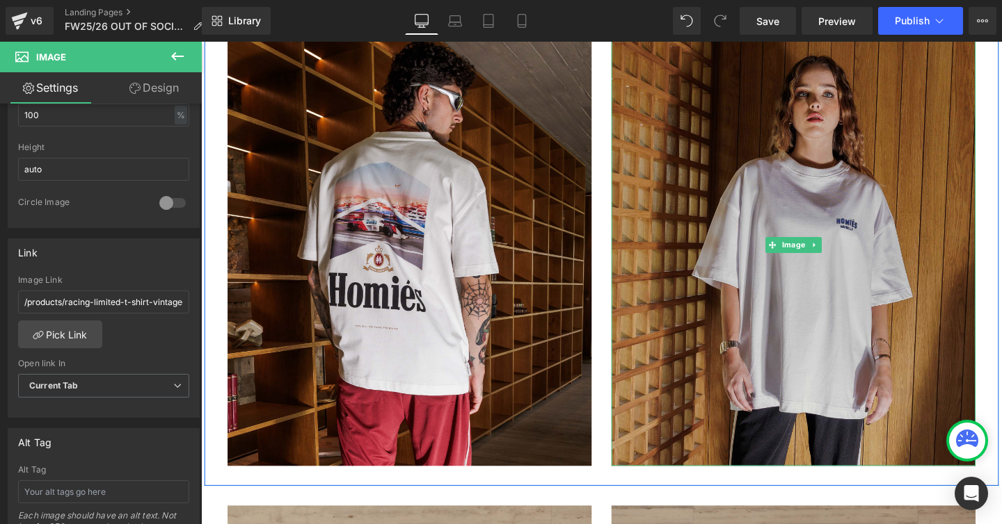
click at [744, 225] on img at bounding box center [823, 256] width 383 height 465
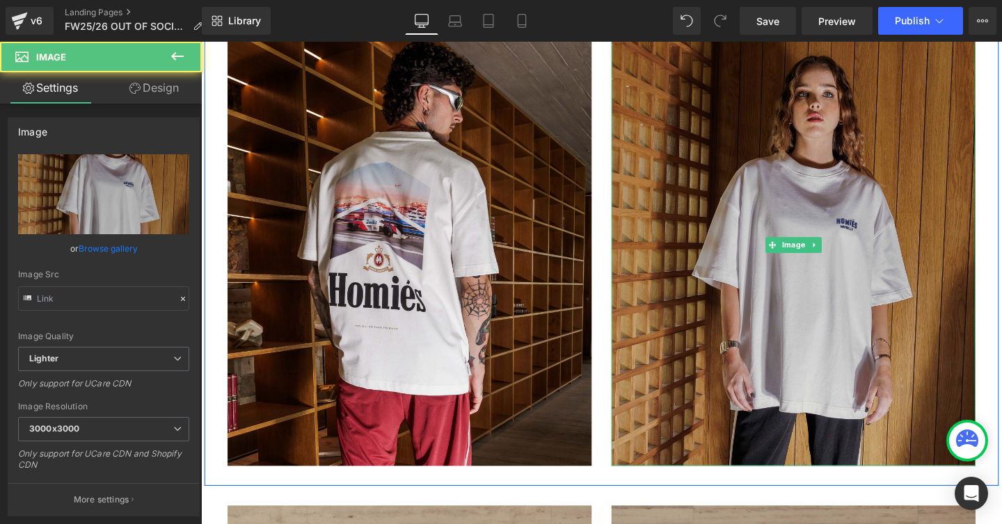
type input "[URL][DOMAIN_NAME]"
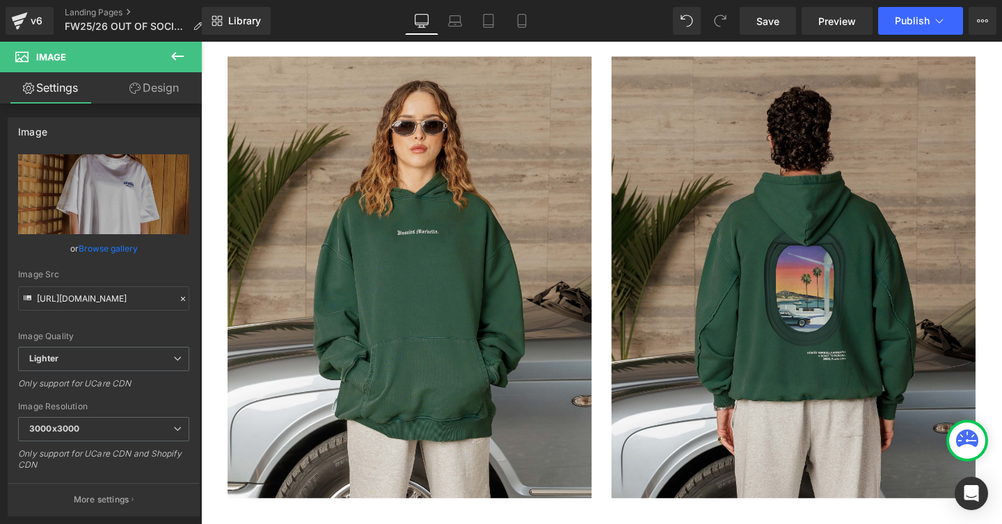
scroll to position [5054, 0]
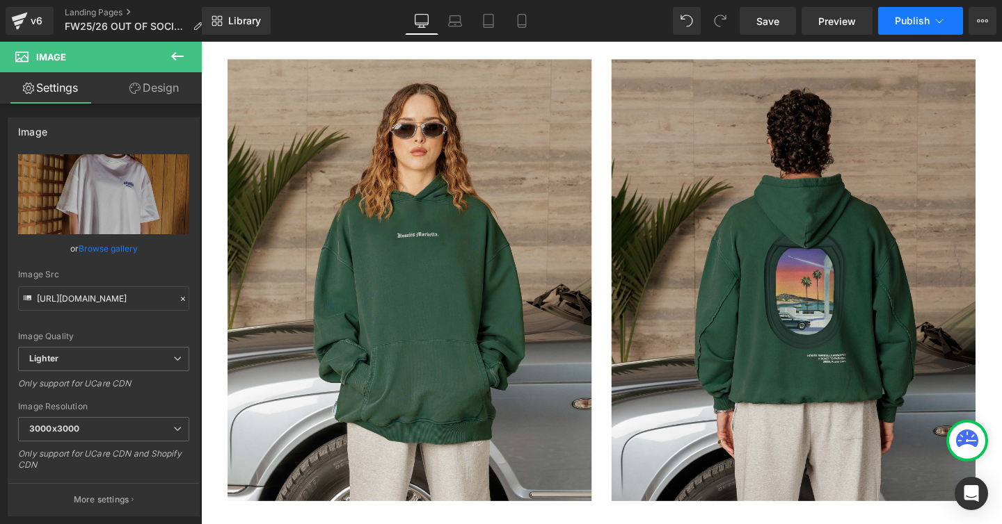
click at [900, 25] on span "Publish" at bounding box center [911, 20] width 35 height 11
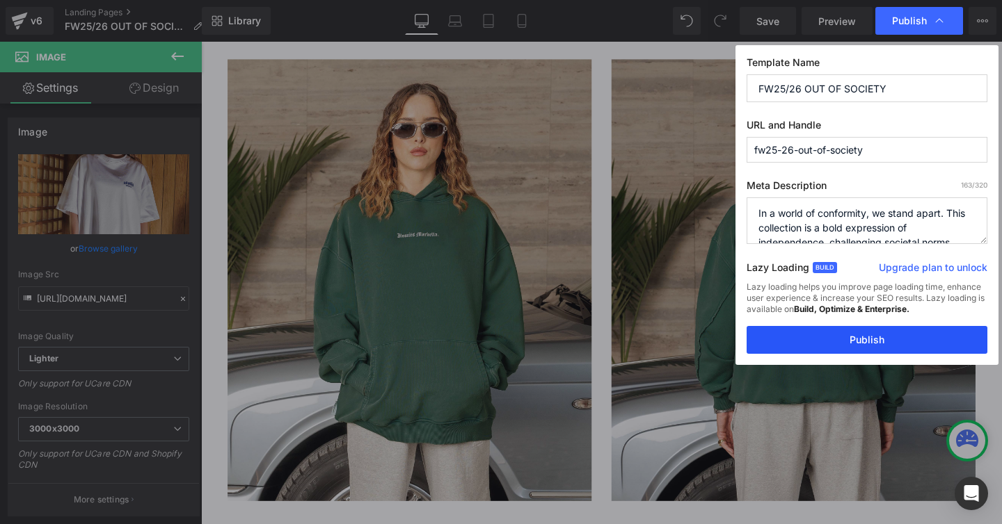
click at [827, 338] on button "Publish" at bounding box center [866, 340] width 241 height 28
